Goal: Transaction & Acquisition: Obtain resource

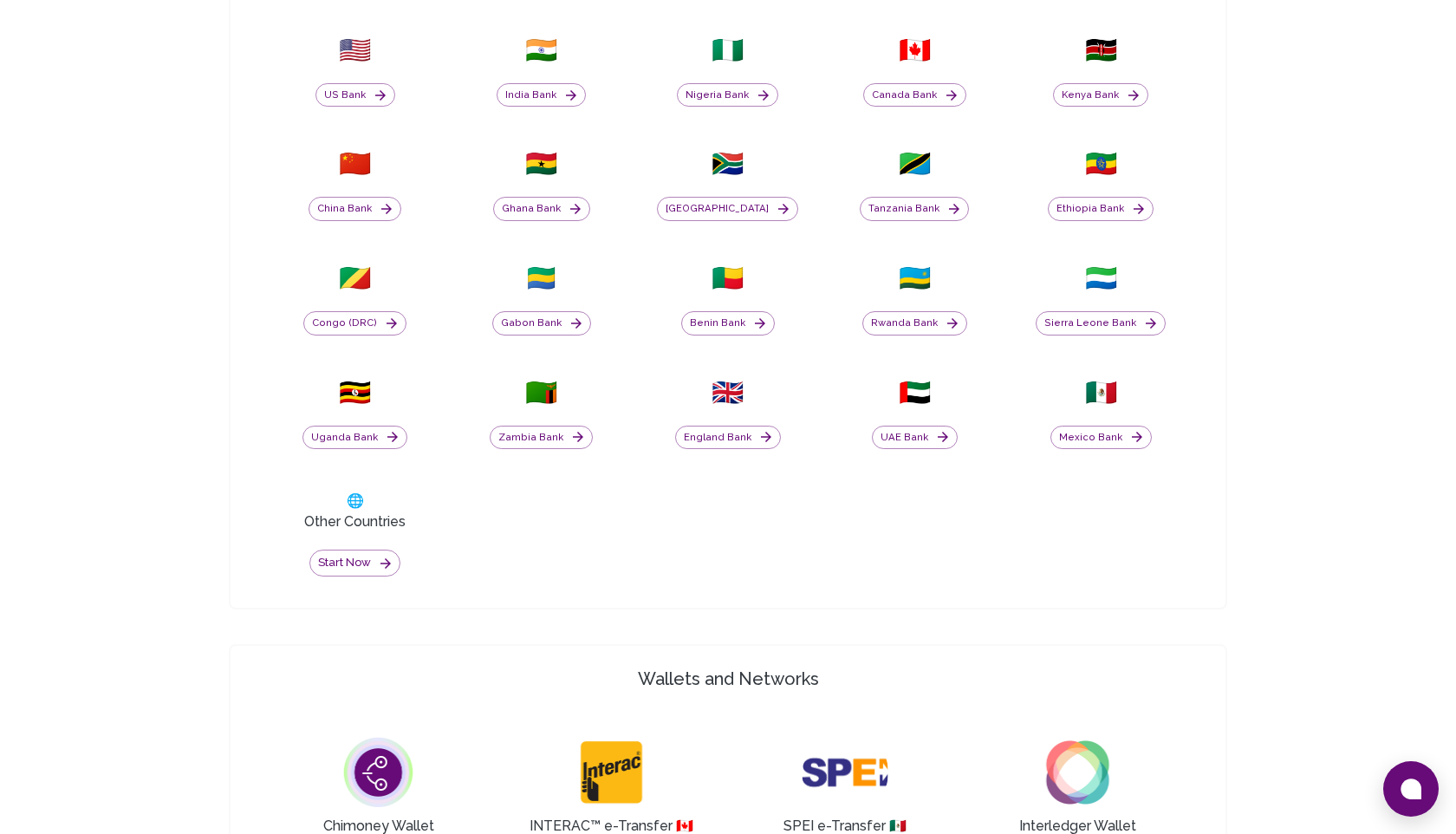
scroll to position [770, 0]
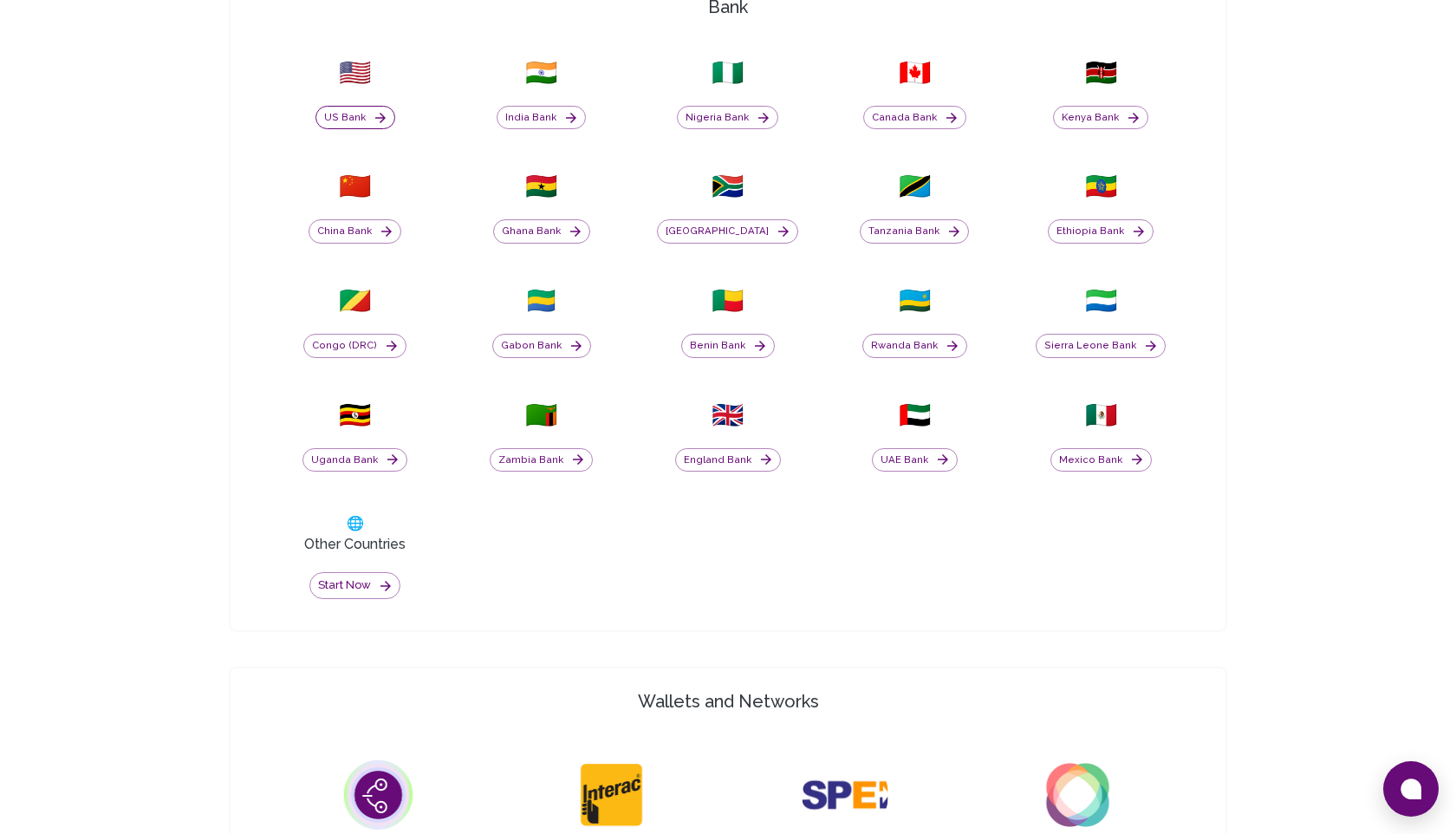
click at [350, 116] on button "US Bank" at bounding box center [355, 117] width 79 height 24
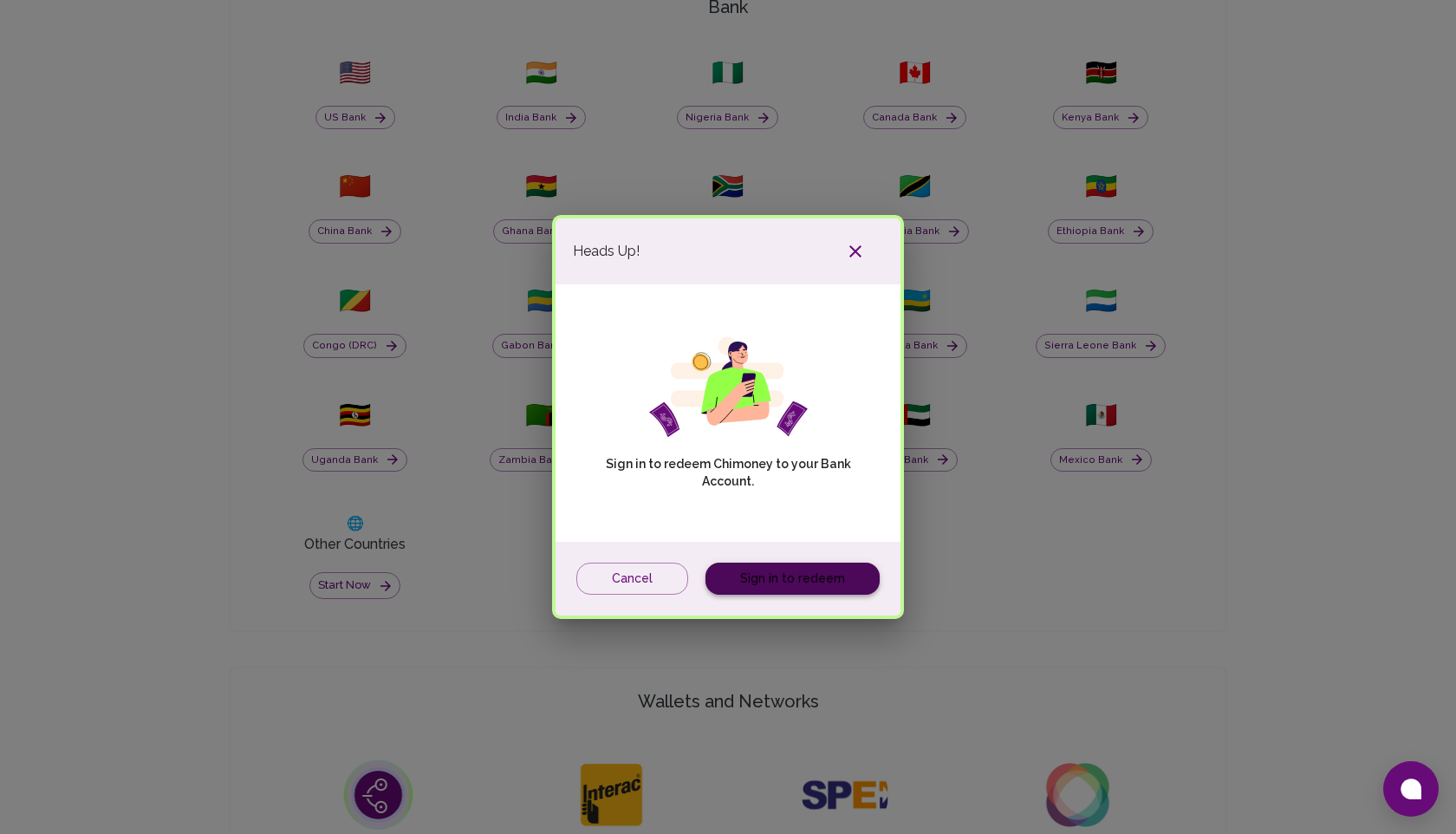
click at [808, 586] on link "Sign in to redeem" at bounding box center [792, 579] width 174 height 32
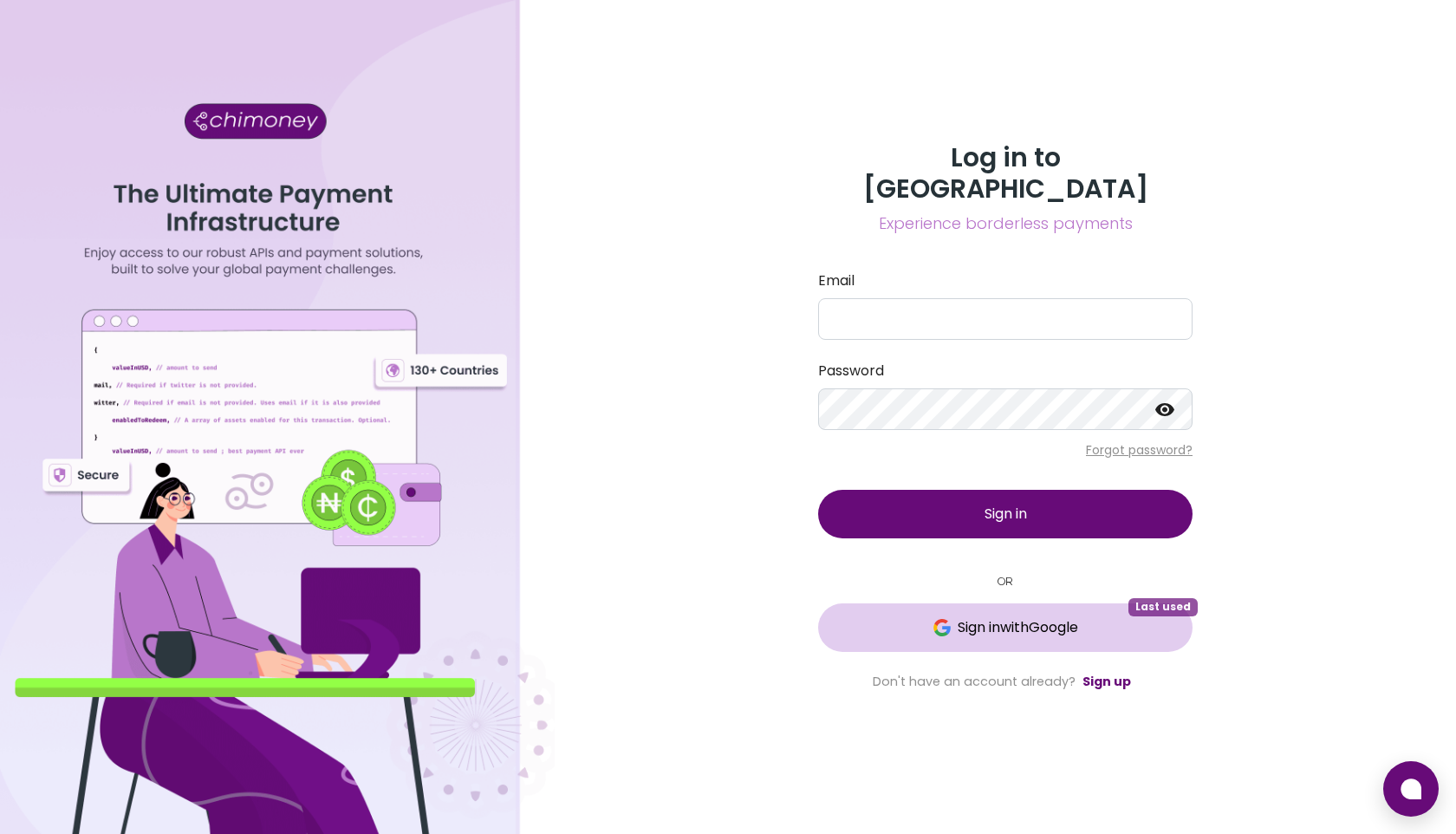
click at [994, 617] on span "Sign in with Google" at bounding box center [1018, 627] width 121 height 21
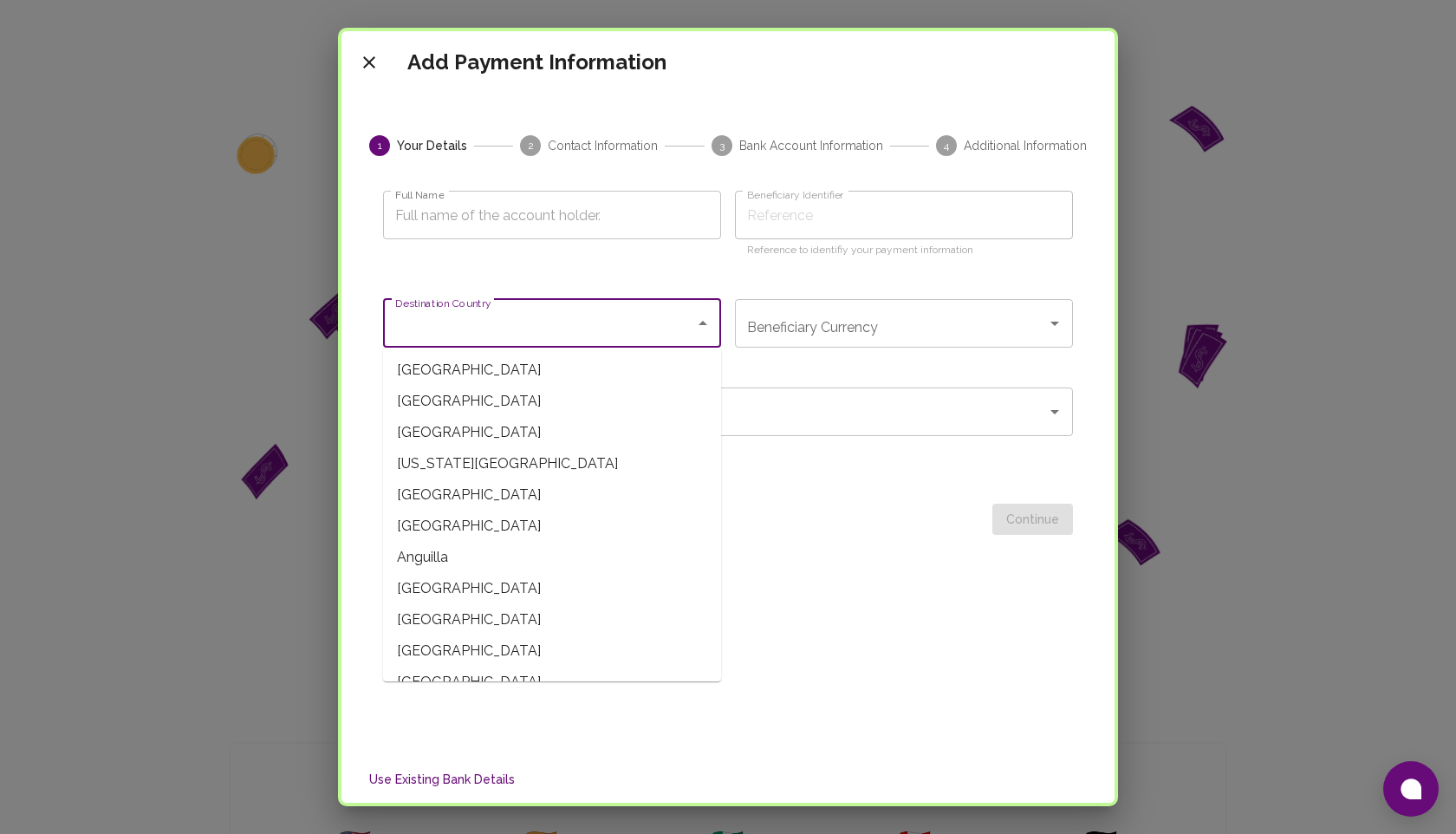
click at [521, 321] on input "Destination Country" at bounding box center [539, 323] width 297 height 33
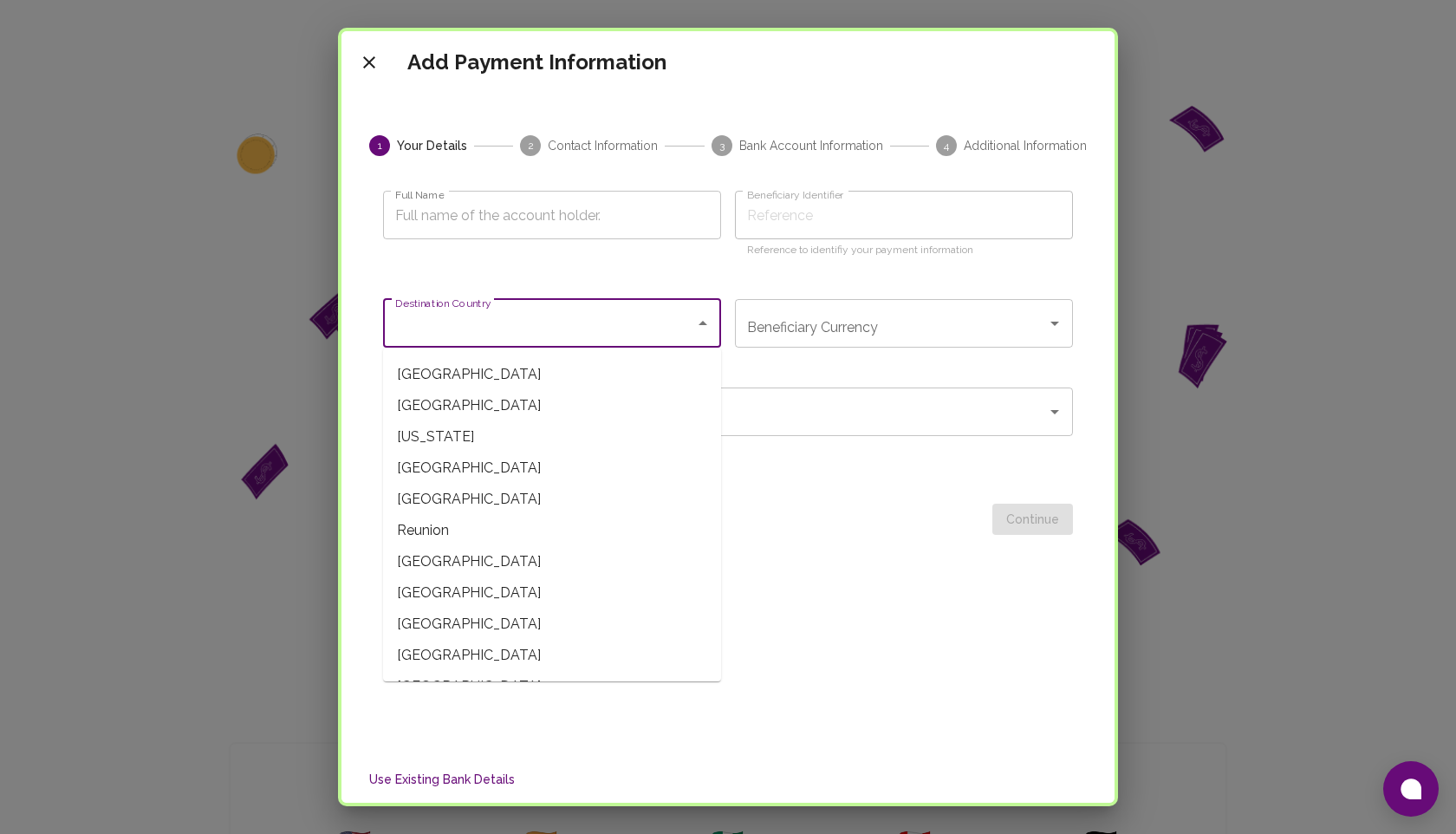
scroll to position [5546, 0]
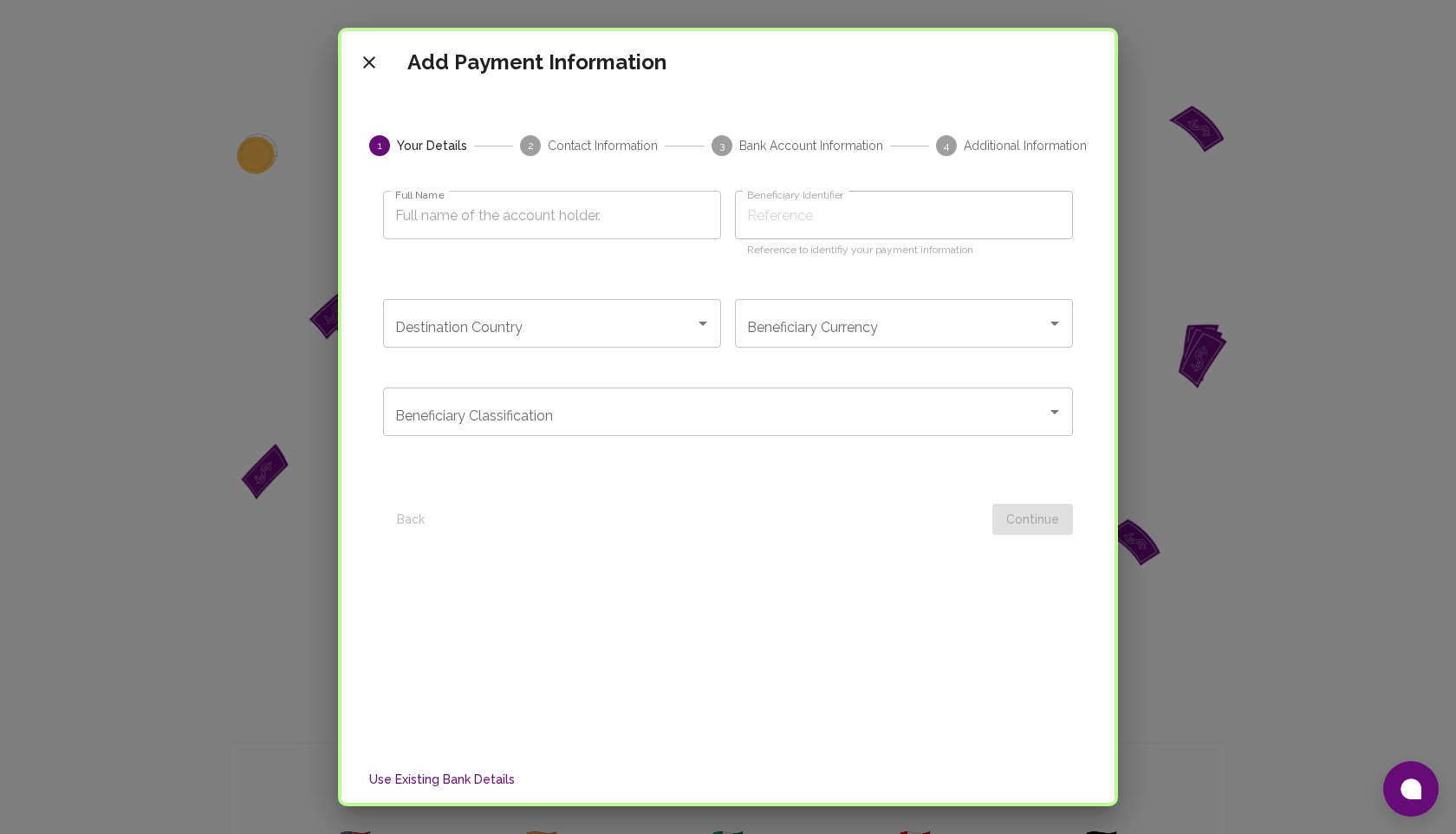
click at [771, 511] on div at bounding box center [719, 520] width 547 height 32
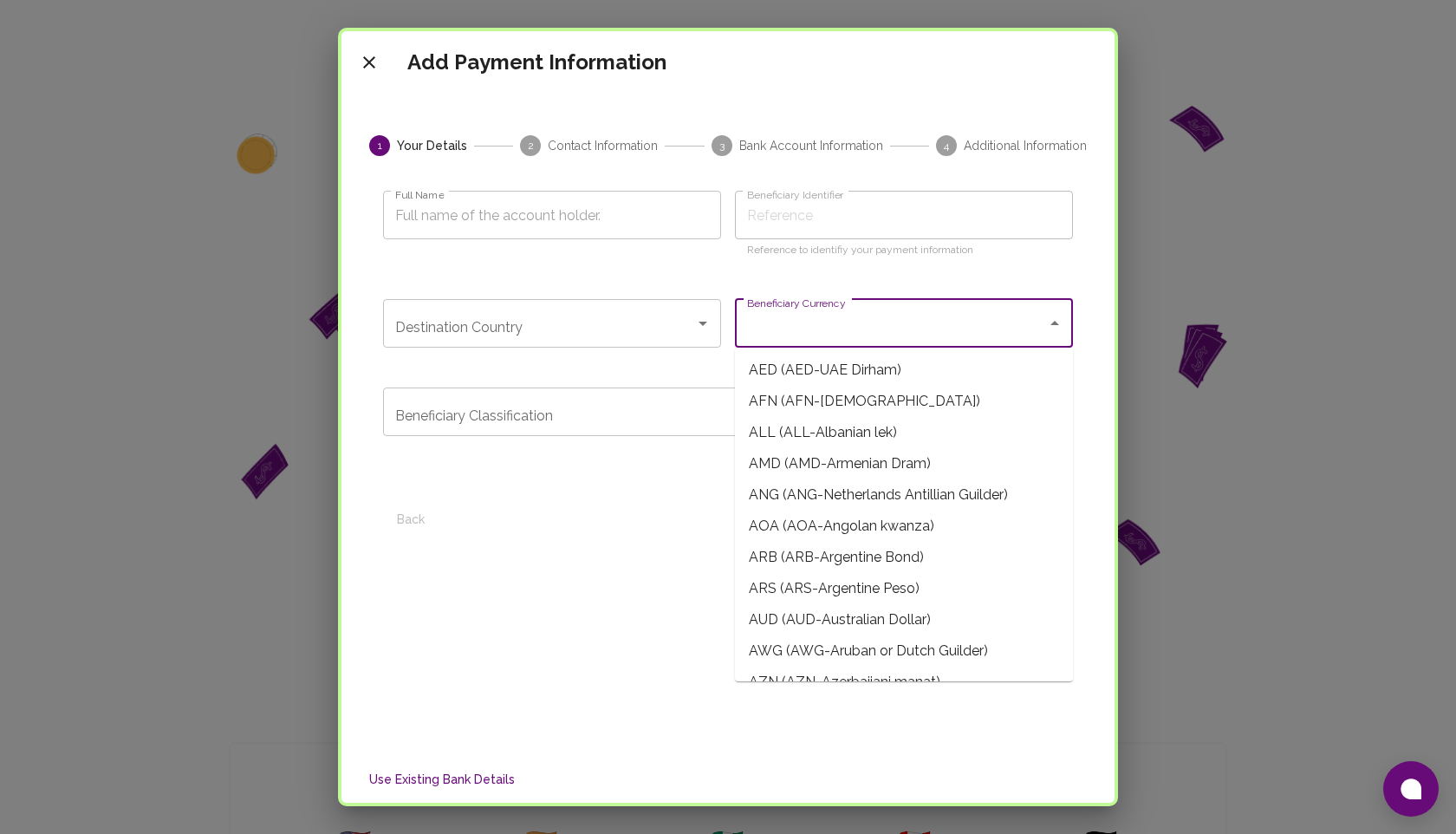
click at [808, 337] on input "Beneficiary Currency" at bounding box center [890, 323] width 297 height 33
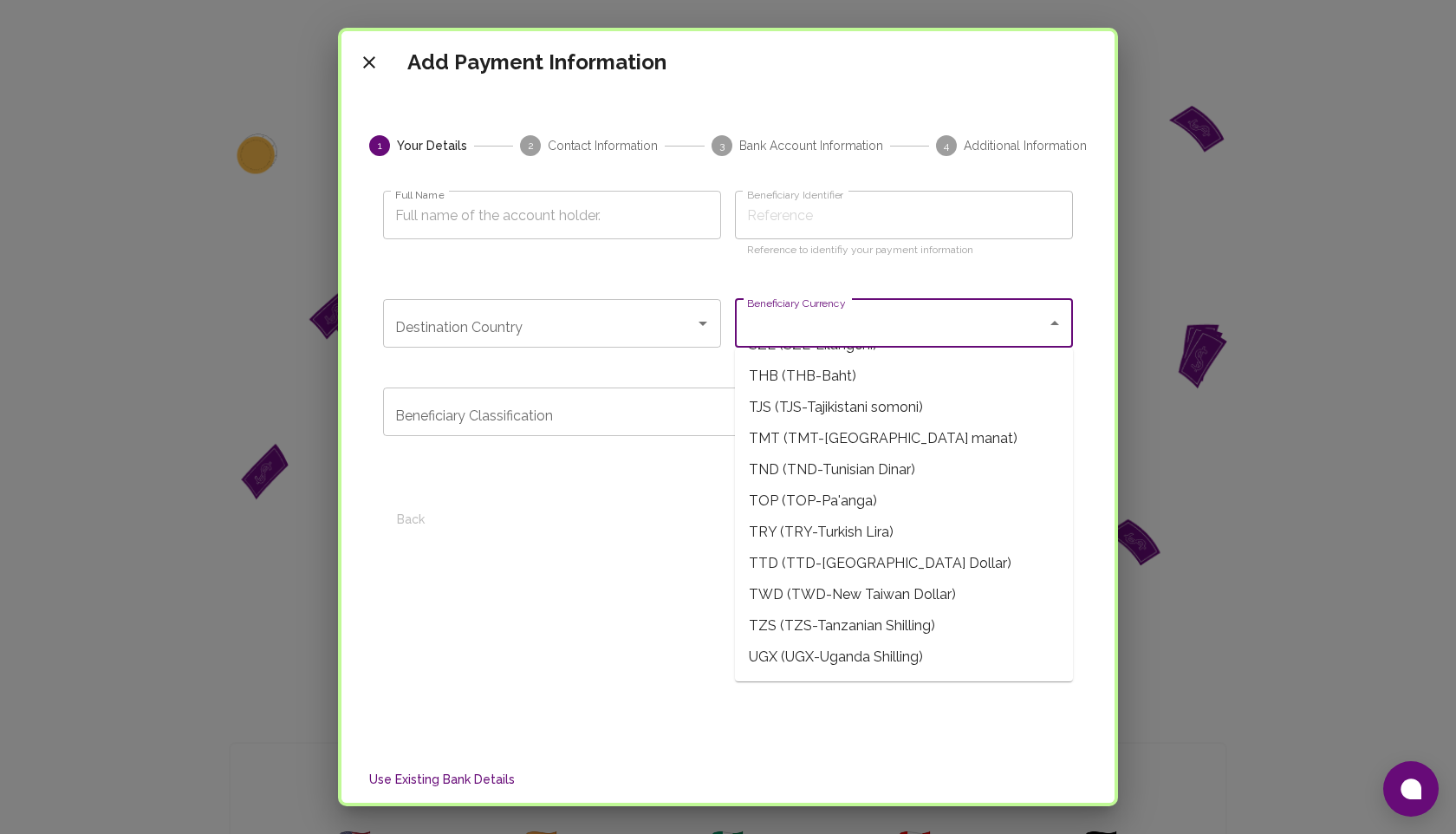
scroll to position [4446, 0]
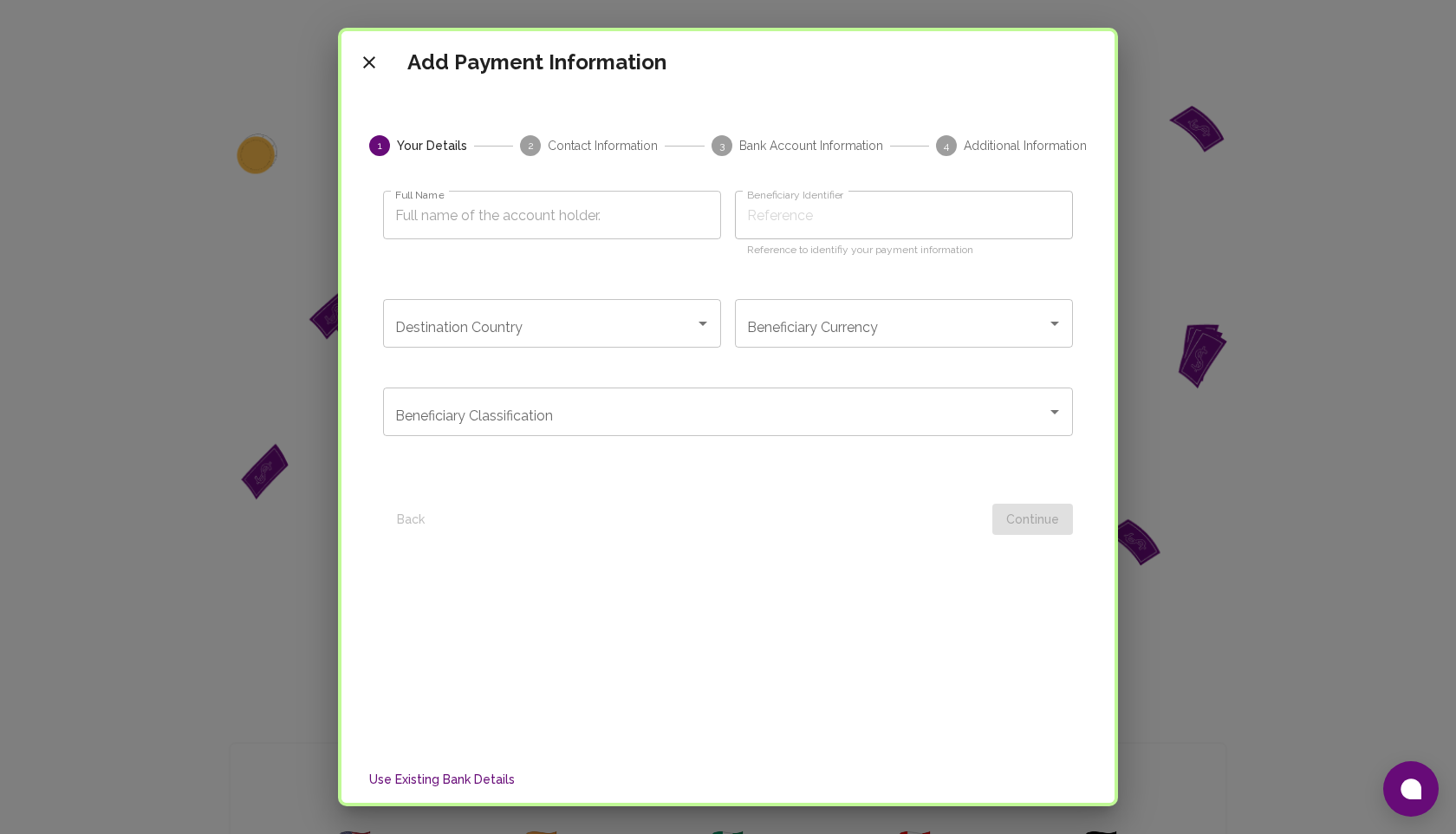
click at [579, 561] on div "1 Your Details 2 Contact Information 3 Bank Account Information 4 Additional In…" at bounding box center [728, 422] width 732 height 573
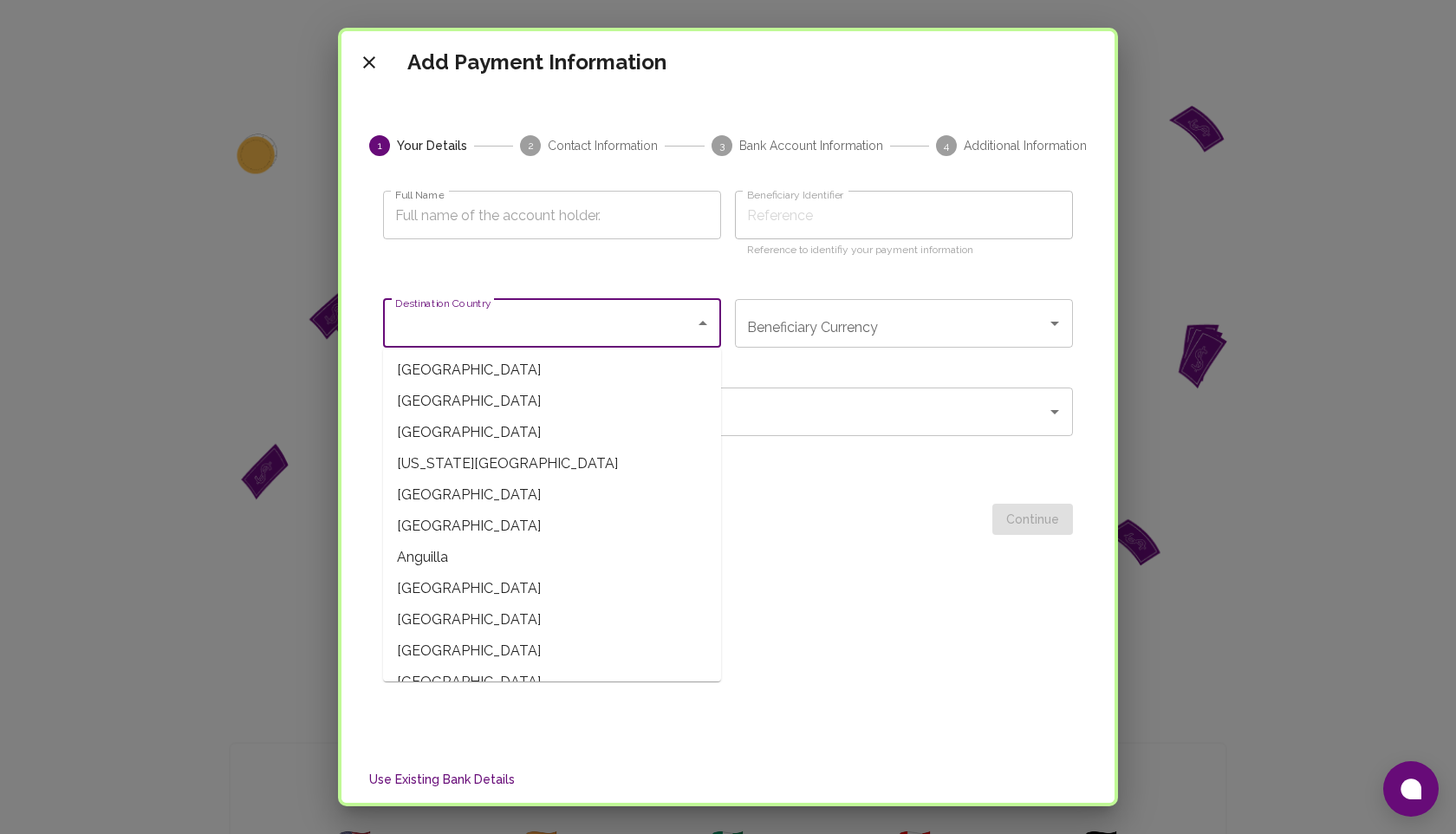
click at [525, 320] on input "Destination Country" at bounding box center [539, 323] width 297 height 33
click at [502, 373] on span "[GEOGRAPHIC_DATA]" at bounding box center [552, 370] width 338 height 32
type input "[GEOGRAPHIC_DATA]"
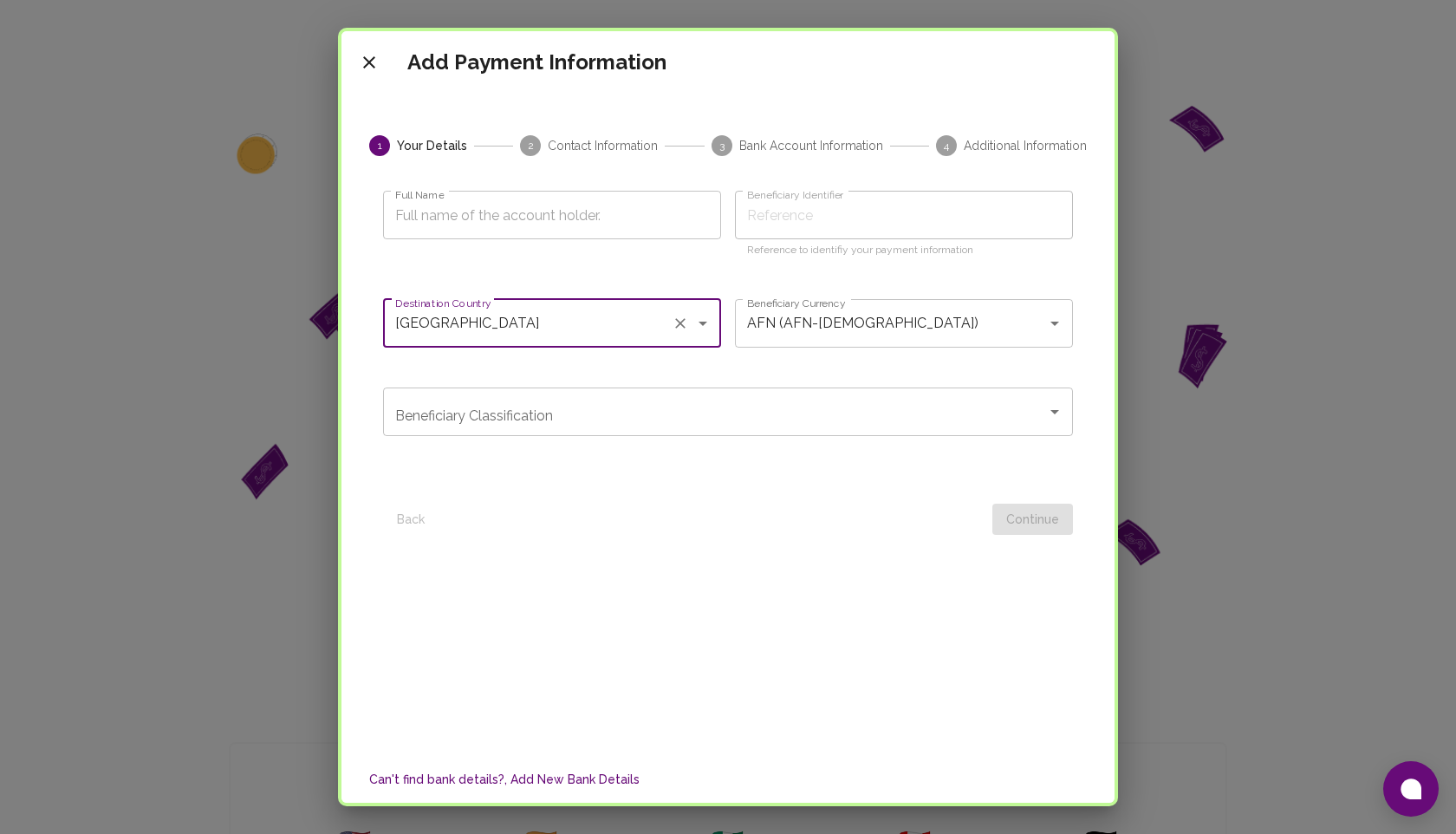
click at [674, 430] on div "Beneficiary Classification" at bounding box center [728, 412] width 690 height 49
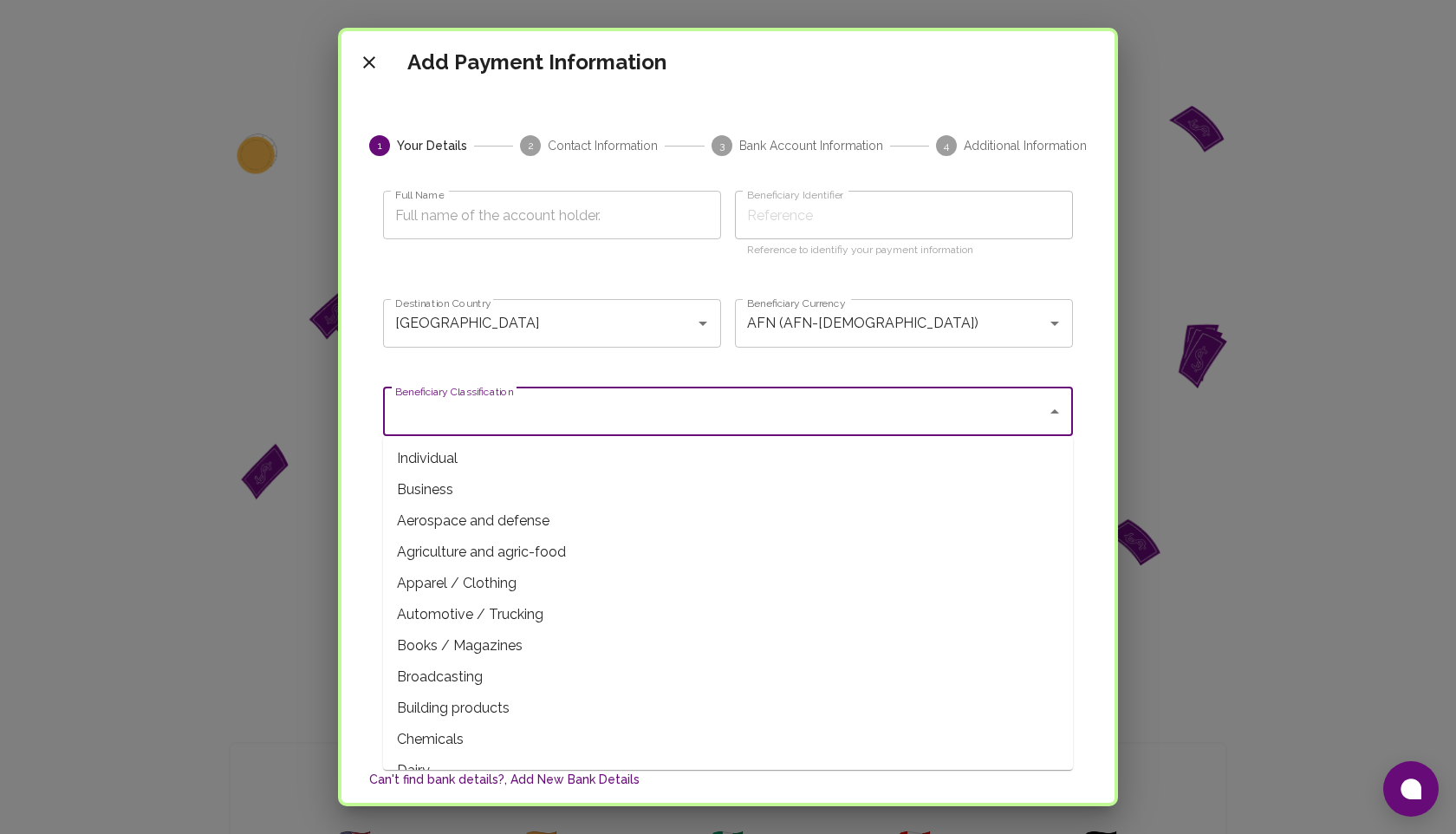
click at [646, 457] on span "Individual" at bounding box center [728, 459] width 690 height 32
type input "Individual"
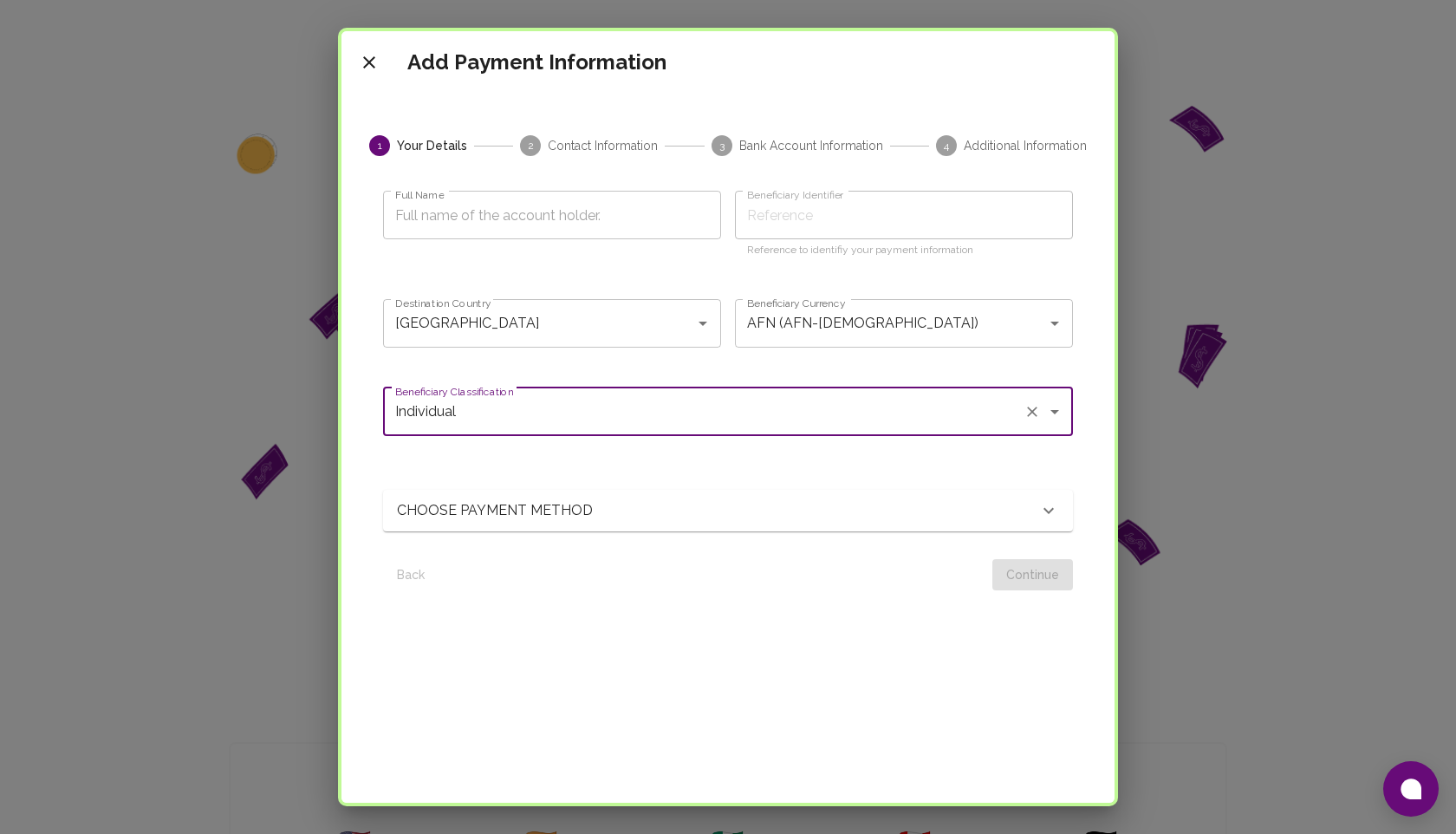
click at [649, 506] on div "CHOOSE PAYMENT METHOD" at bounding box center [717, 510] width 641 height 21
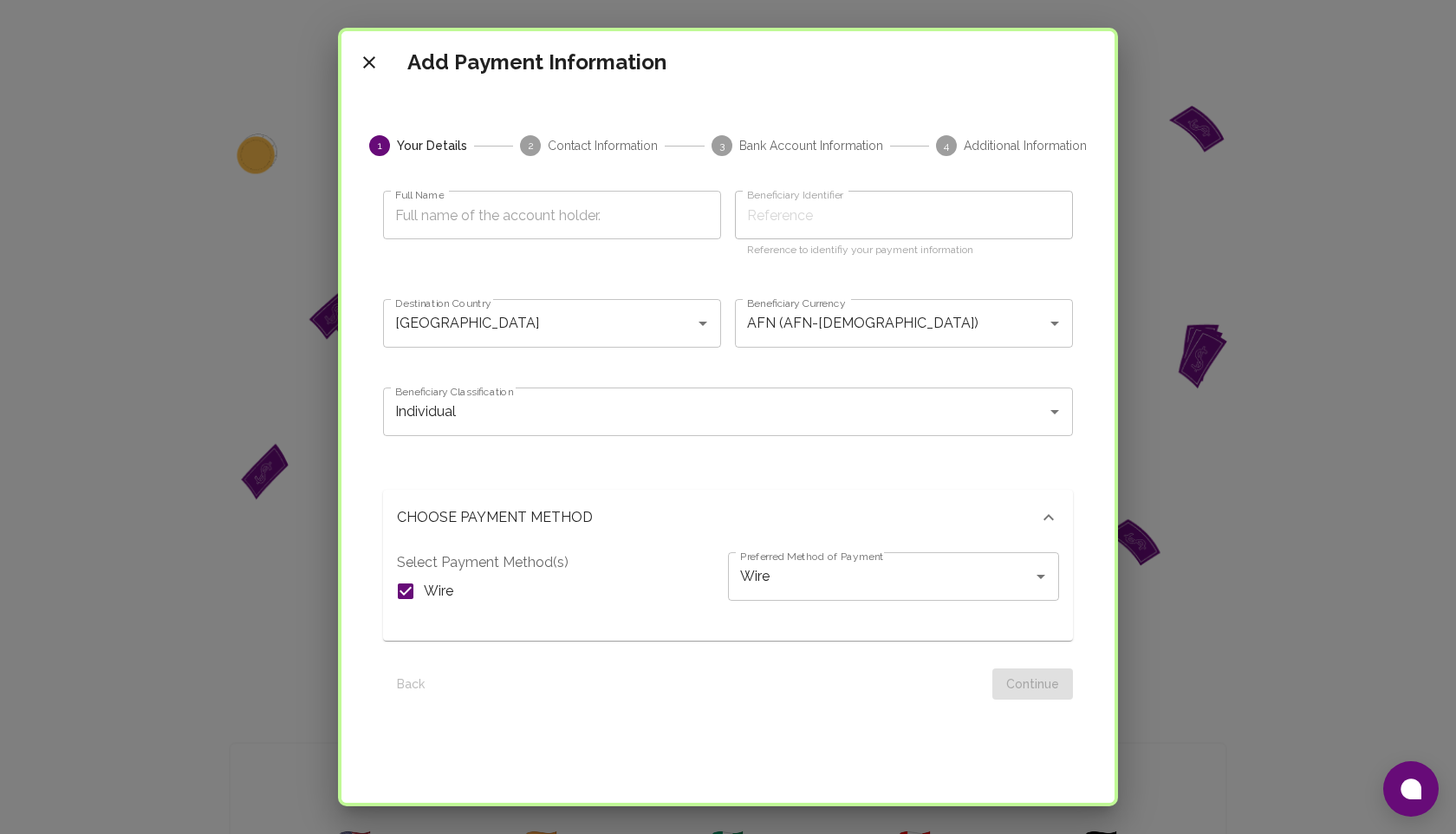
click at [463, 210] on input "Full Name" at bounding box center [552, 215] width 338 height 49
type input "sw"
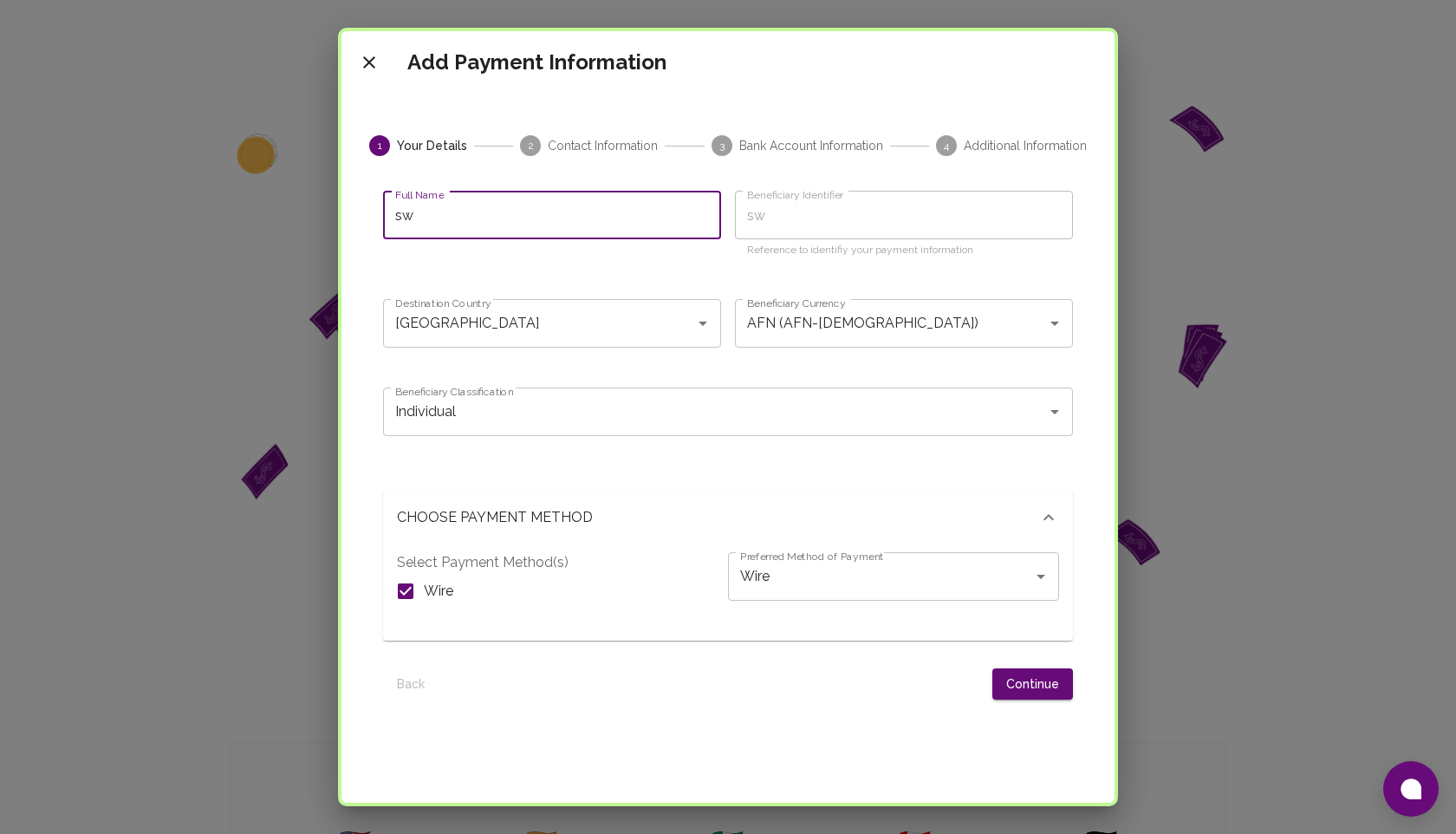
type input "swd"
type input "swdw"
type input "swdww"
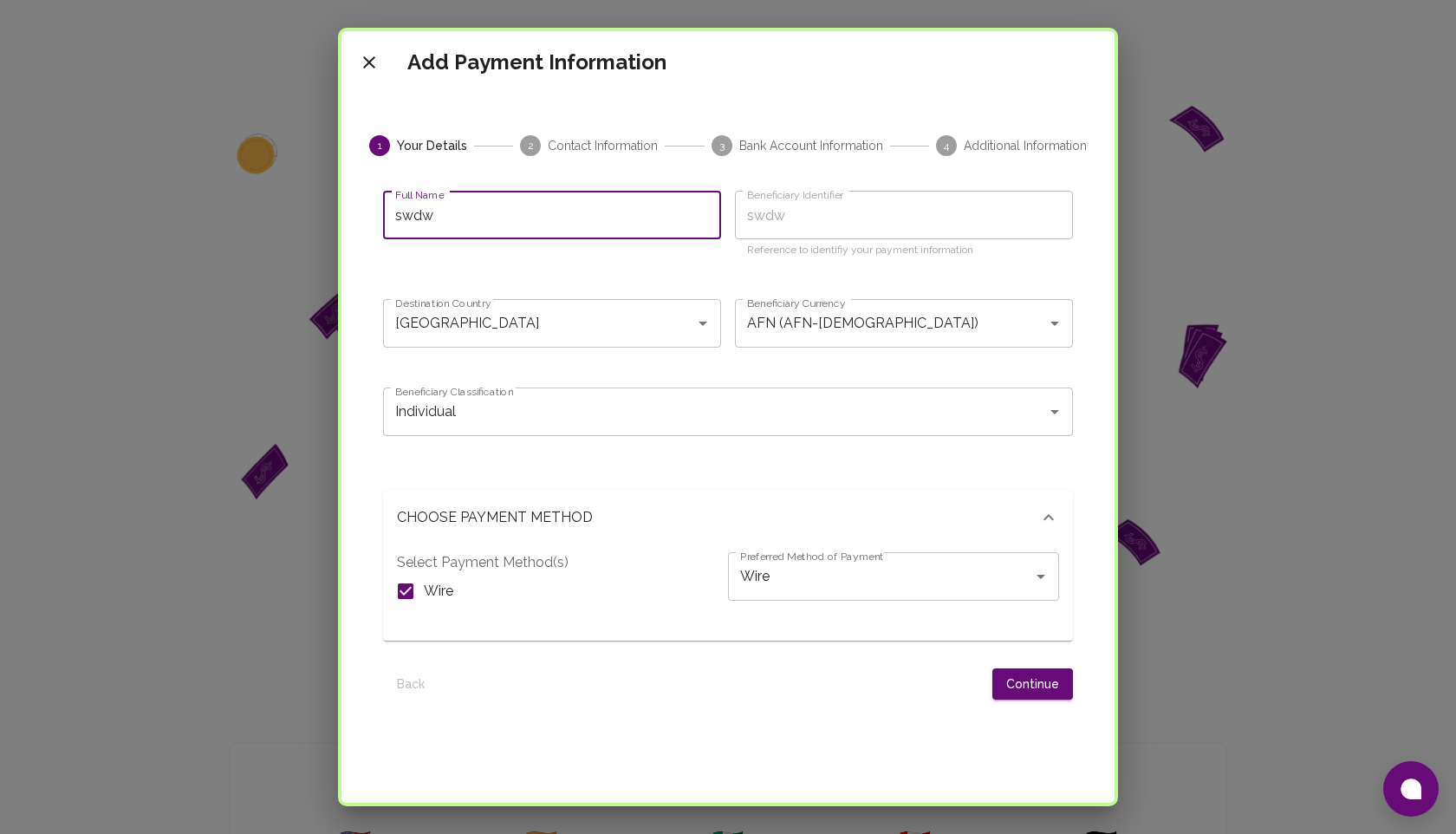
type input "swdww"
type input "swdwwd"
type input "swdwwdd"
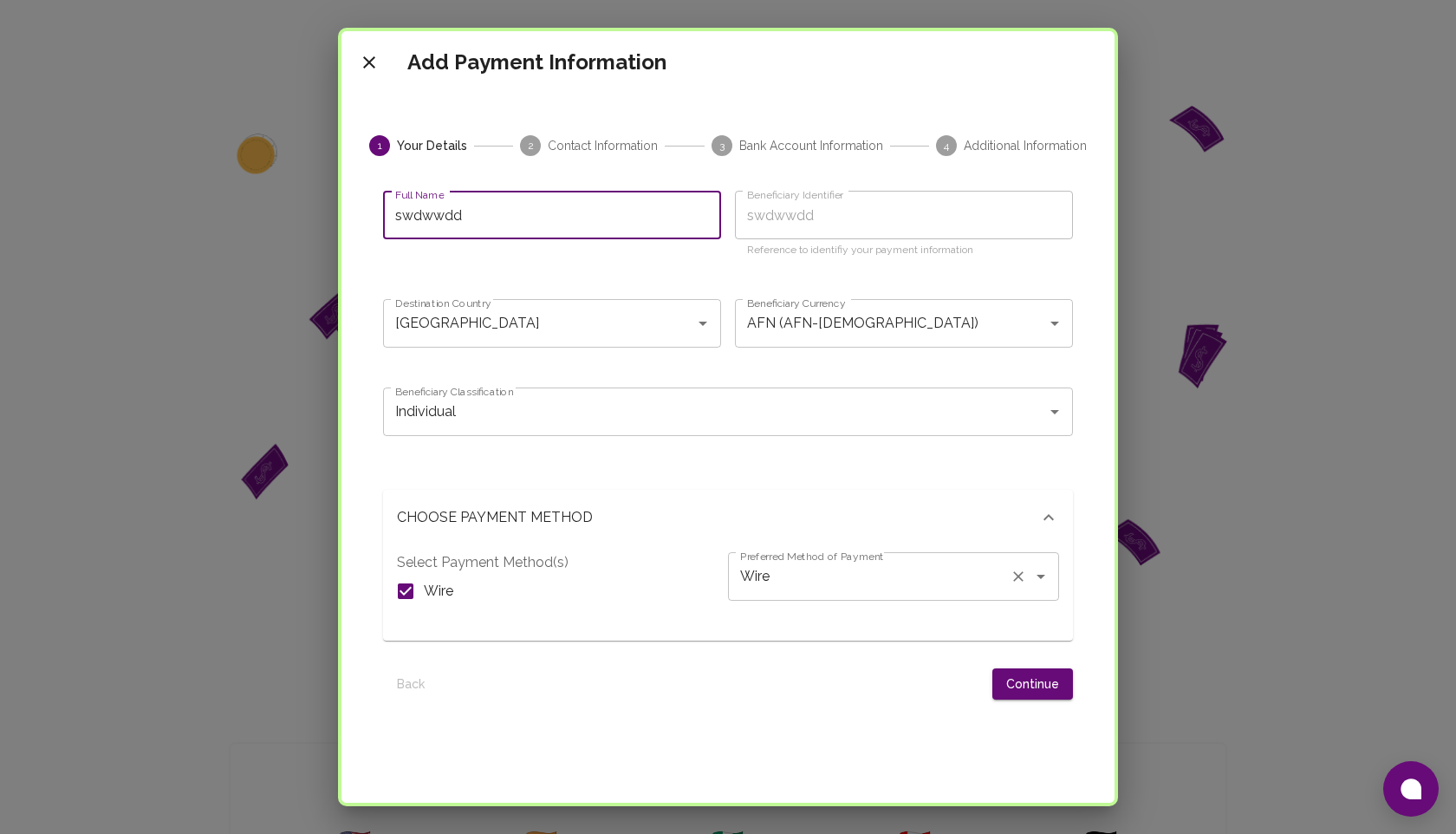
type input "swdwwdds"
click at [1030, 679] on button "Continue" at bounding box center [1032, 685] width 80 height 32
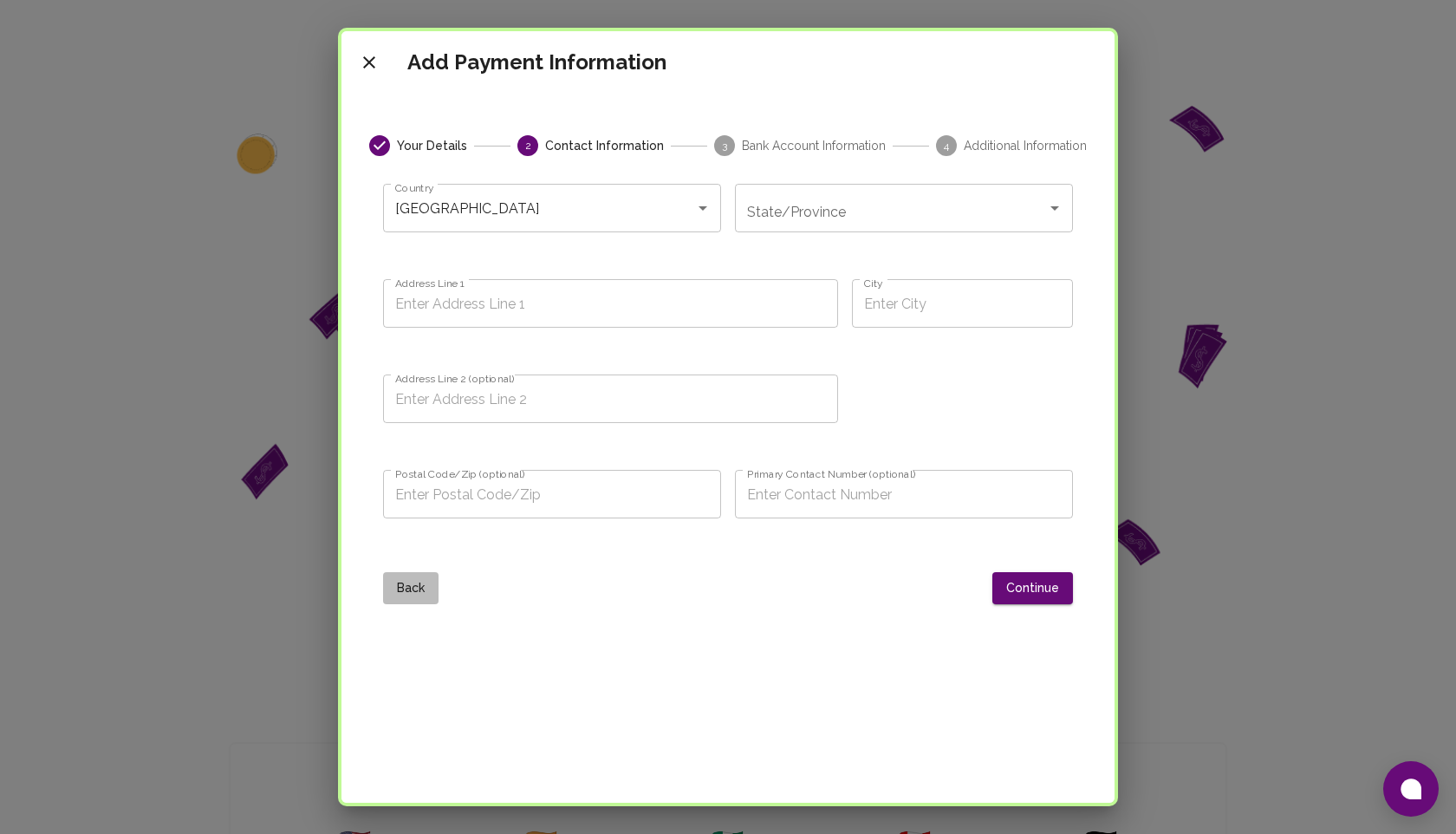
click at [411, 593] on button "Back" at bounding box center [410, 588] width 55 height 32
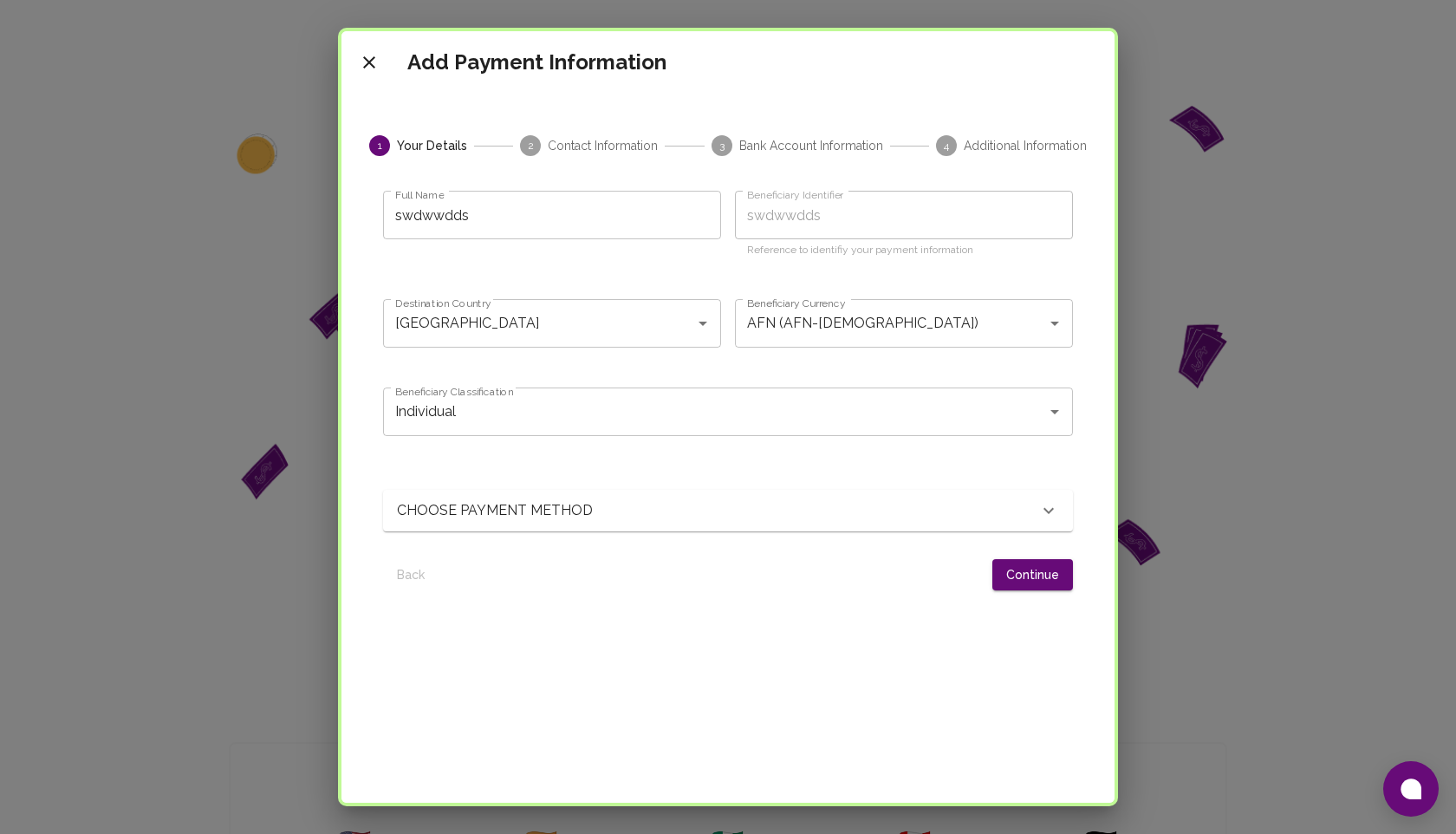
click at [516, 507] on p "CHOOSE PAYMENT METHOD" at bounding box center [502, 510] width 211 height 21
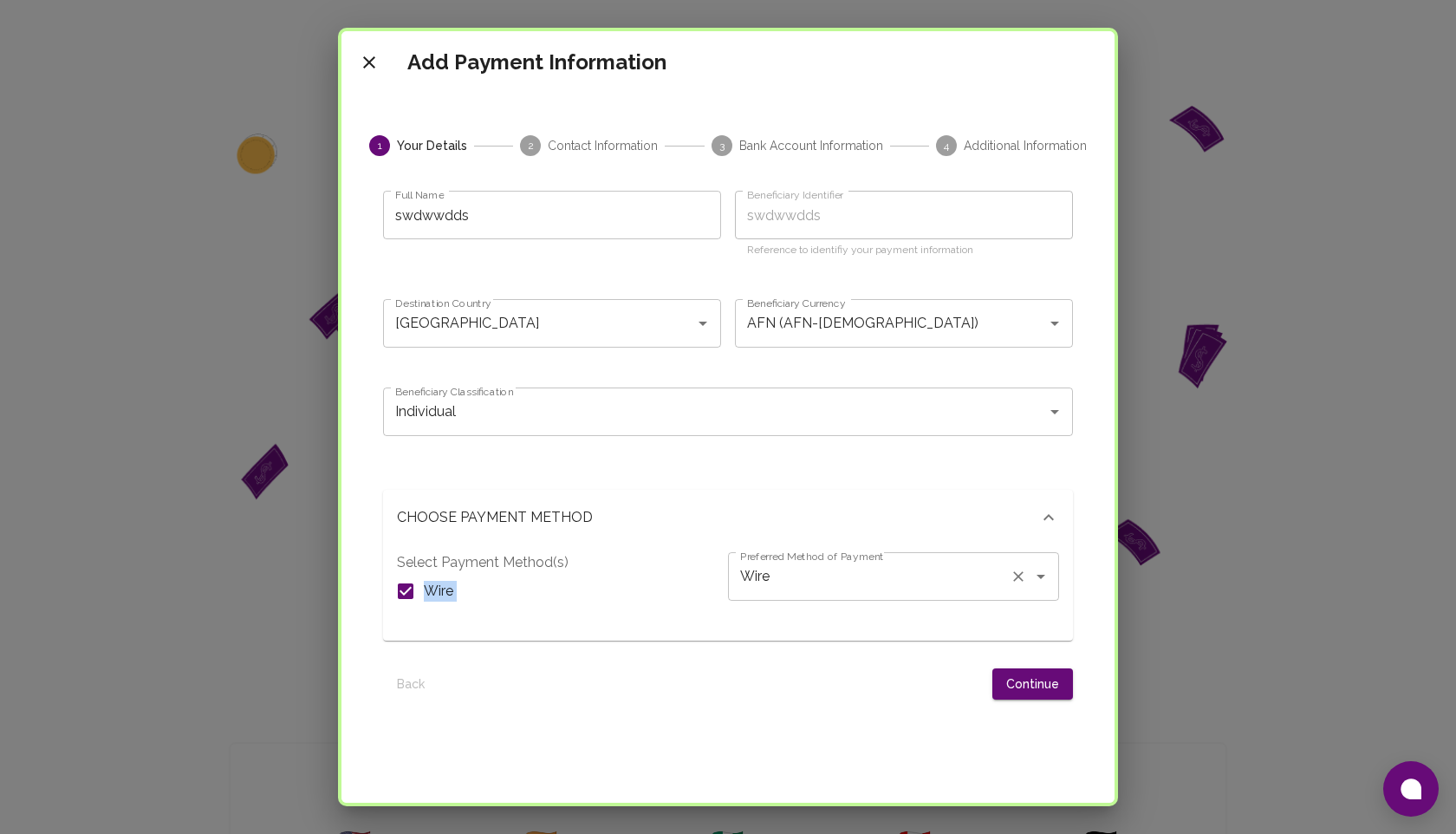
drag, startPoint x: 429, startPoint y: 599, endPoint x: 805, endPoint y: 591, distance: 376.1
click at [808, 591] on div "Select Payment Method(s) Wire Preferred Method of Payment Wire Preferred Method…" at bounding box center [728, 589] width 662 height 75
click at [742, 673] on div at bounding box center [719, 685] width 547 height 32
click at [702, 327] on icon "Open" at bounding box center [703, 323] width 21 height 21
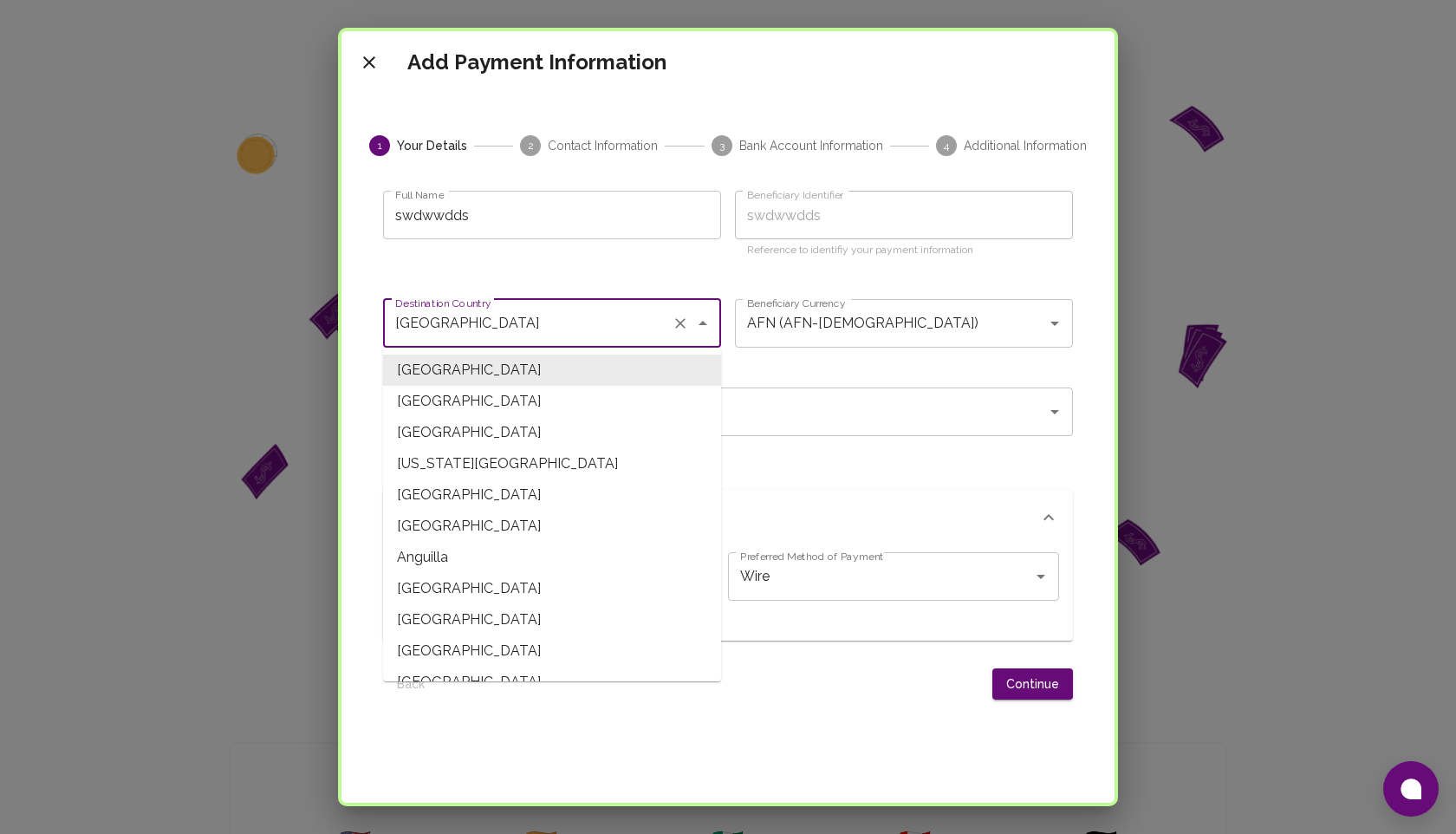
click at [681, 321] on icon "Clear" at bounding box center [680, 323] width 17 height 17
type input "USD (USD-US Dollar)"
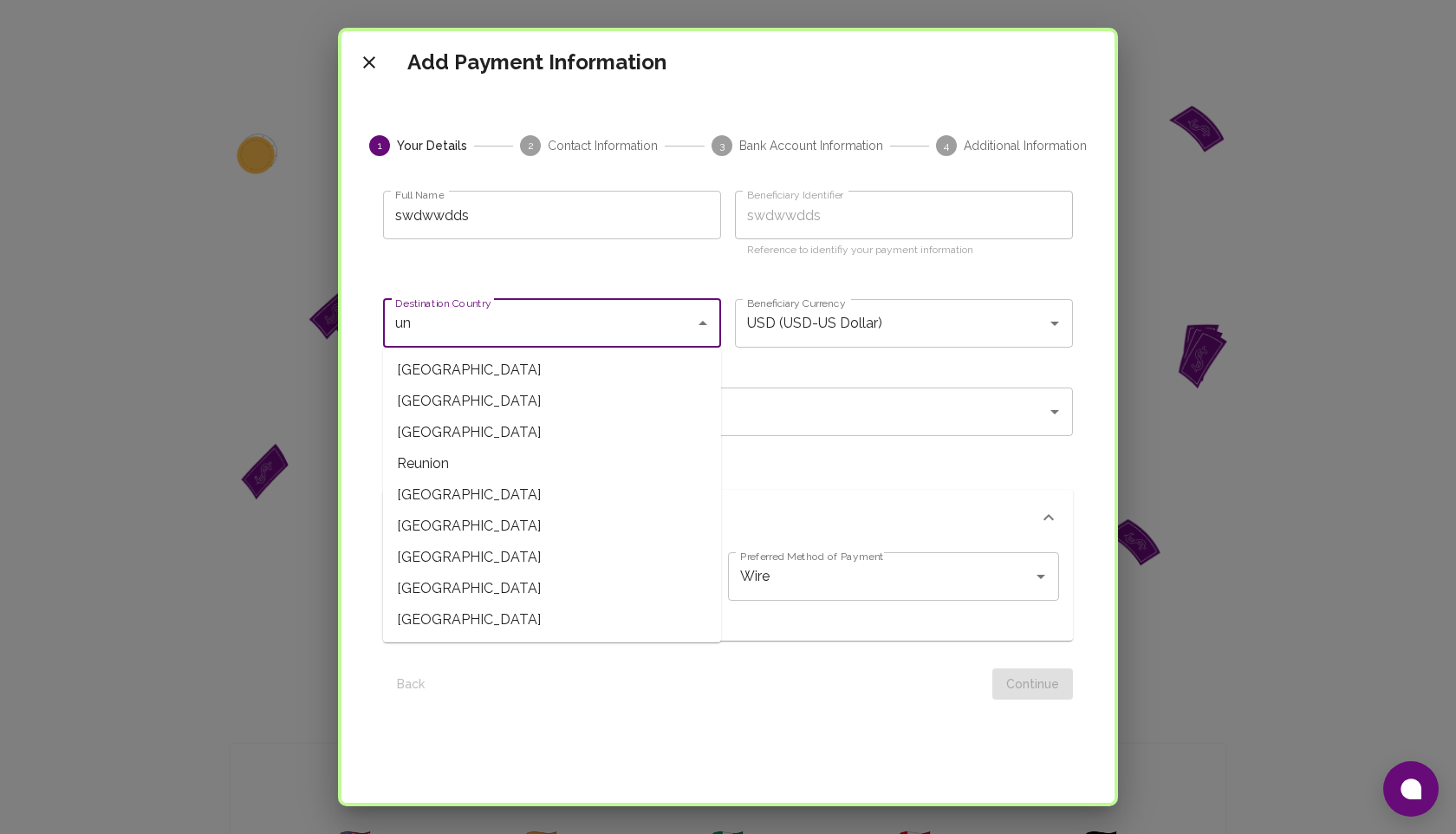
type input "u"
click at [502, 359] on span "[GEOGRAPHIC_DATA]" at bounding box center [552, 370] width 338 height 32
type input "[GEOGRAPHIC_DATA]"
type input "AFN (AFN-[DEMOGRAPHIC_DATA])"
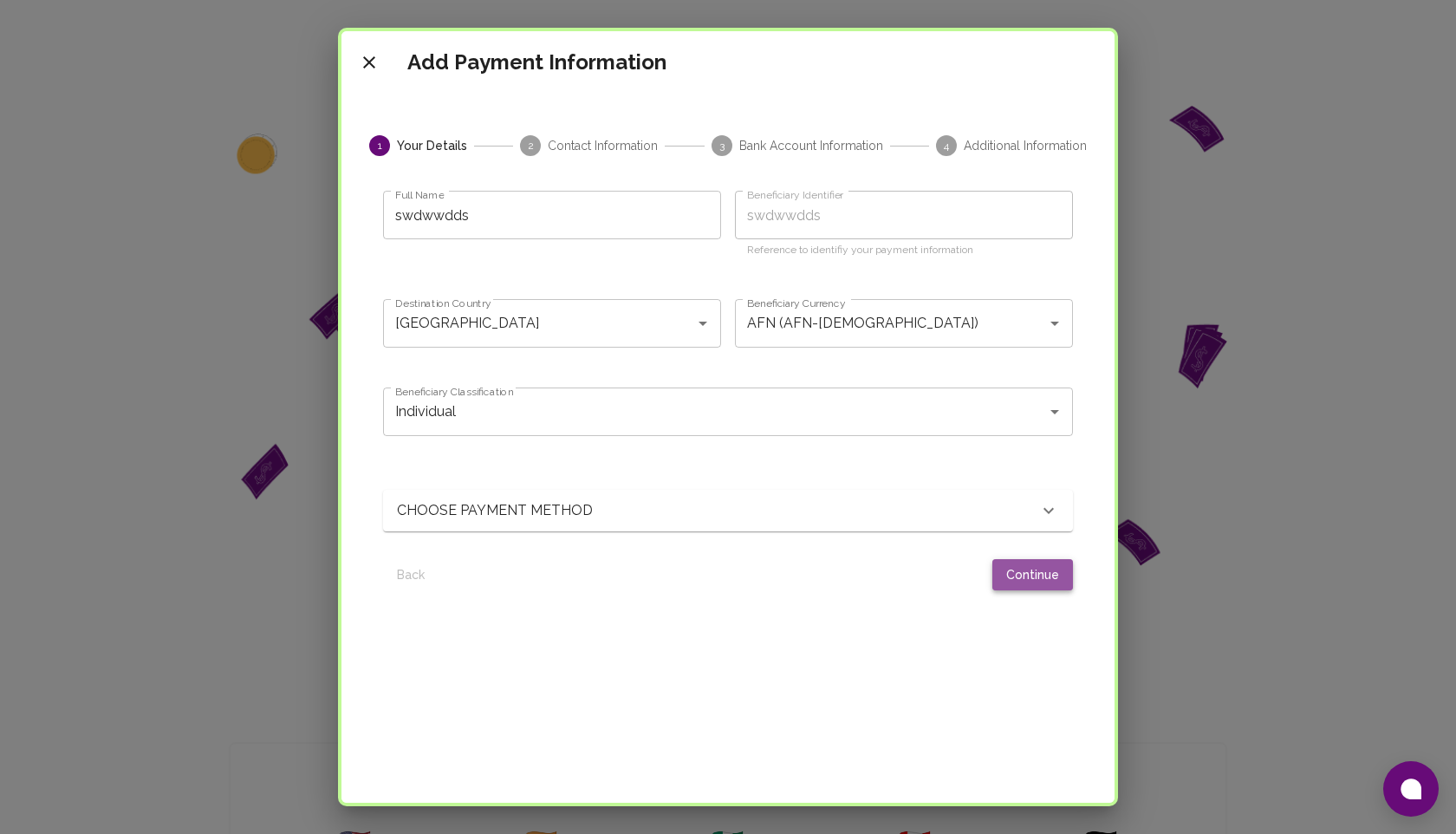
click at [1027, 579] on button "Continue" at bounding box center [1032, 576] width 80 height 32
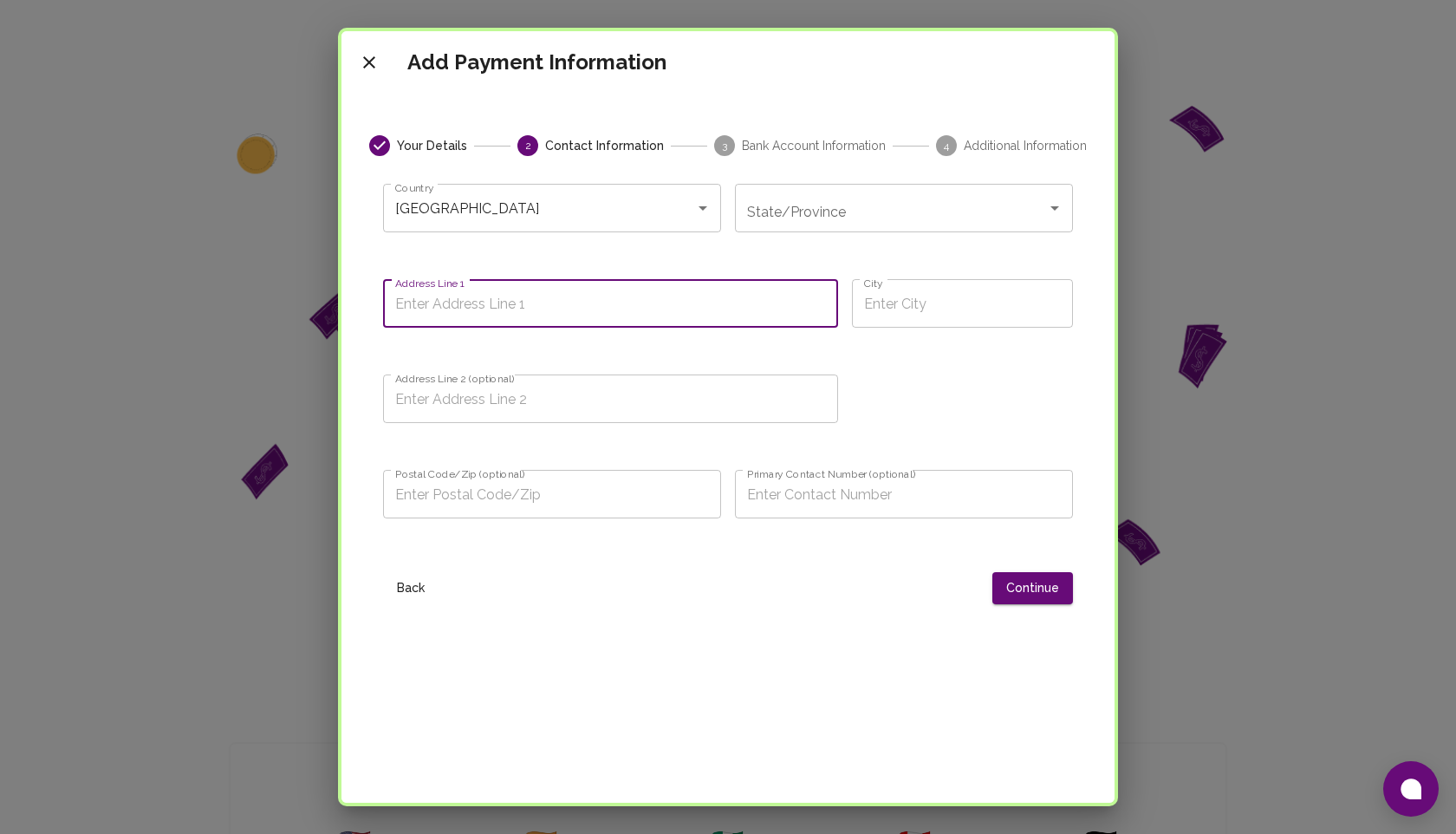
click at [522, 301] on input "Address Line 1" at bounding box center [611, 303] width 455 height 49
click at [410, 588] on button "Back" at bounding box center [410, 588] width 55 height 32
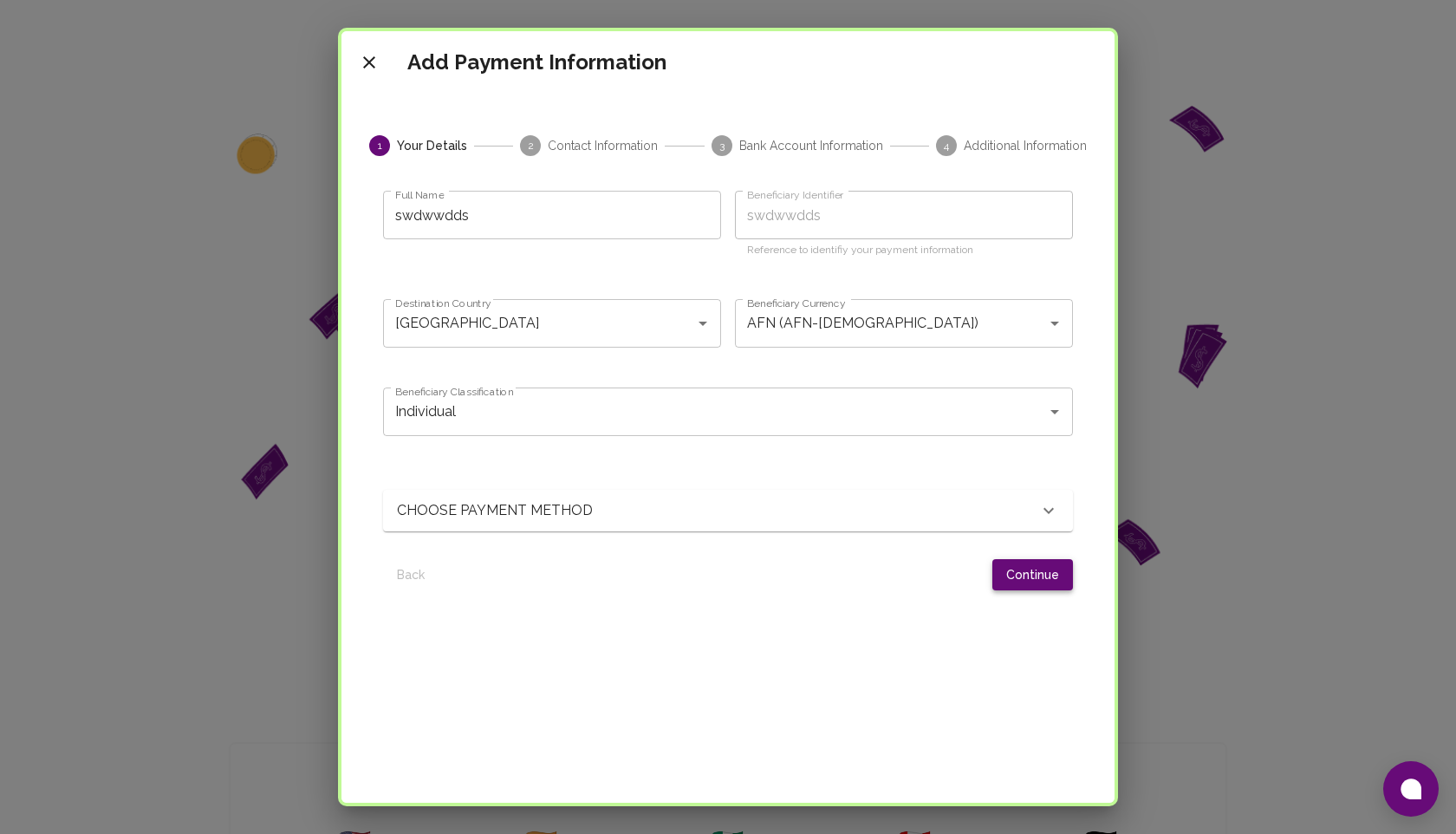
click at [1018, 576] on button "Continue" at bounding box center [1032, 576] width 80 height 32
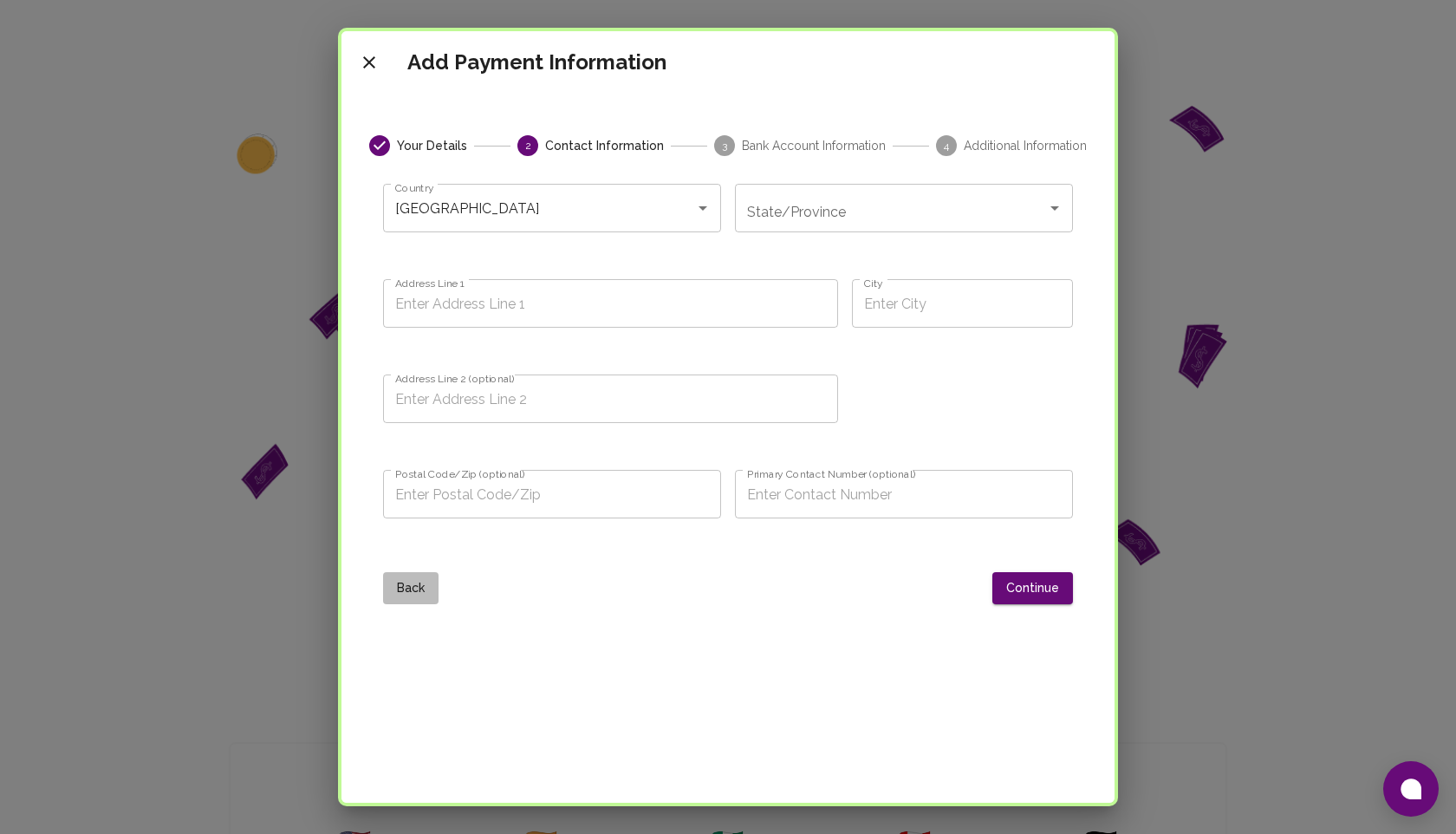
click at [411, 584] on button "Back" at bounding box center [410, 588] width 55 height 32
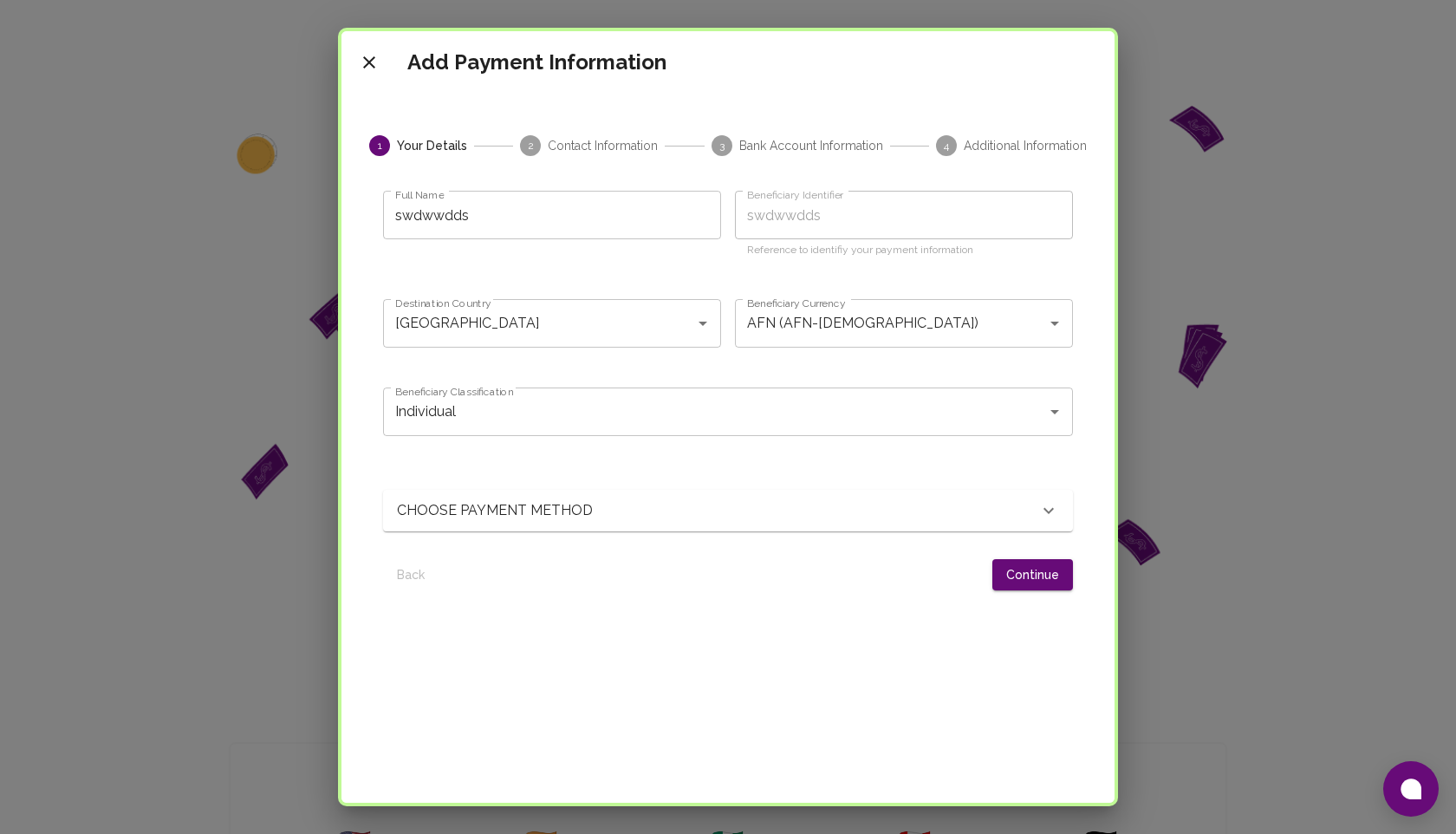
click at [480, 514] on p "CHOOSE PAYMENT METHOD" at bounding box center [502, 510] width 211 height 21
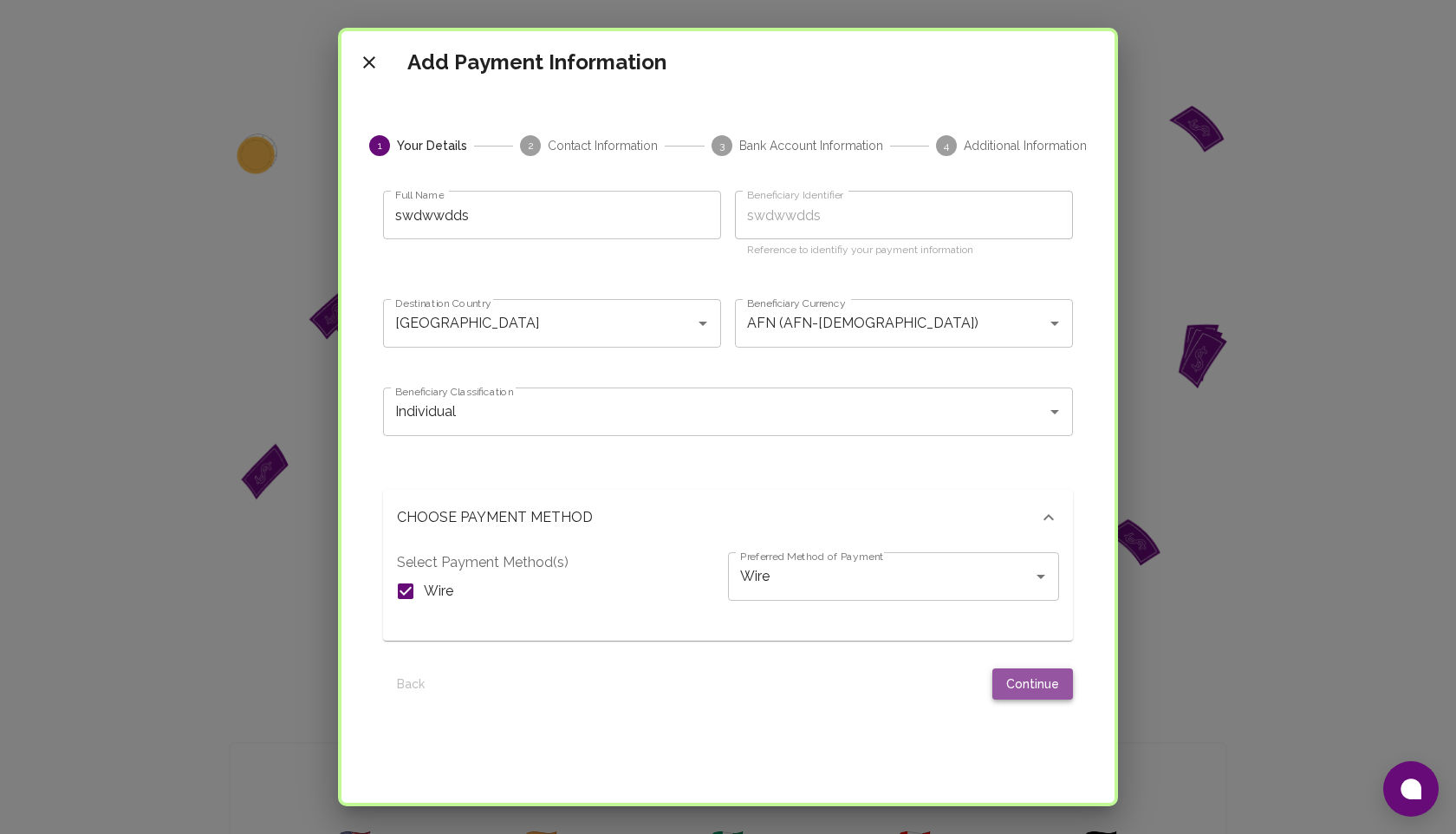
click at [1032, 689] on button "Continue" at bounding box center [1032, 685] width 80 height 32
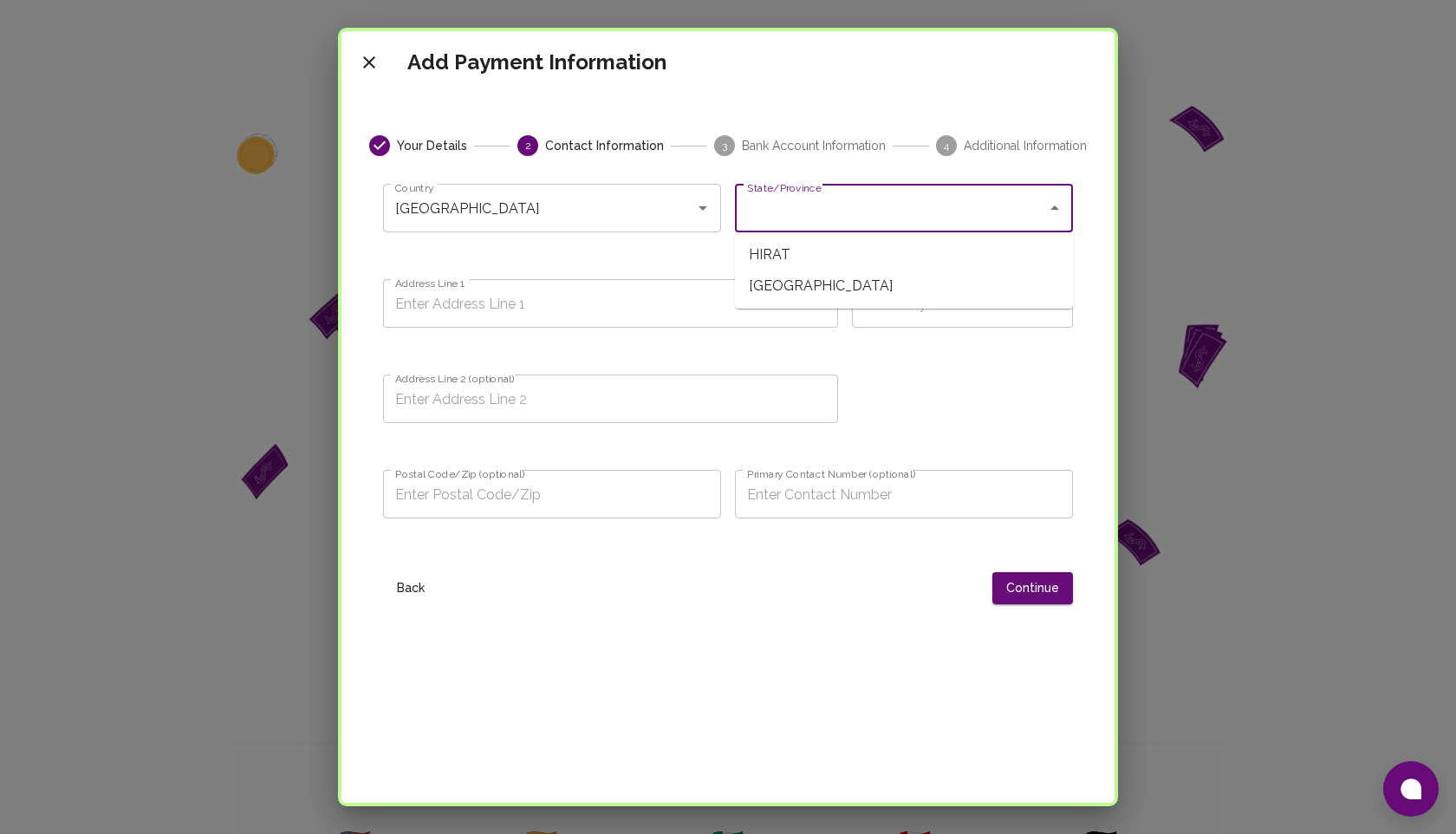
click at [850, 211] on input "State/Province" at bounding box center [890, 208] width 297 height 33
click at [553, 307] on input "Address Line 1" at bounding box center [611, 303] width 455 height 49
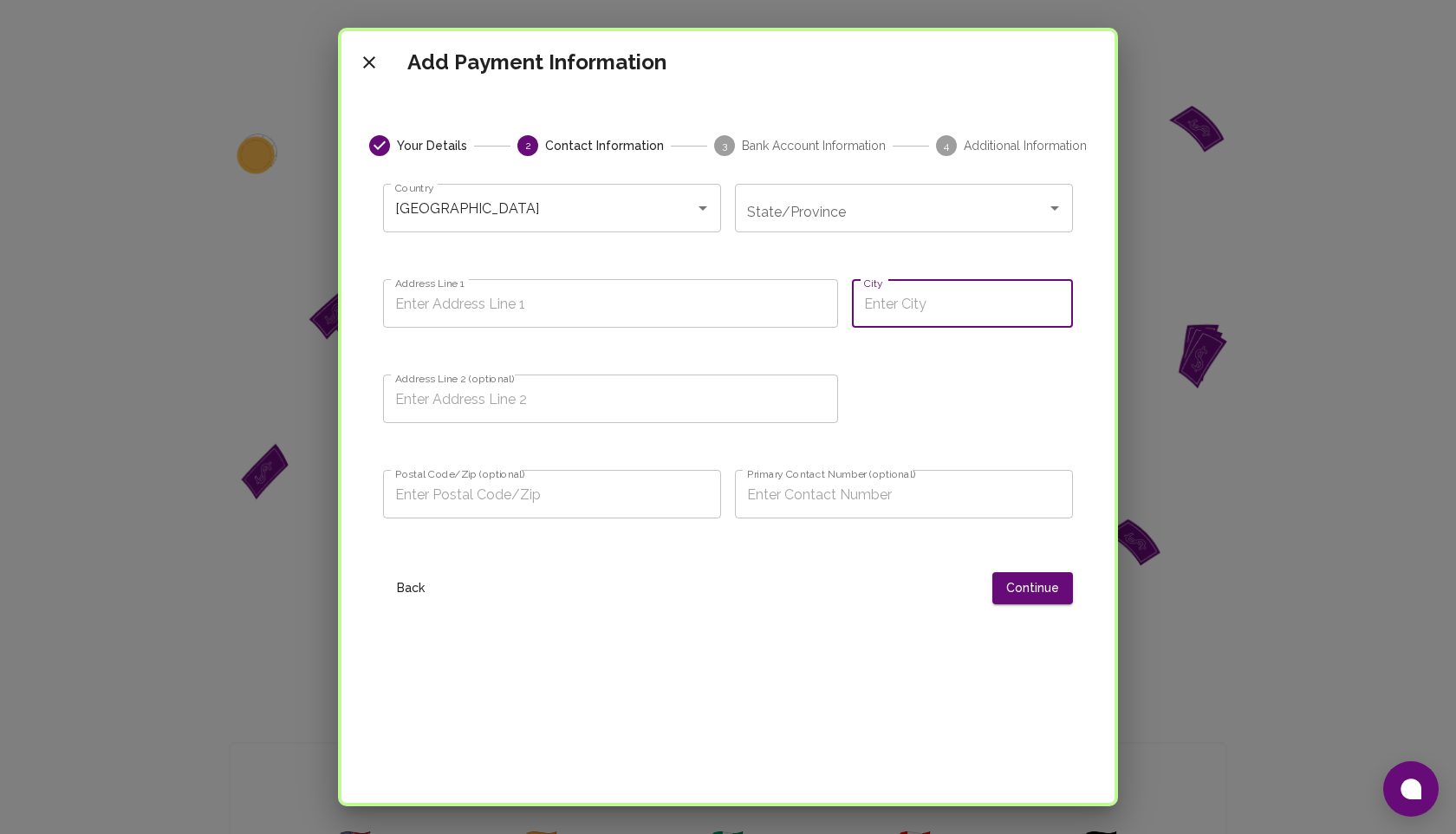
click at [924, 318] on input "City" at bounding box center [963, 303] width 221 height 49
click at [448, 408] on input "Address Line 2 (optional)" at bounding box center [611, 399] width 455 height 49
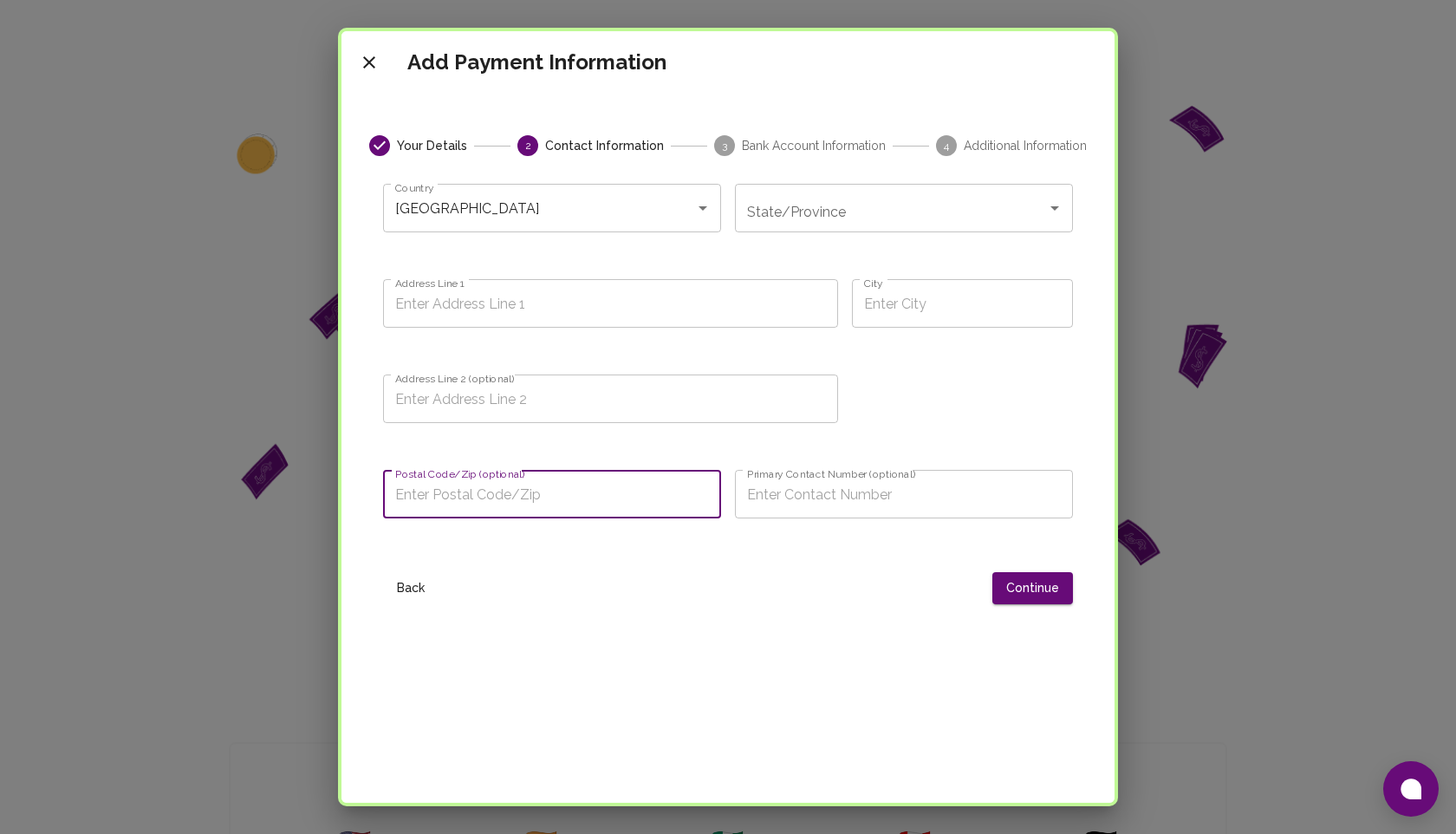
click at [518, 496] on input "Postal Code/Zip (optional)" at bounding box center [552, 495] width 338 height 49
click at [774, 500] on input "Primary Contact Number (optional)" at bounding box center [904, 495] width 338 height 49
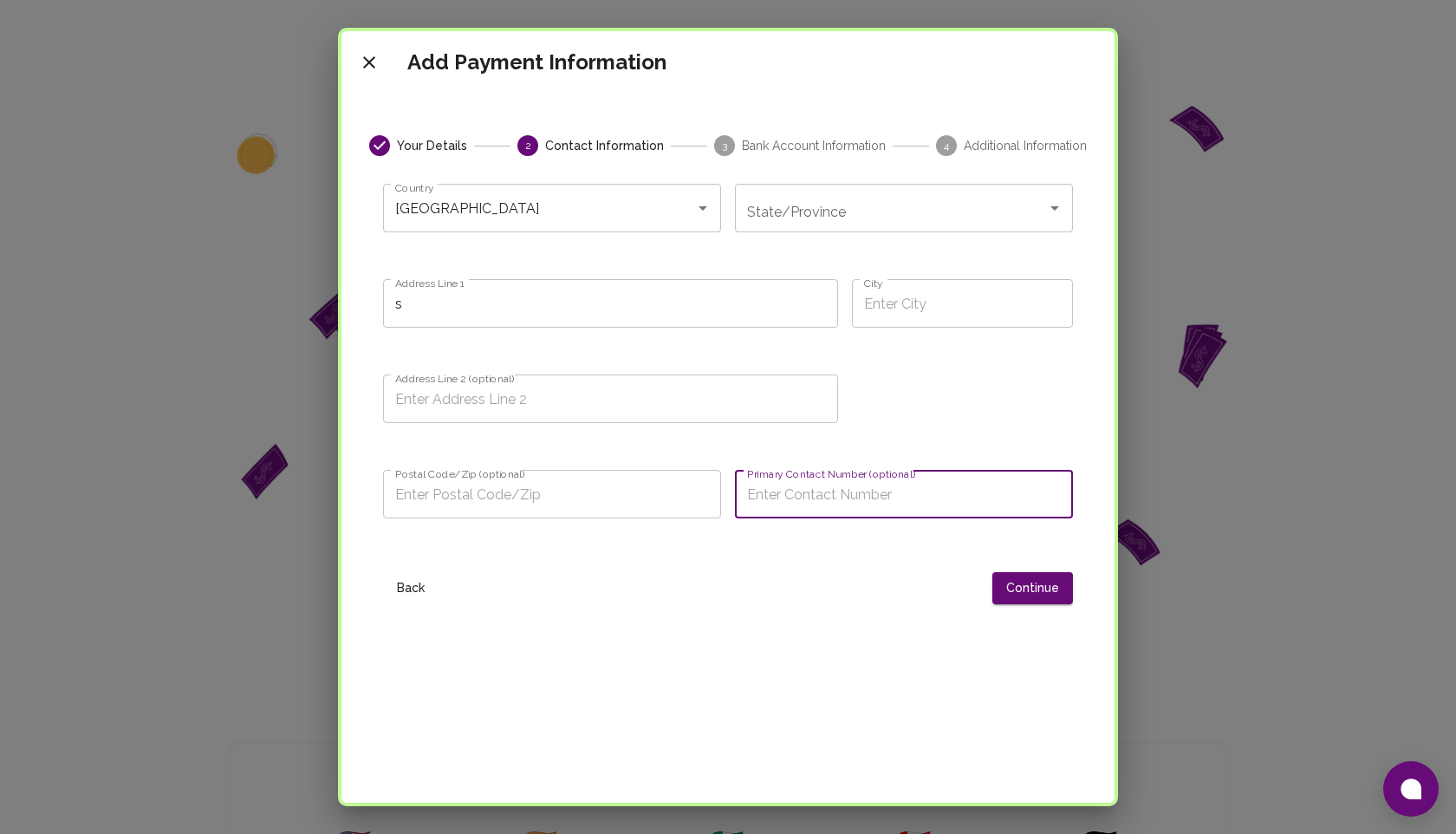
click at [521, 299] on input "s" at bounding box center [611, 303] width 455 height 49
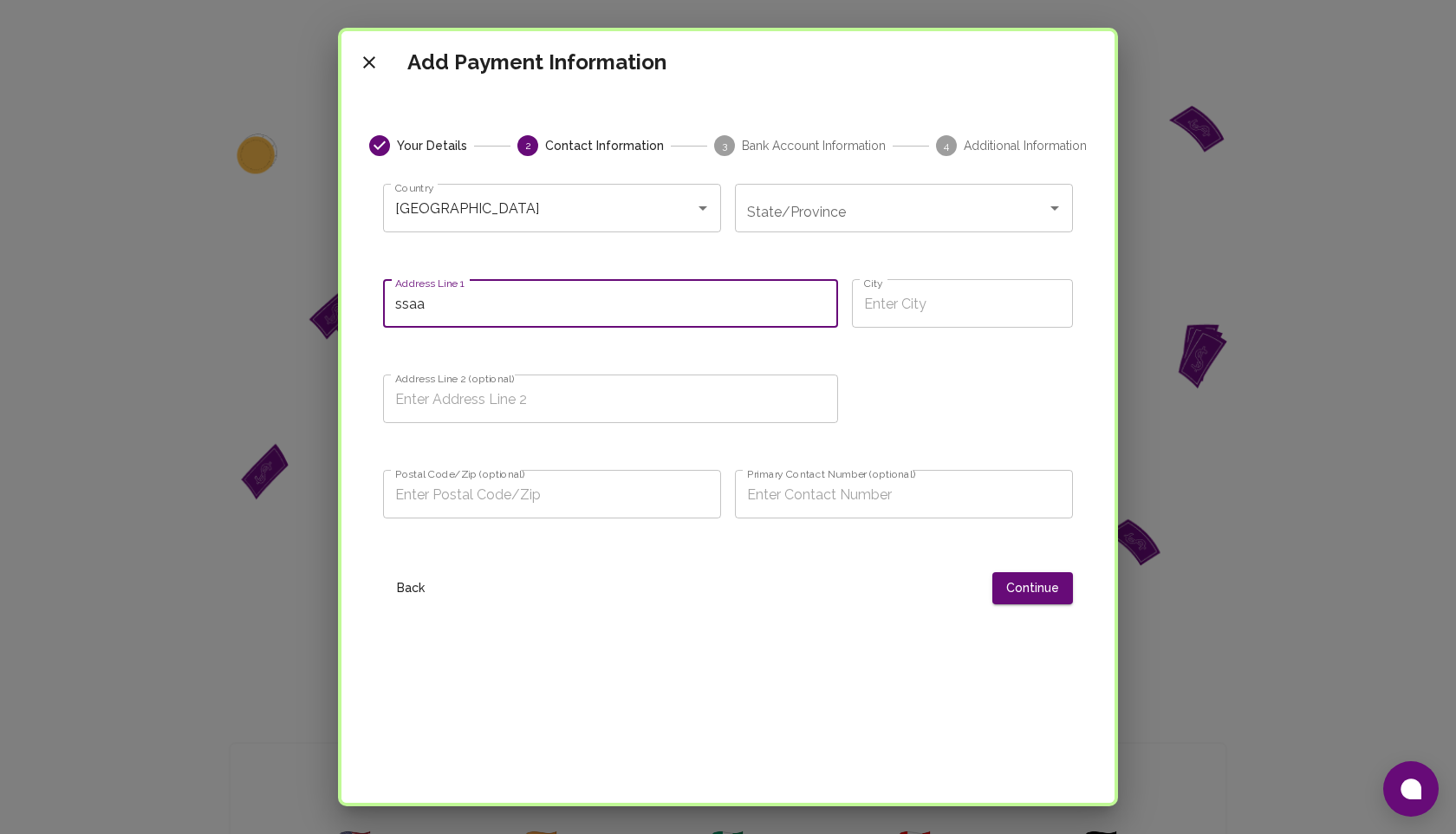
type input "ssaa"
click at [909, 301] on input "City" at bounding box center [963, 303] width 221 height 49
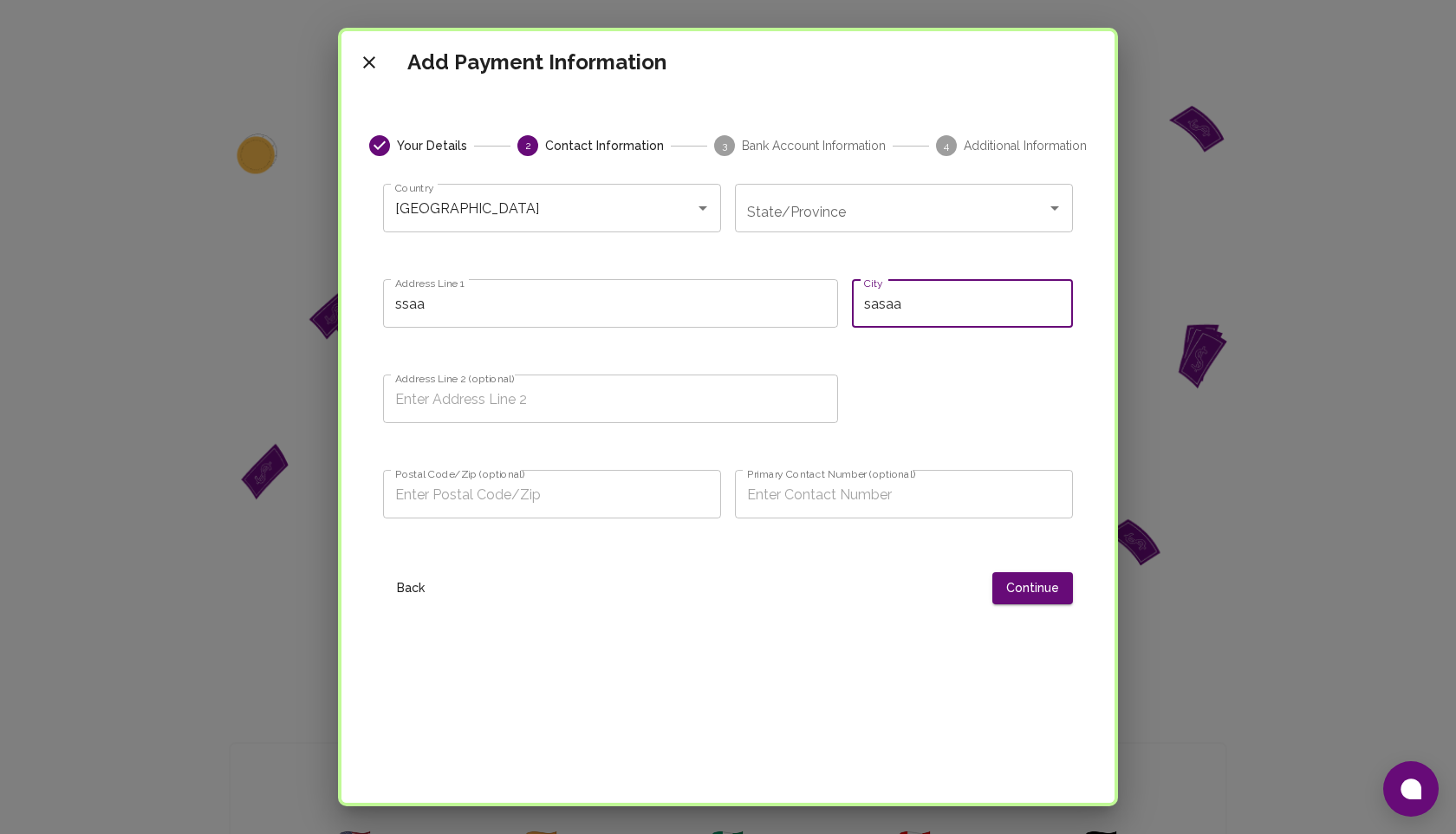
type input "sasaa"
click at [1022, 608] on div "Your Details 2 Contact Information 3 Bank Account Information 4 Additional Info…" at bounding box center [728, 457] width 732 height 643
click at [1020, 601] on button "Continue" at bounding box center [1032, 588] width 80 height 32
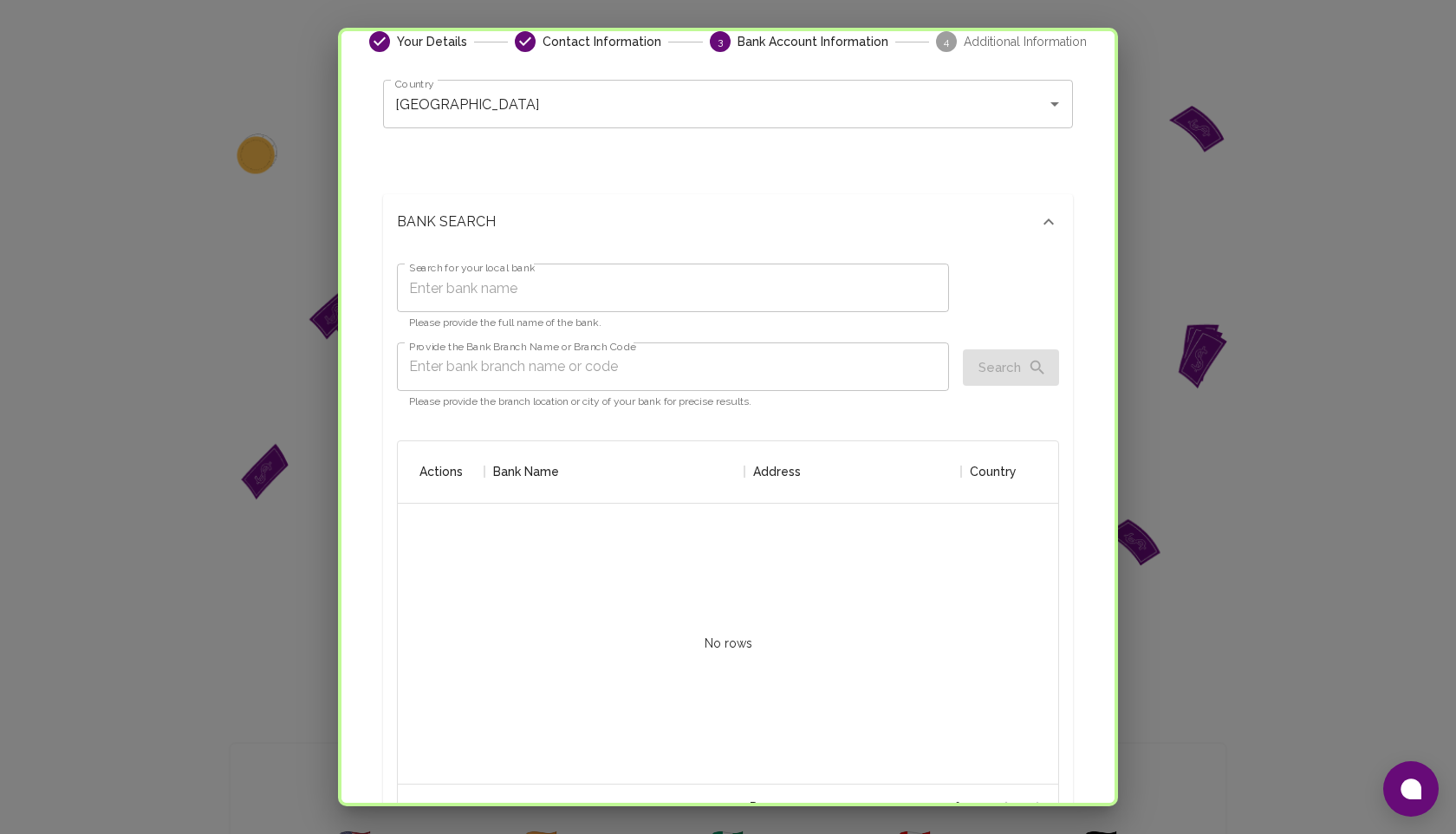
scroll to position [108, 0]
click at [498, 287] on input "Search for your local bank" at bounding box center [673, 283] width 552 height 49
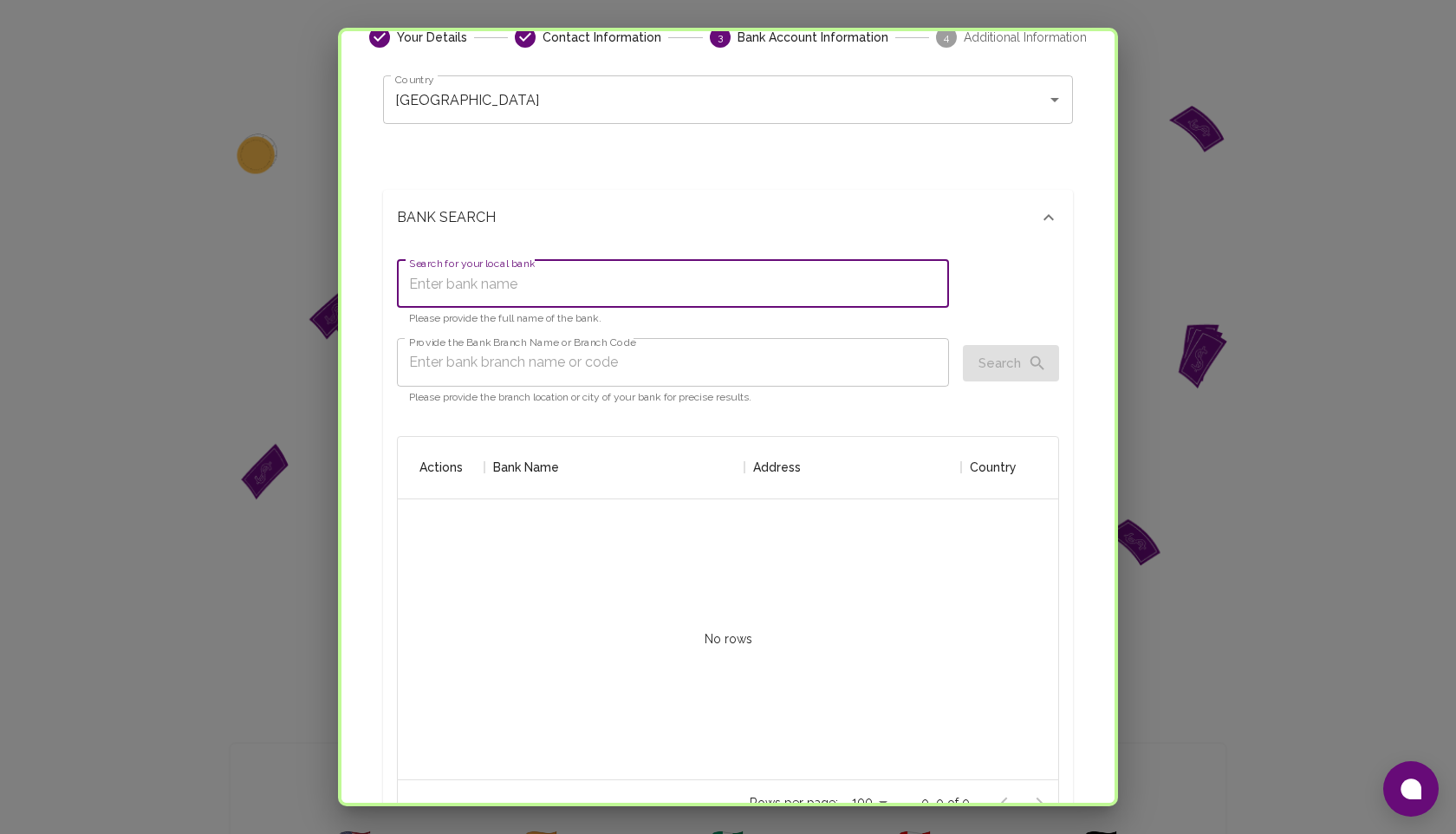
type input "bank"
click at [1020, 372] on button "Search" at bounding box center [1011, 363] width 97 height 36
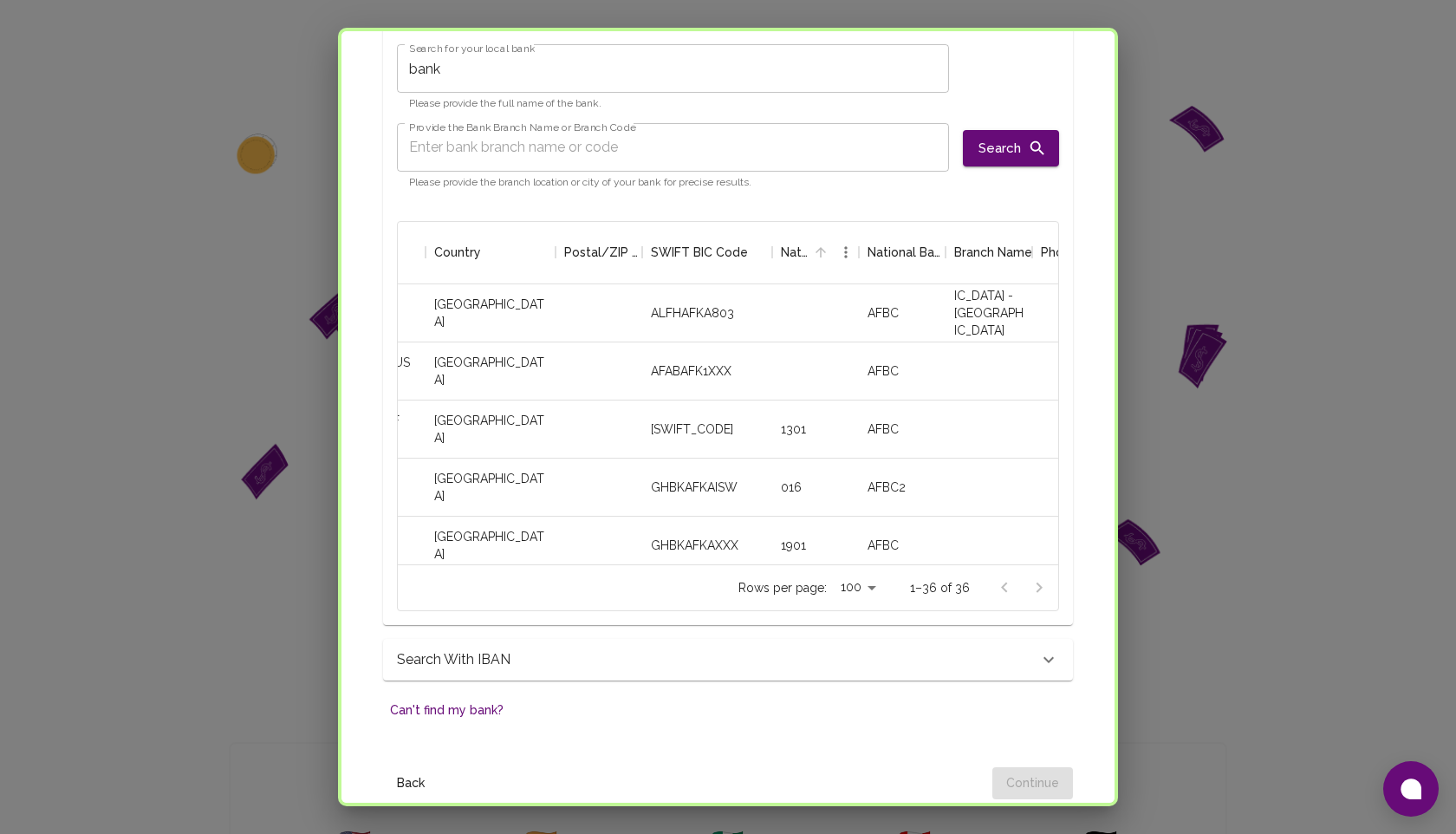
scroll to position [699, 0]
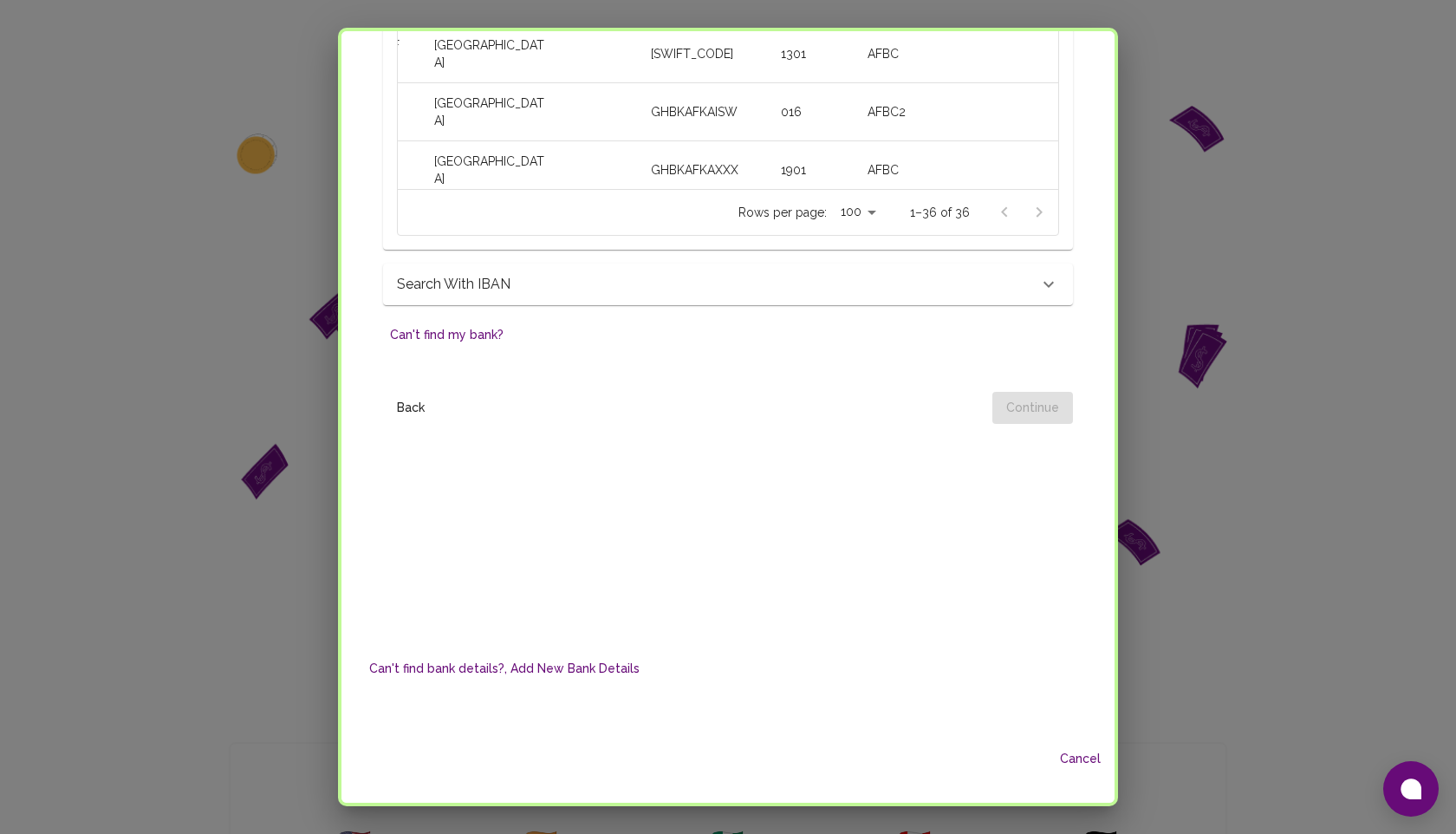
click at [917, 666] on div "Can't find bank details?, Add New Bank Details" at bounding box center [728, 669] width 732 height 101
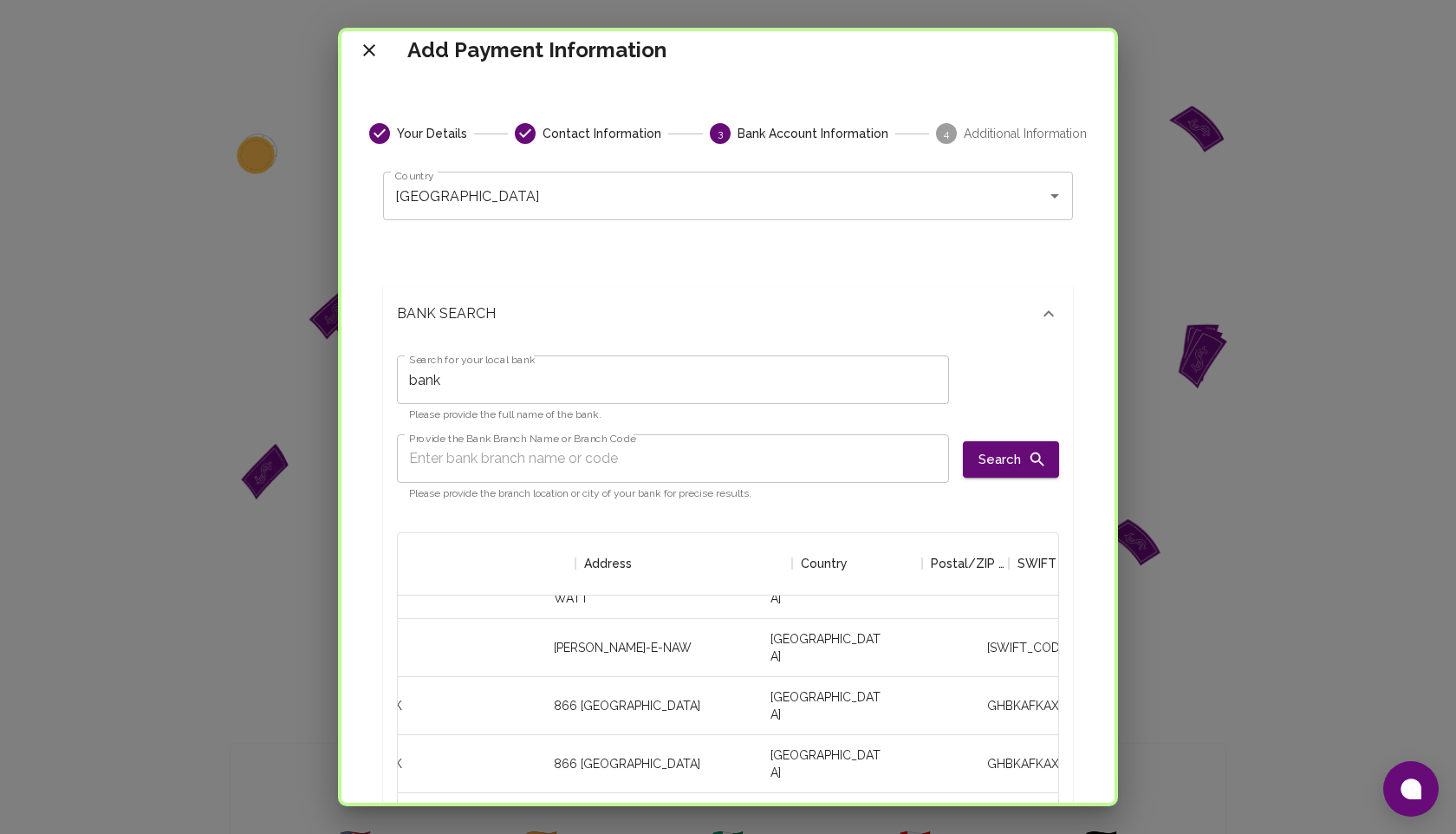
scroll to position [325, 0]
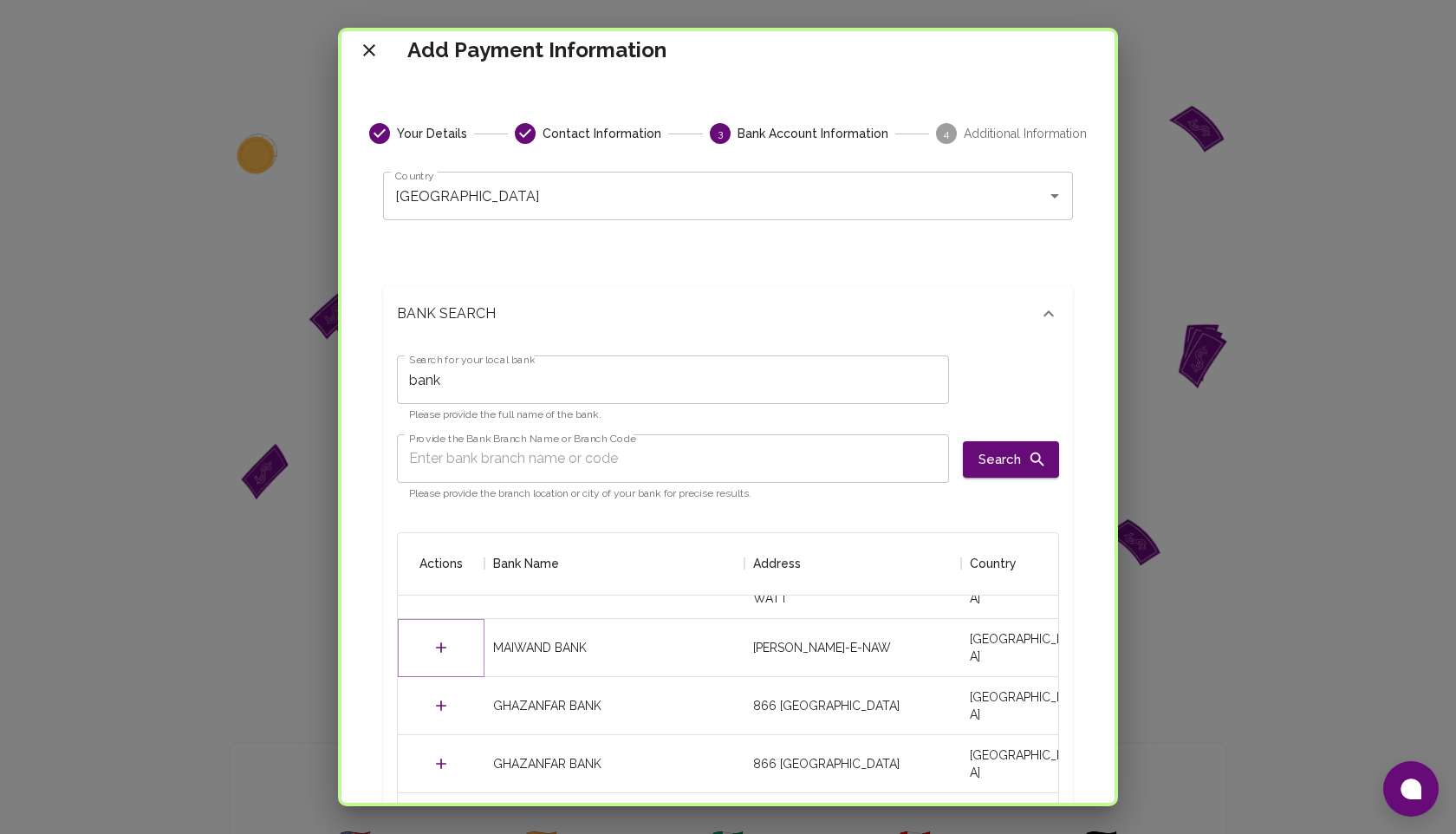
click at [442, 652] on icon "Select" at bounding box center [440, 647] width 17 height 17
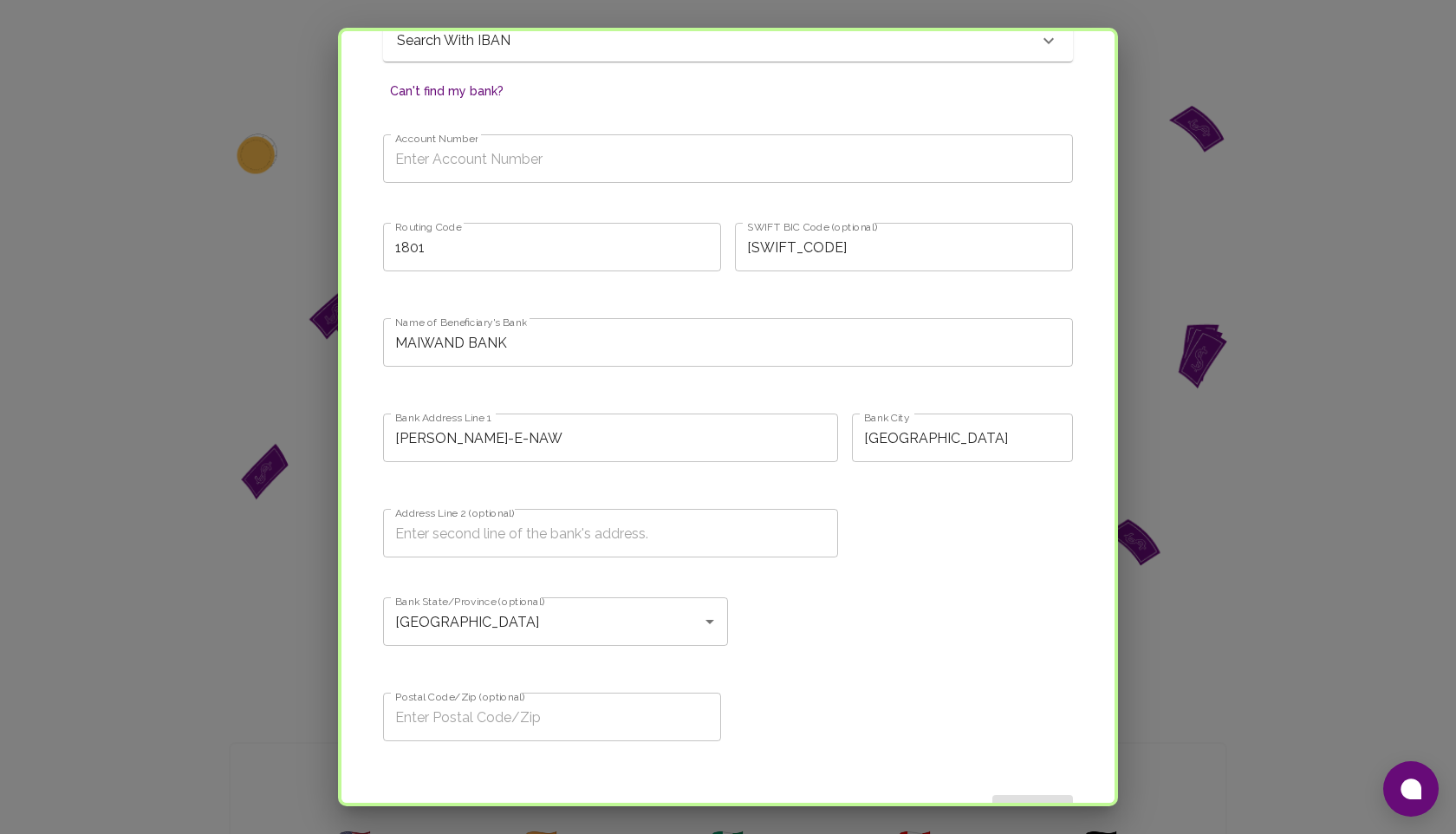
scroll to position [927, 0]
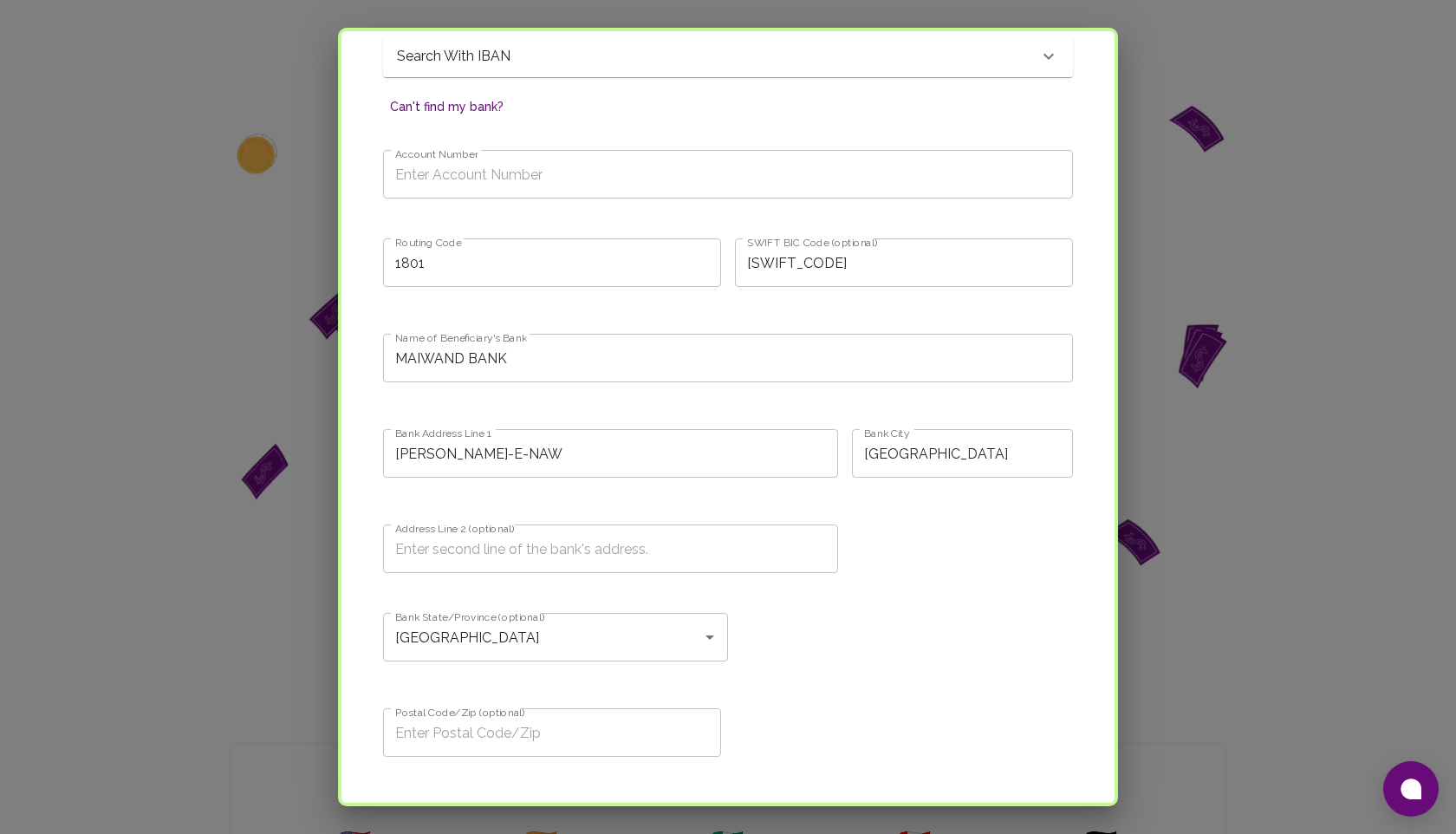
click at [514, 187] on input "Account Number" at bounding box center [728, 174] width 690 height 49
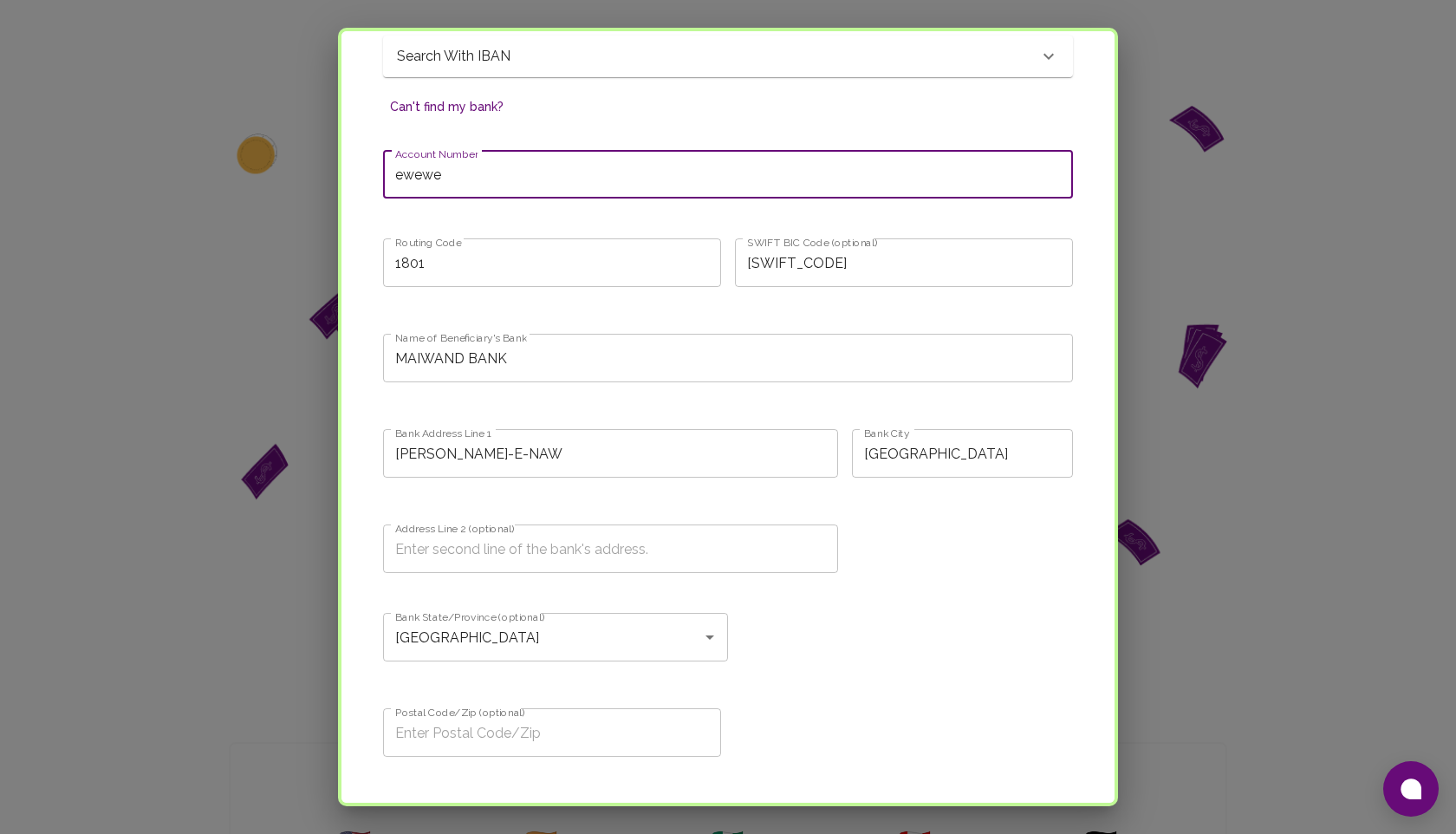
type input "ewewe"
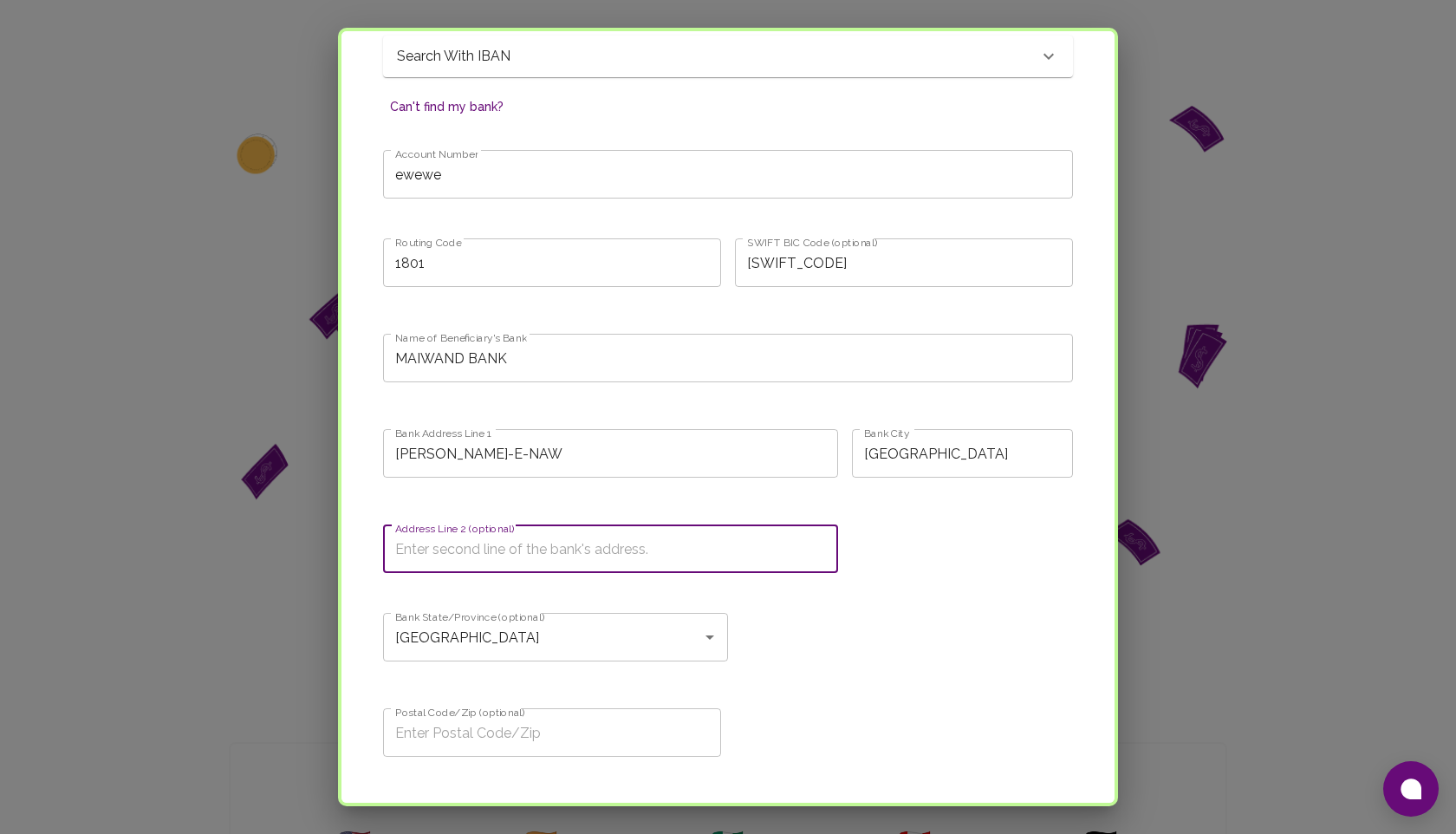
click at [558, 561] on input "Address Line 2 (optional)" at bounding box center [611, 549] width 455 height 49
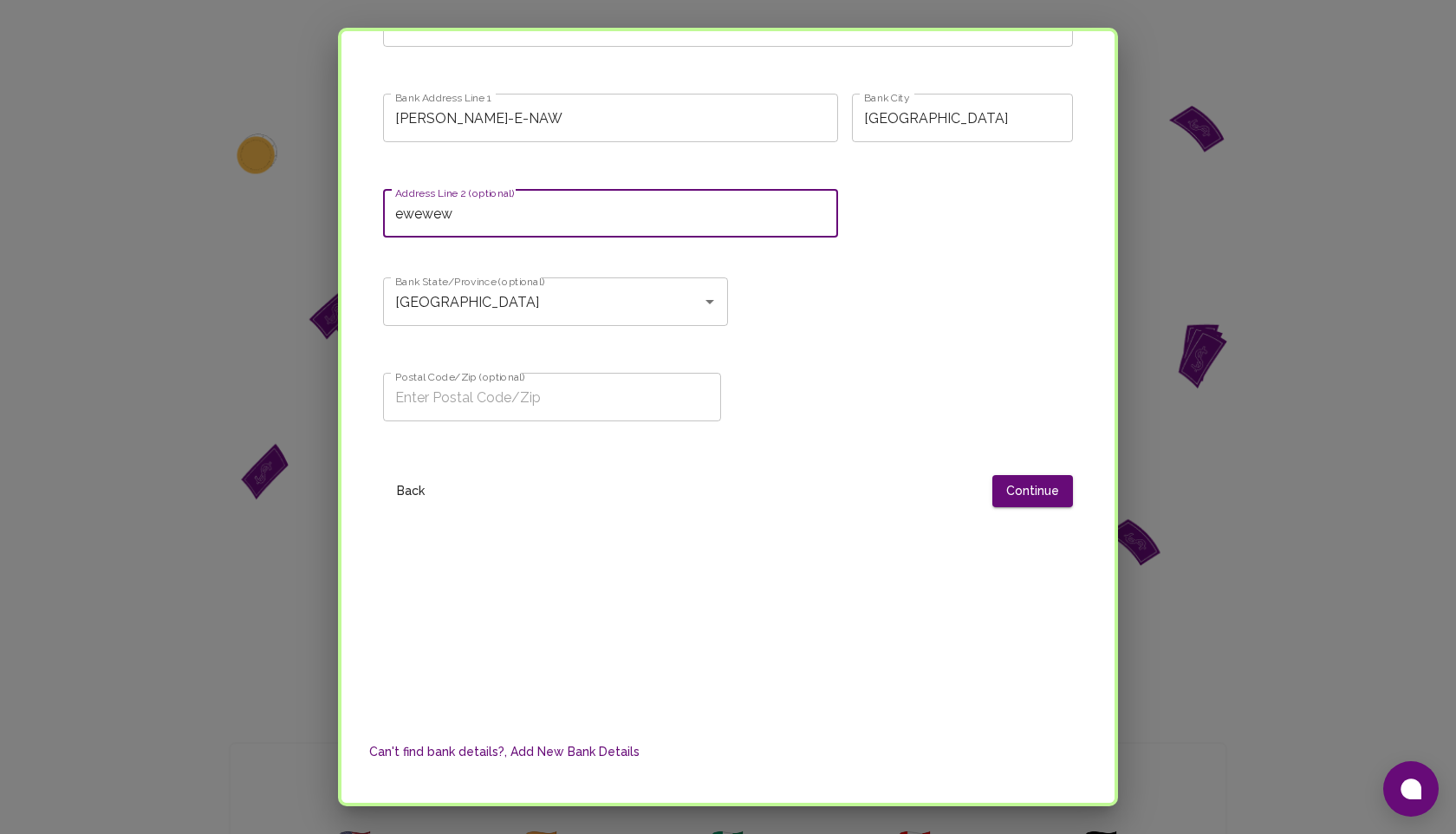
scroll to position [1274, 0]
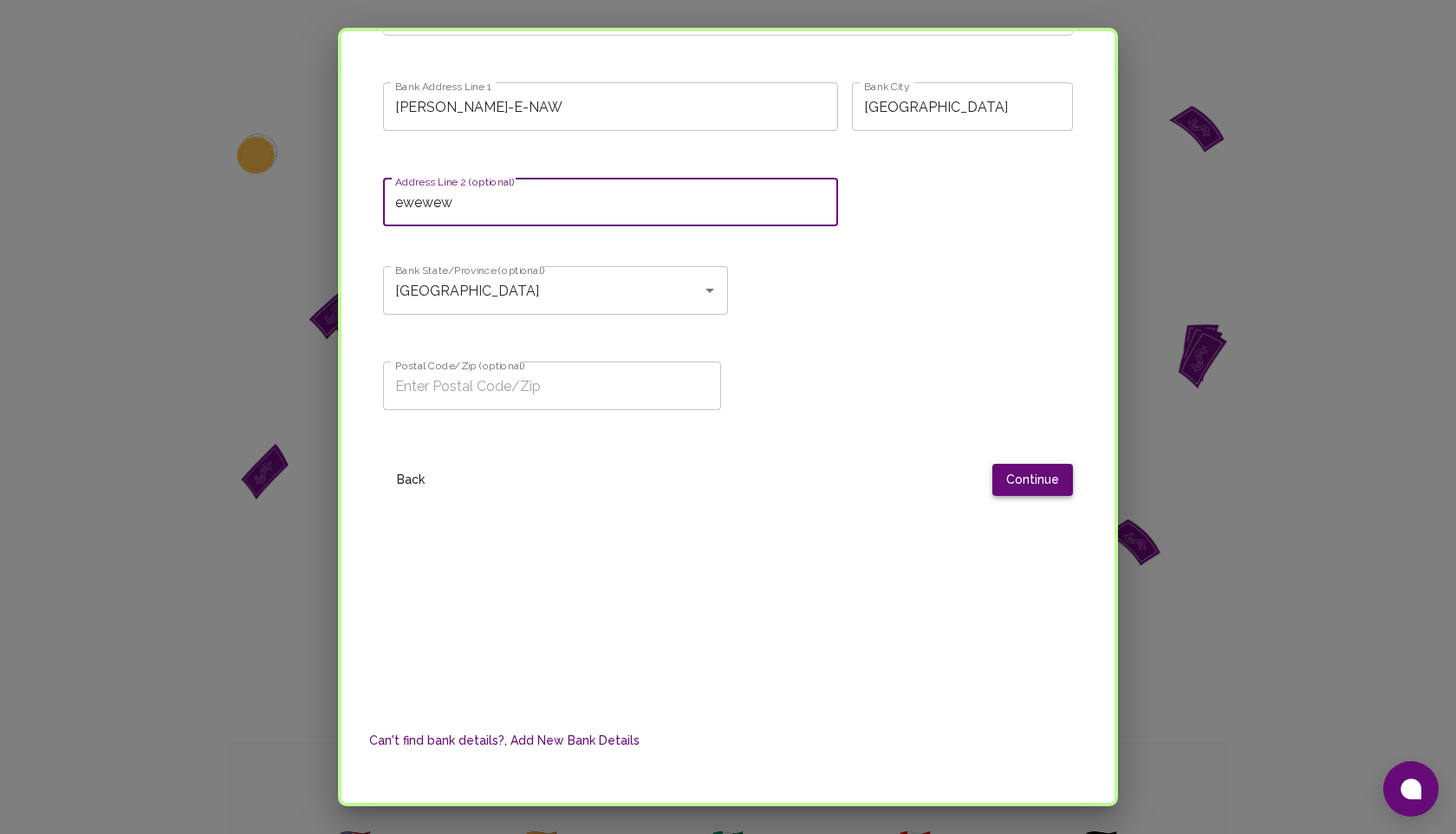
type input "ewewew"
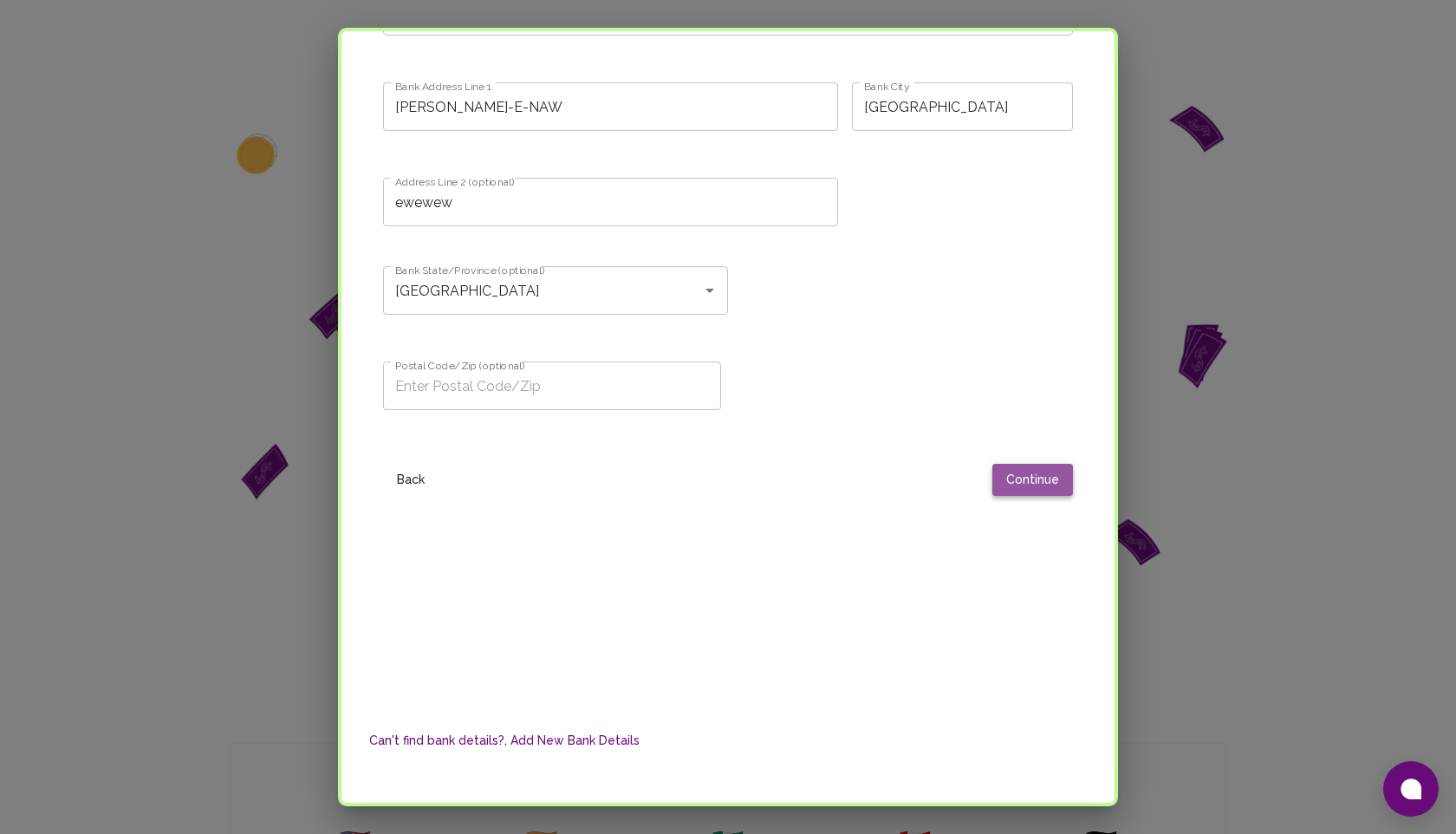
click at [1023, 479] on button "Continue" at bounding box center [1032, 480] width 80 height 32
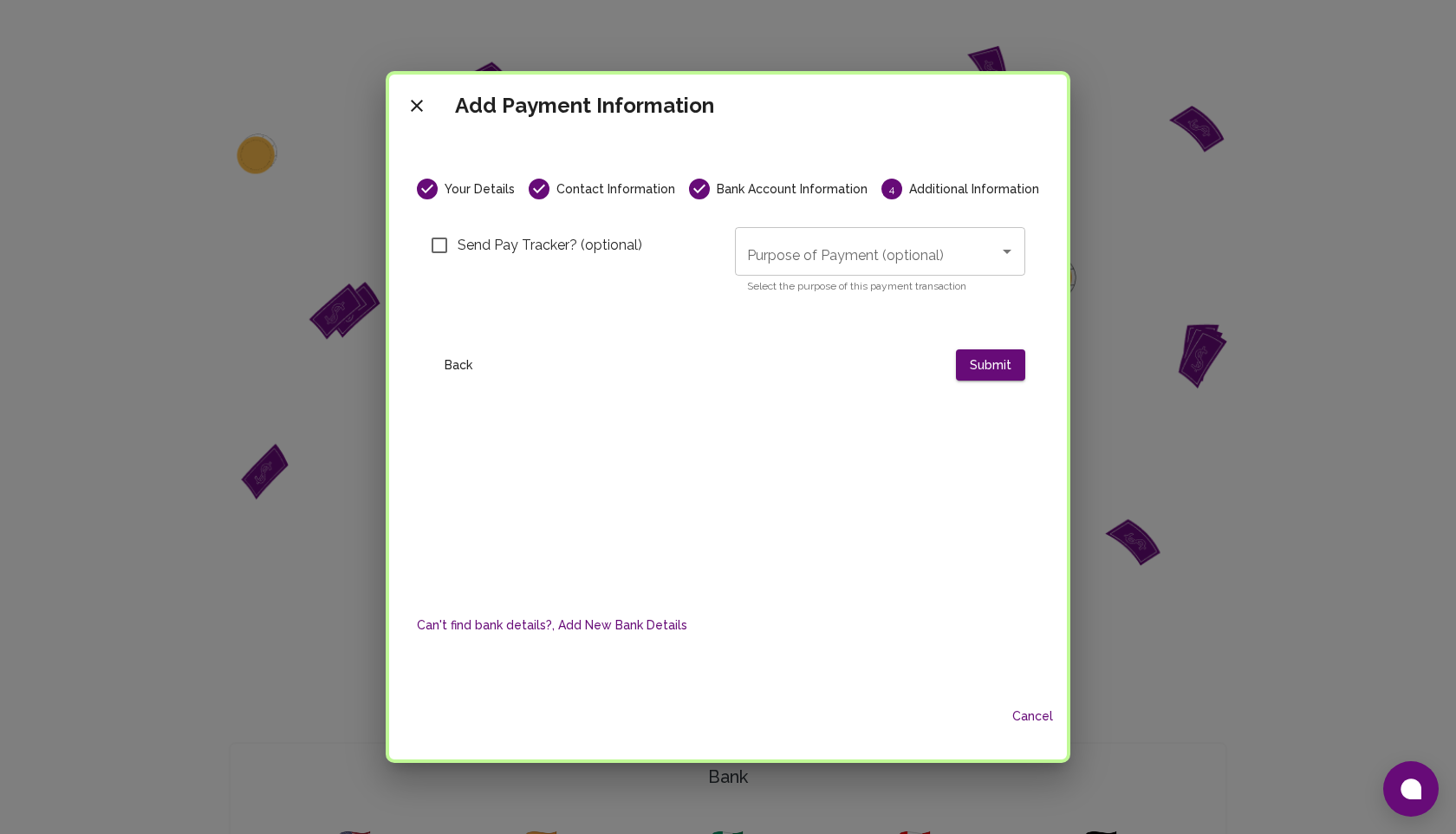
scroll to position [0, 0]
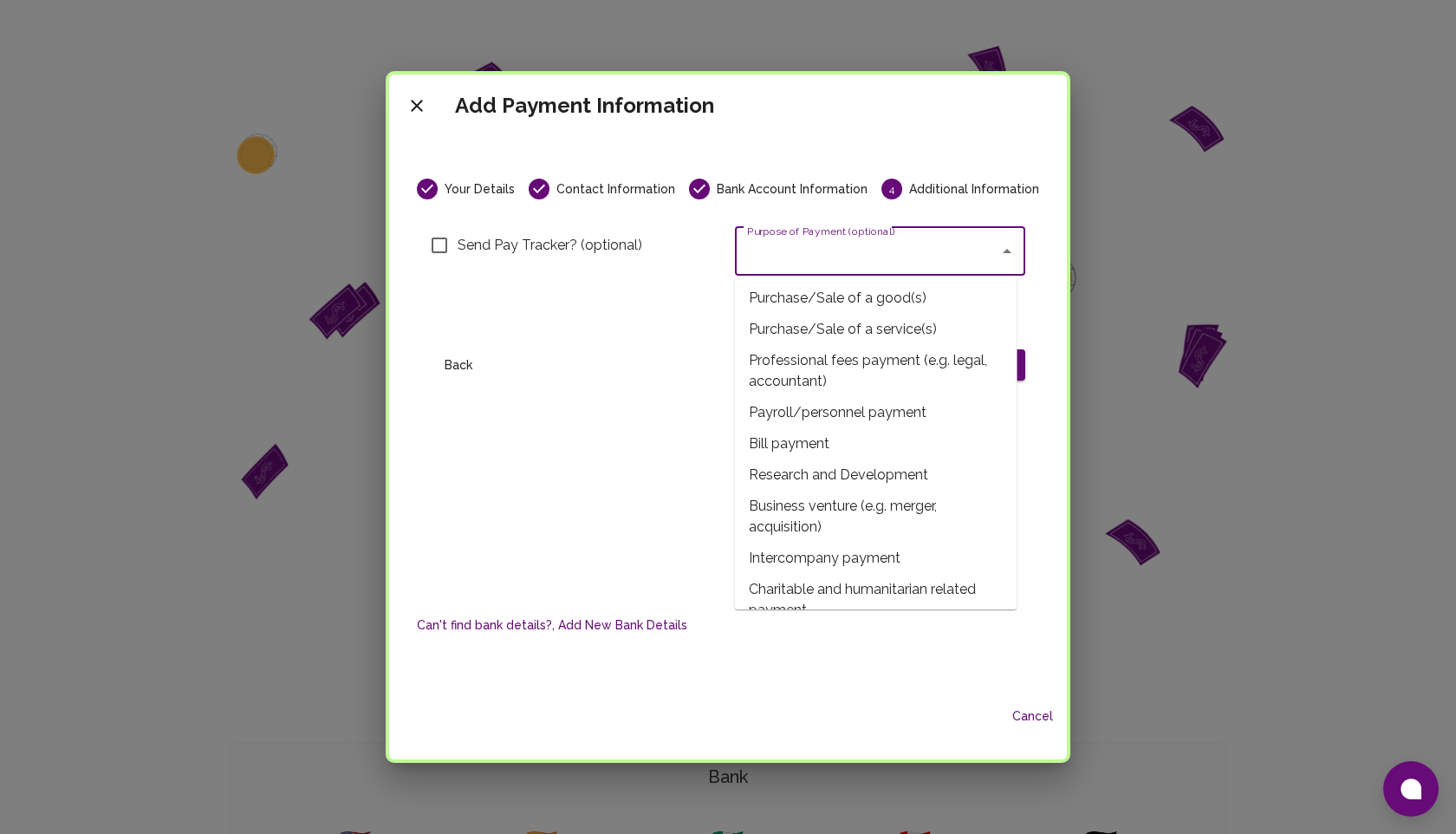
click at [818, 261] on input "Purpose of Payment (optional)" at bounding box center [867, 251] width 249 height 33
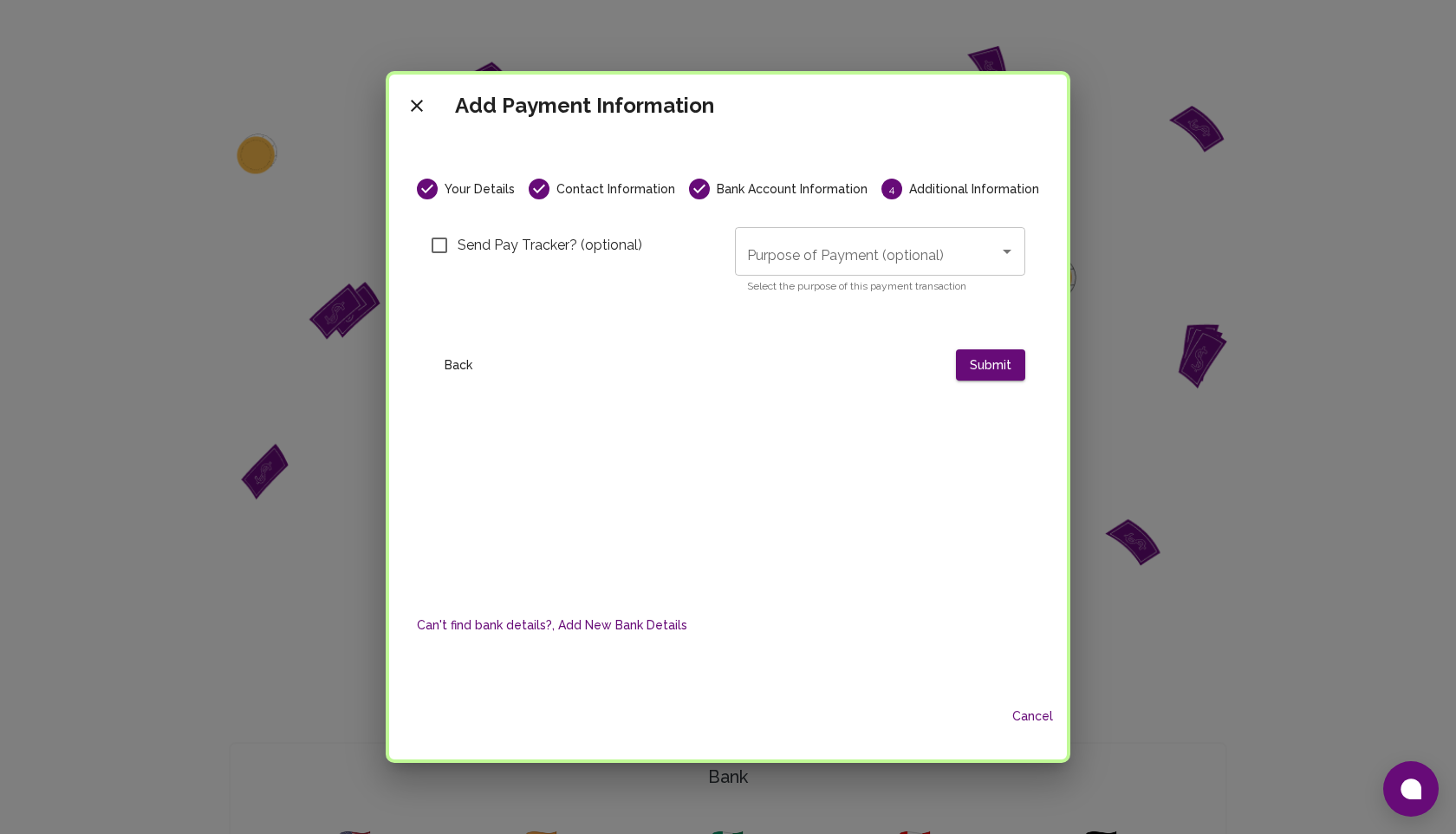
click at [659, 385] on div "Your Details Contact Information Bank Account Information 4 Additional Informat…" at bounding box center [727, 366] width 636 height 375
click at [780, 248] on input "Purpose of Payment (optional)" at bounding box center [867, 251] width 249 height 33
click at [777, 255] on input "Purpose of Payment (optional)" at bounding box center [867, 251] width 249 height 33
click at [537, 317] on div "Send Pay Tracker? (optional)" at bounding box center [568, 267] width 304 height 108
click at [456, 364] on button "Back" at bounding box center [458, 366] width 55 height 32
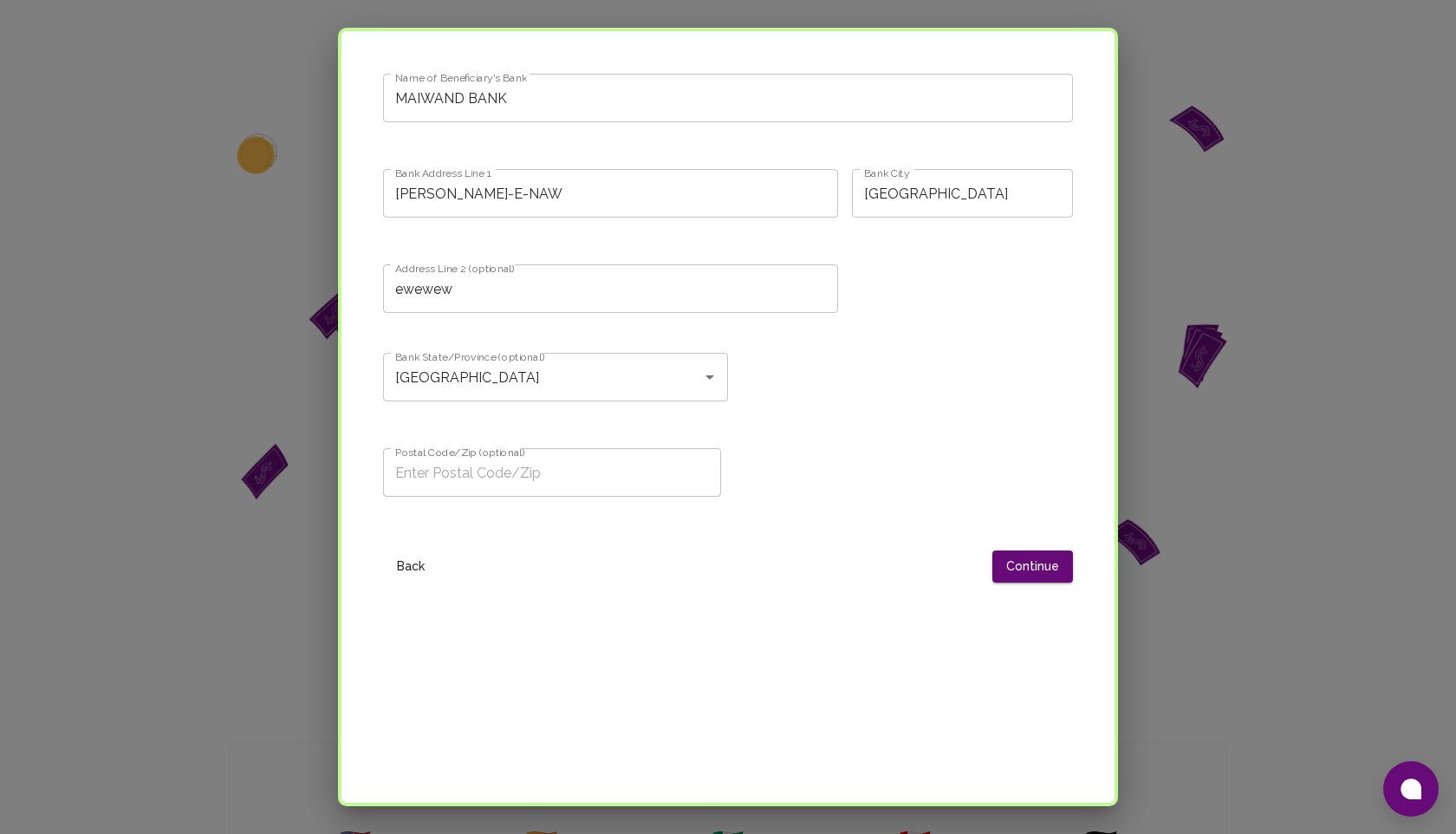
scroll to position [1346, 0]
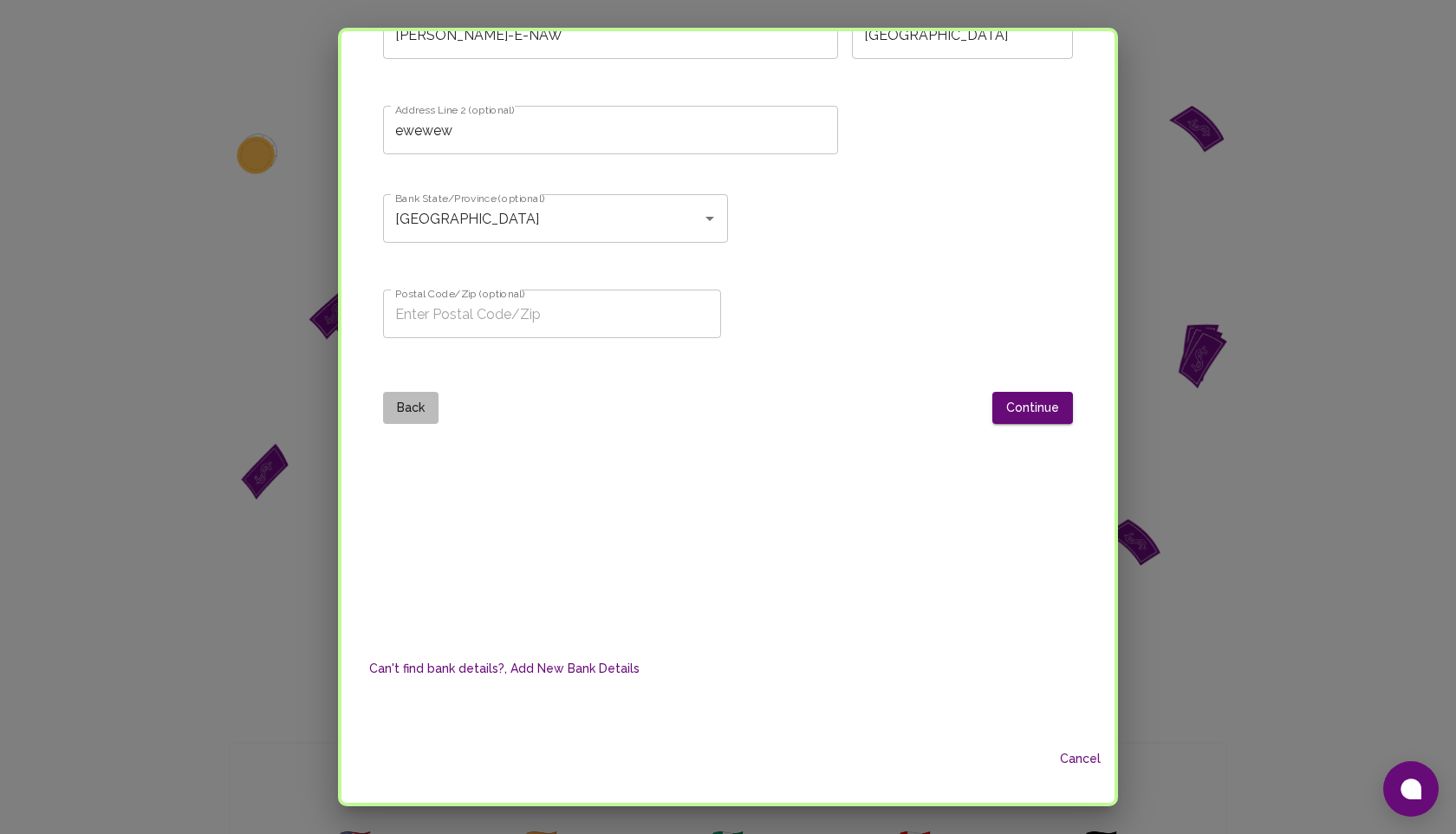
click at [410, 406] on button "Back" at bounding box center [410, 408] width 55 height 32
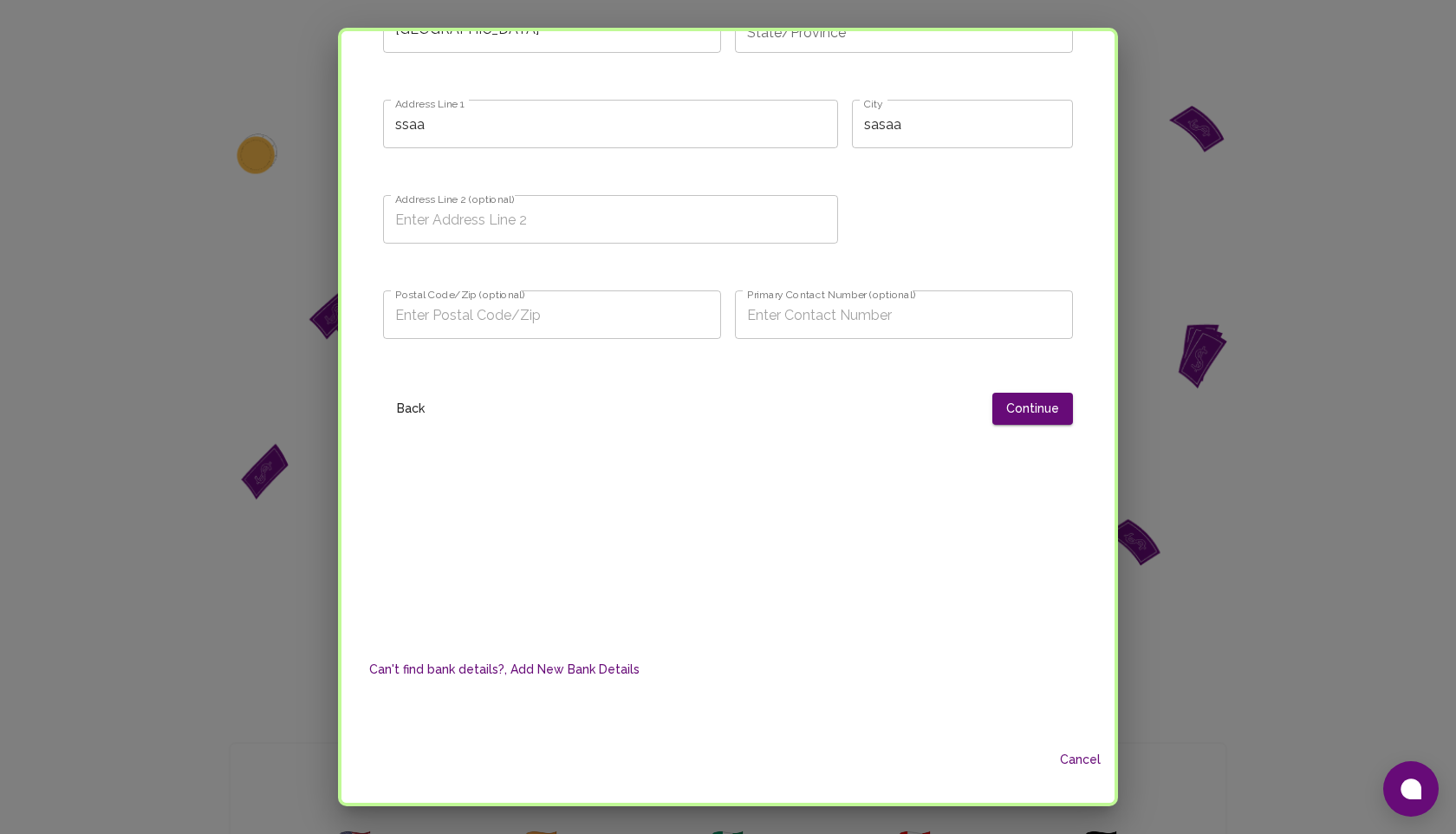
scroll to position [0, 0]
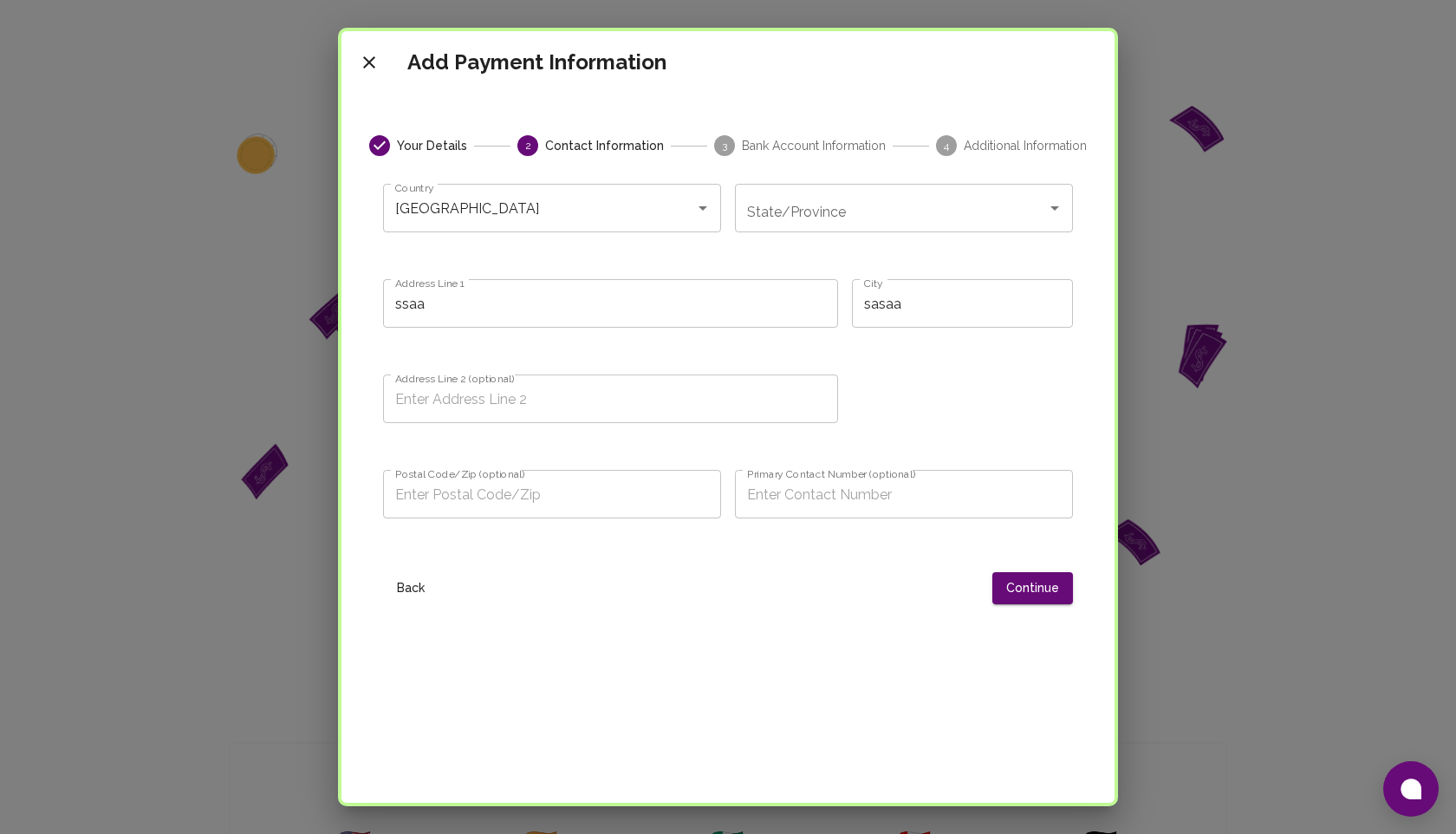
click at [411, 585] on button "Back" at bounding box center [410, 588] width 55 height 32
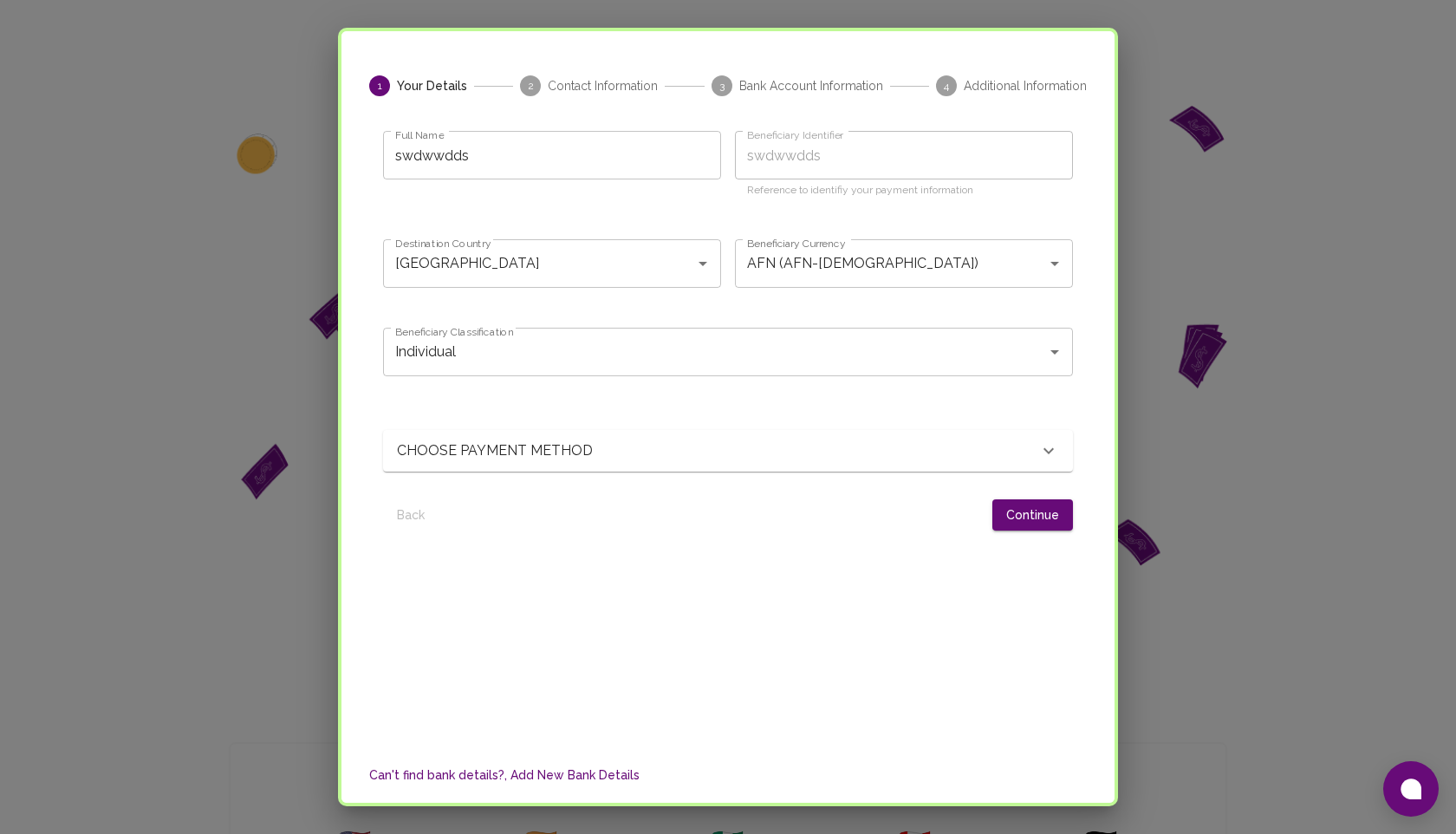
scroll to position [62, 0]
click at [1036, 450] on div "CHOOSE PAYMENT METHOD" at bounding box center [717, 448] width 641 height 21
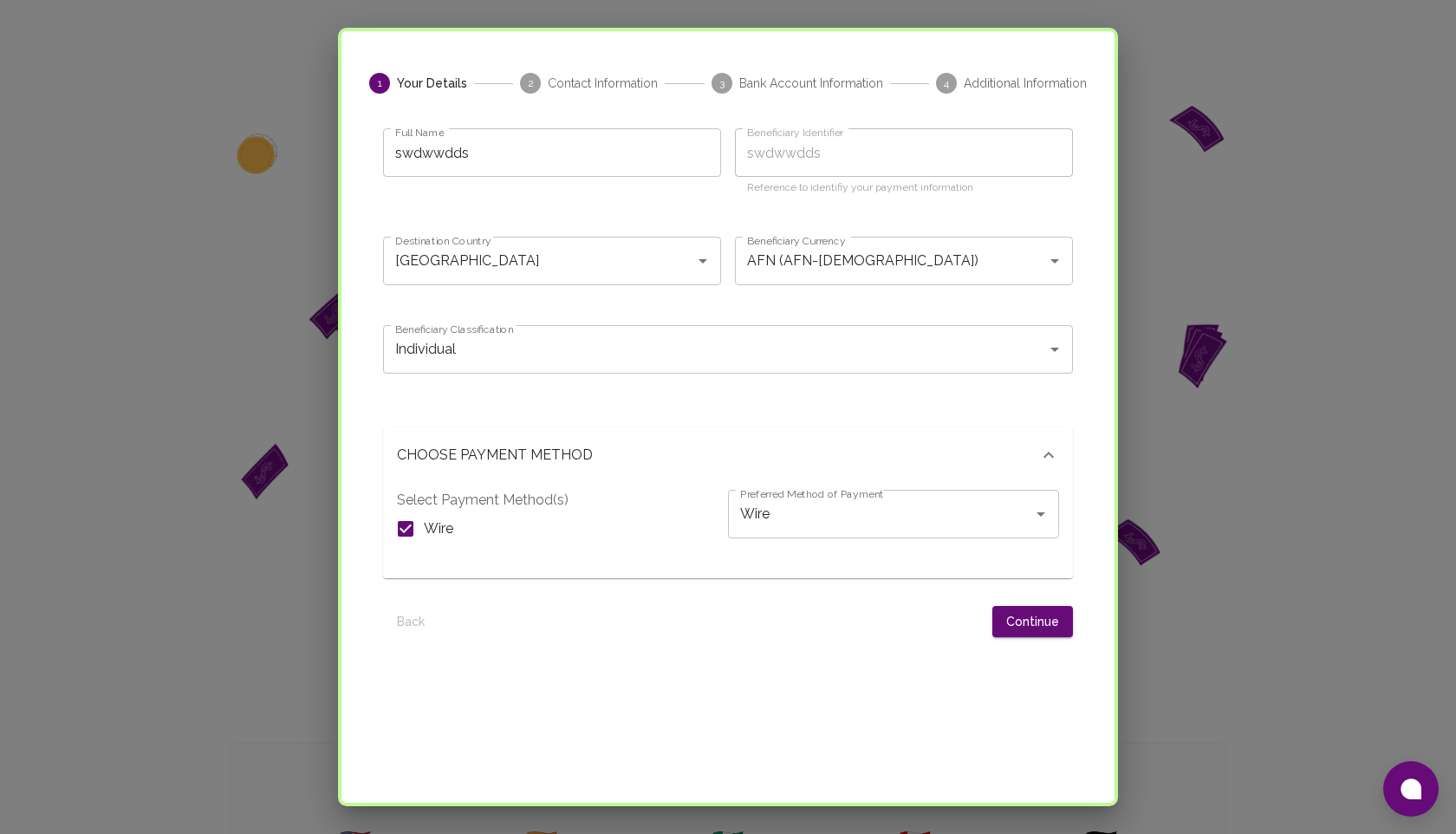
drag, startPoint x: 388, startPoint y: 449, endPoint x: 594, endPoint y: 445, distance: 206.0
click at [596, 446] on div "CHOOSE PAYMENT METHOD" at bounding box center [728, 455] width 690 height 55
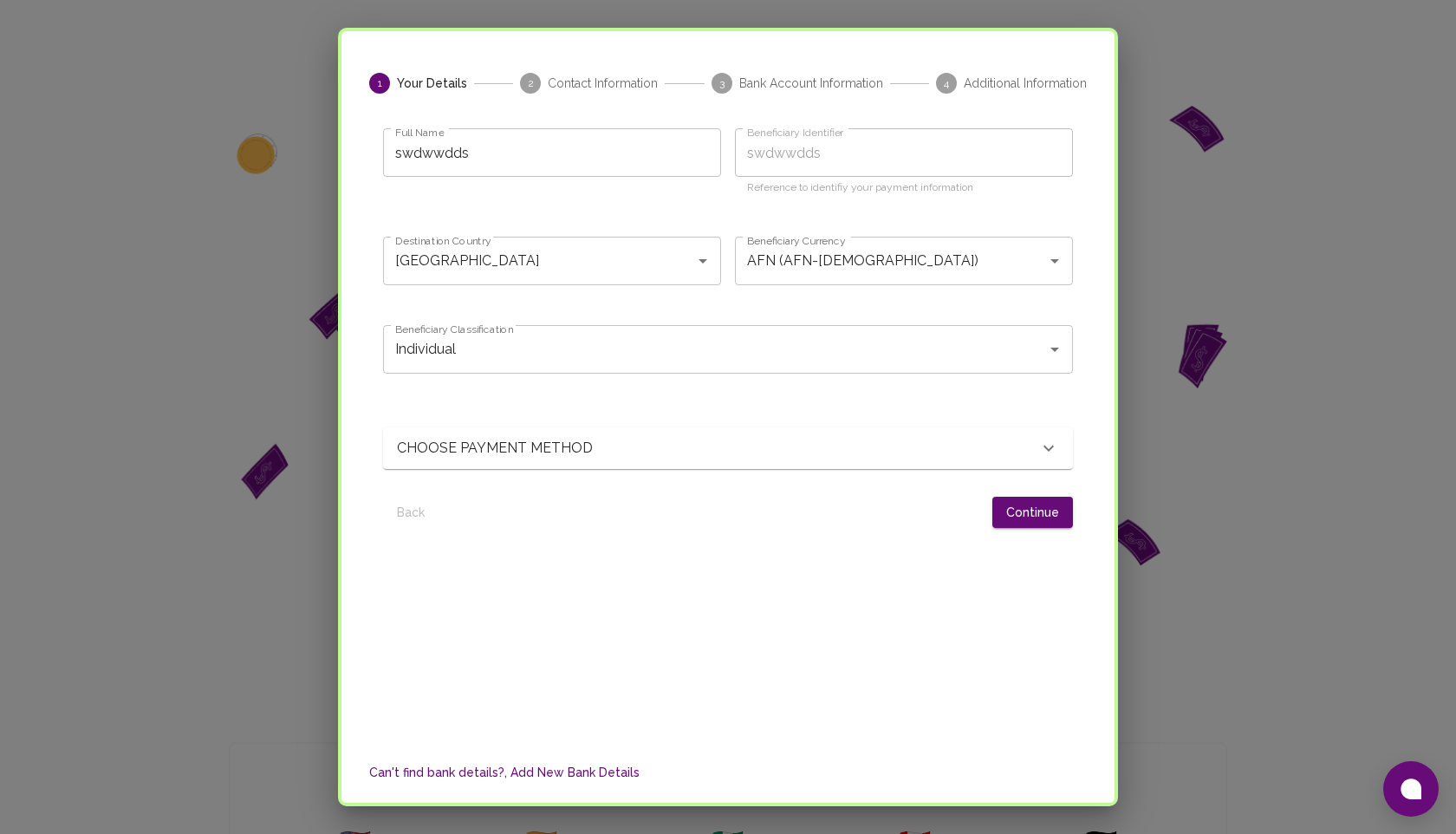
scroll to position [37, 0]
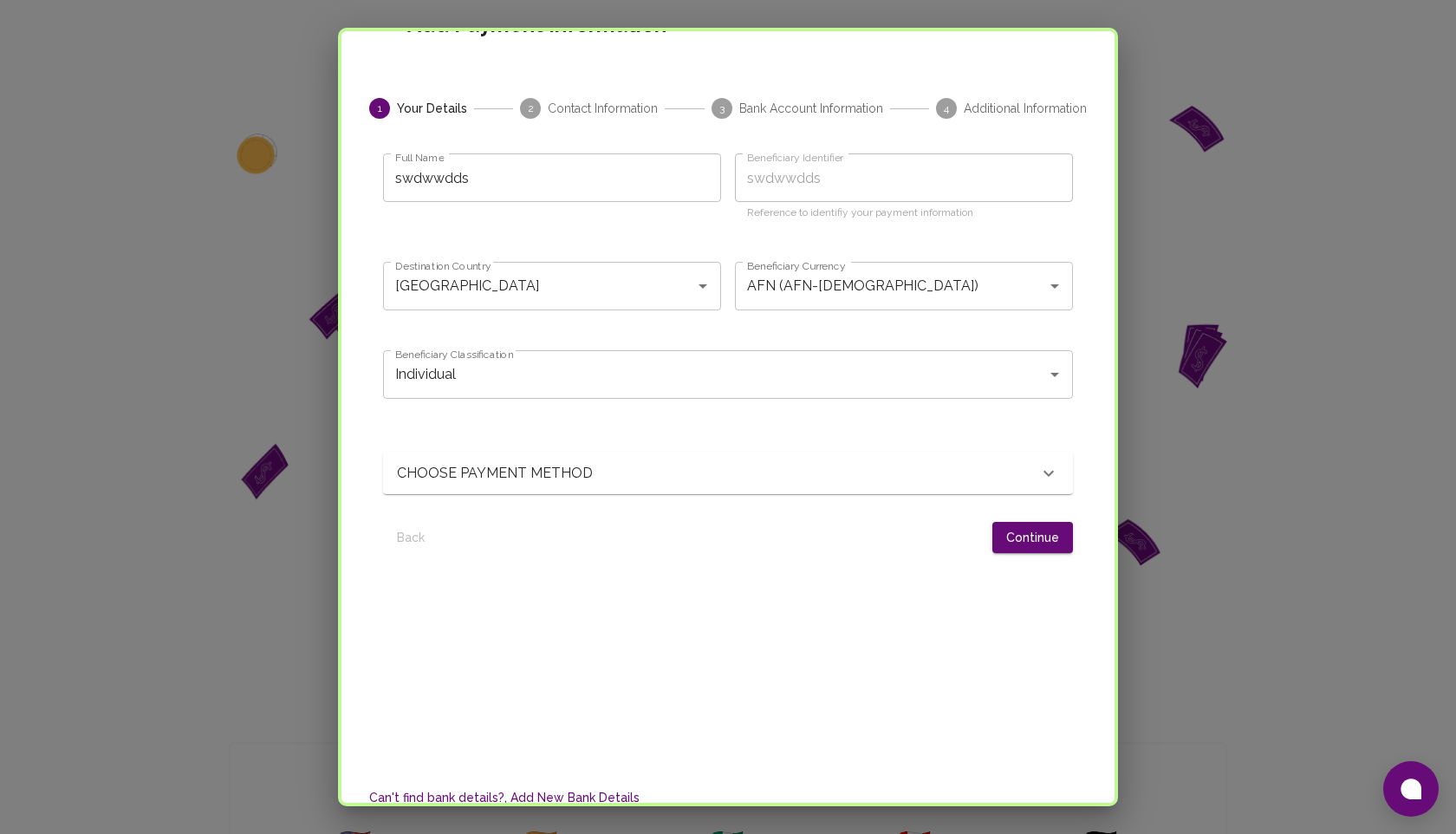
click at [830, 481] on div "CHOOSE PAYMENT METHOD" at bounding box center [717, 473] width 641 height 21
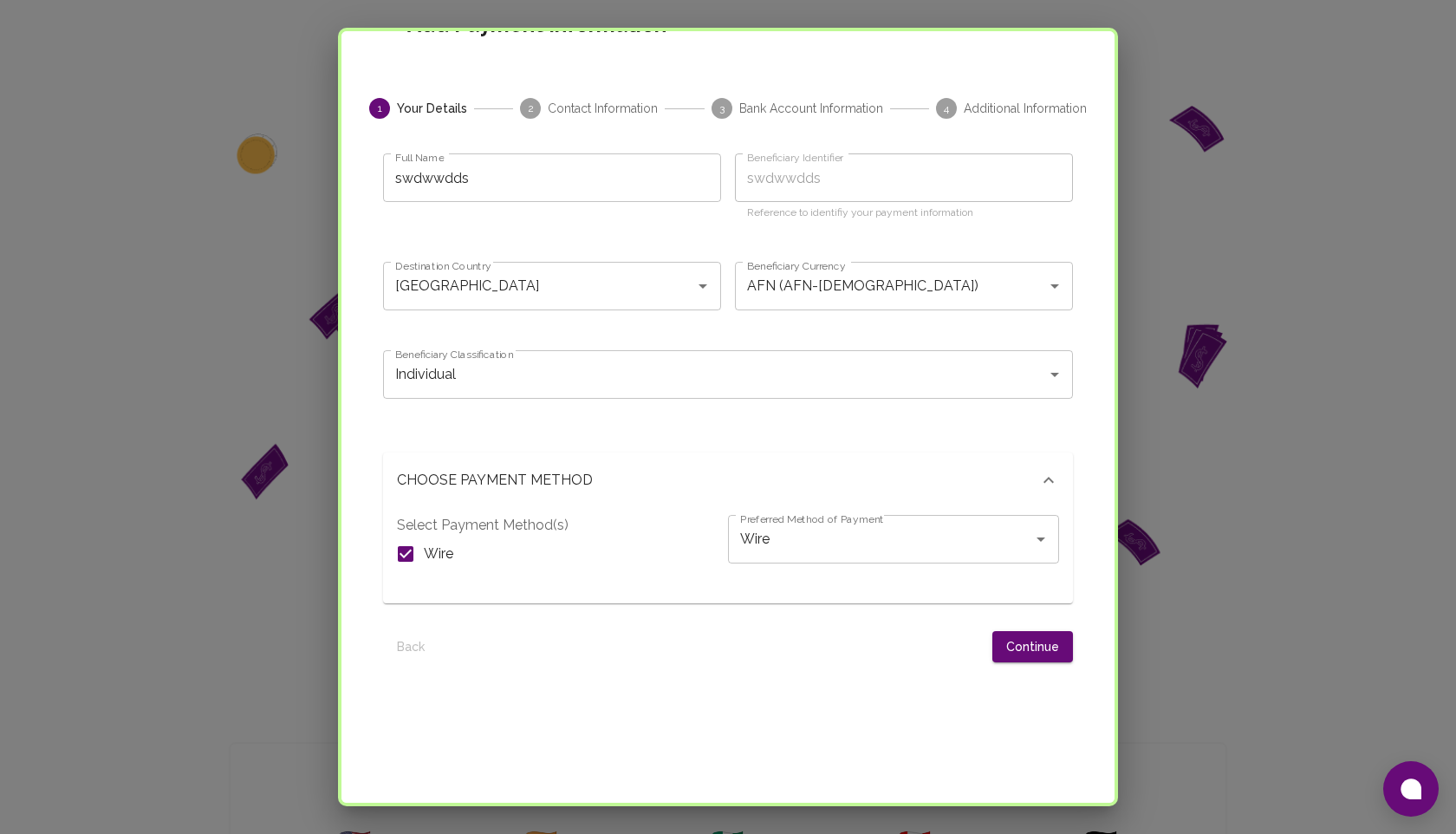
click at [1009, 645] on button "Continue" at bounding box center [1032, 648] width 80 height 32
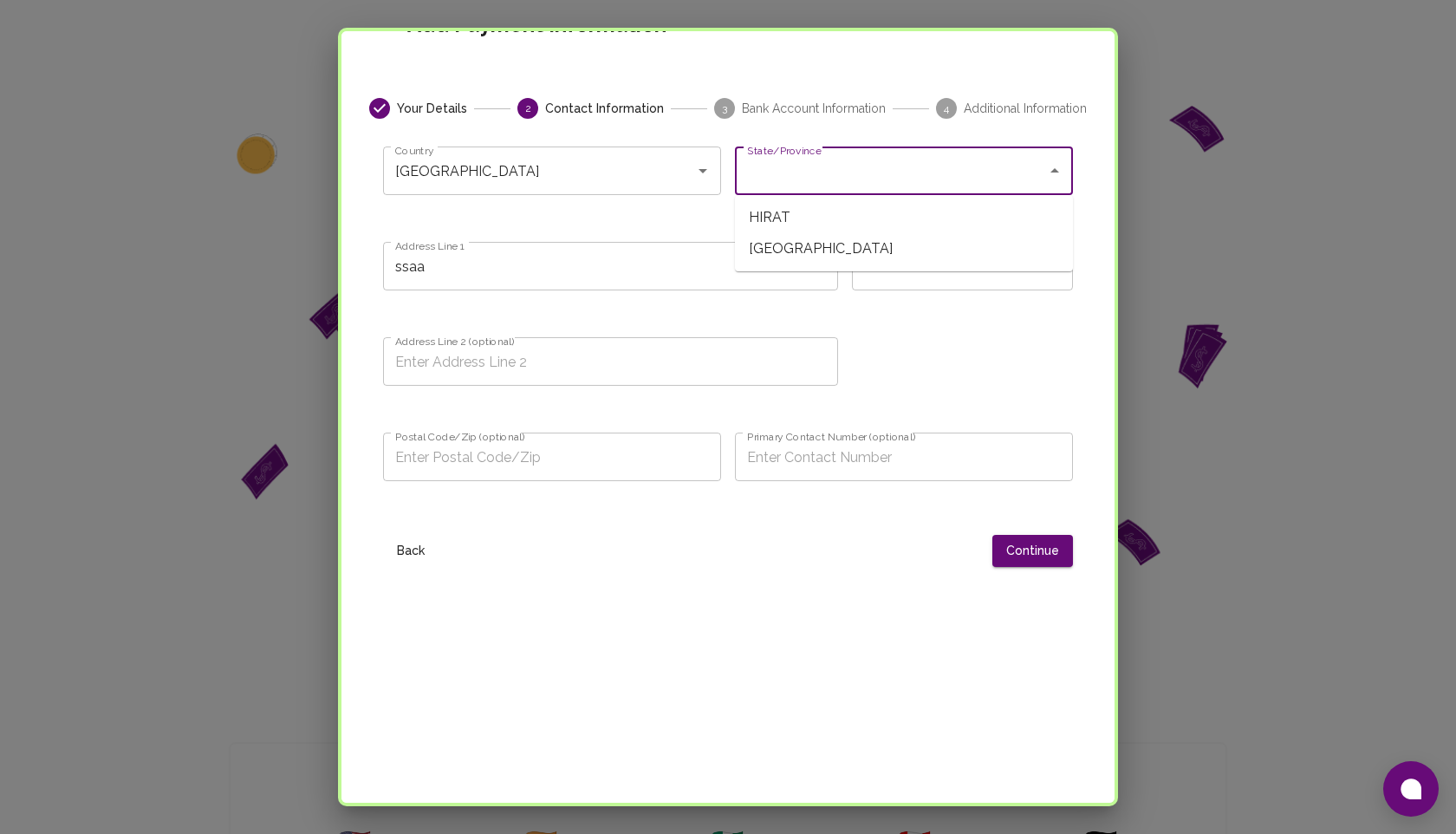
click at [797, 175] on input "State/Province" at bounding box center [890, 171] width 297 height 33
click at [677, 208] on div "Country [GEOGRAPHIC_DATA] Country" at bounding box center [552, 183] width 338 height 75
